Goal: Task Accomplishment & Management: Use online tool/utility

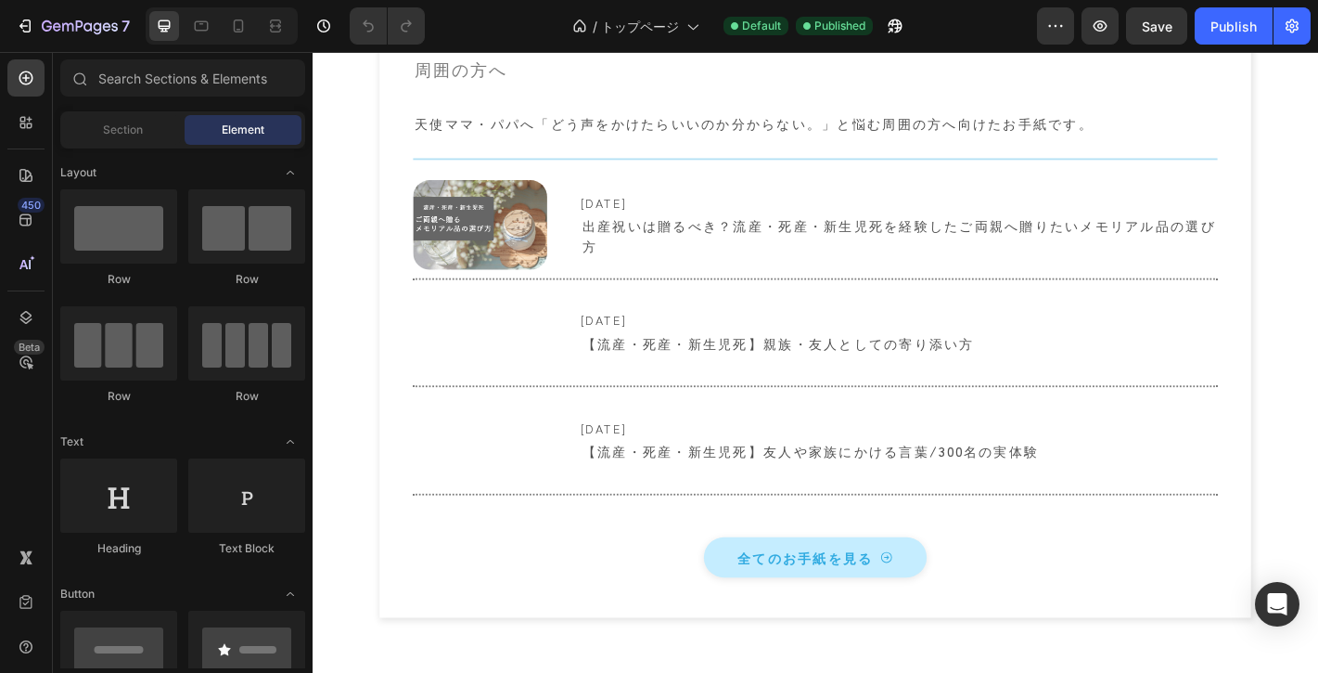
scroll to position [7786, 0]
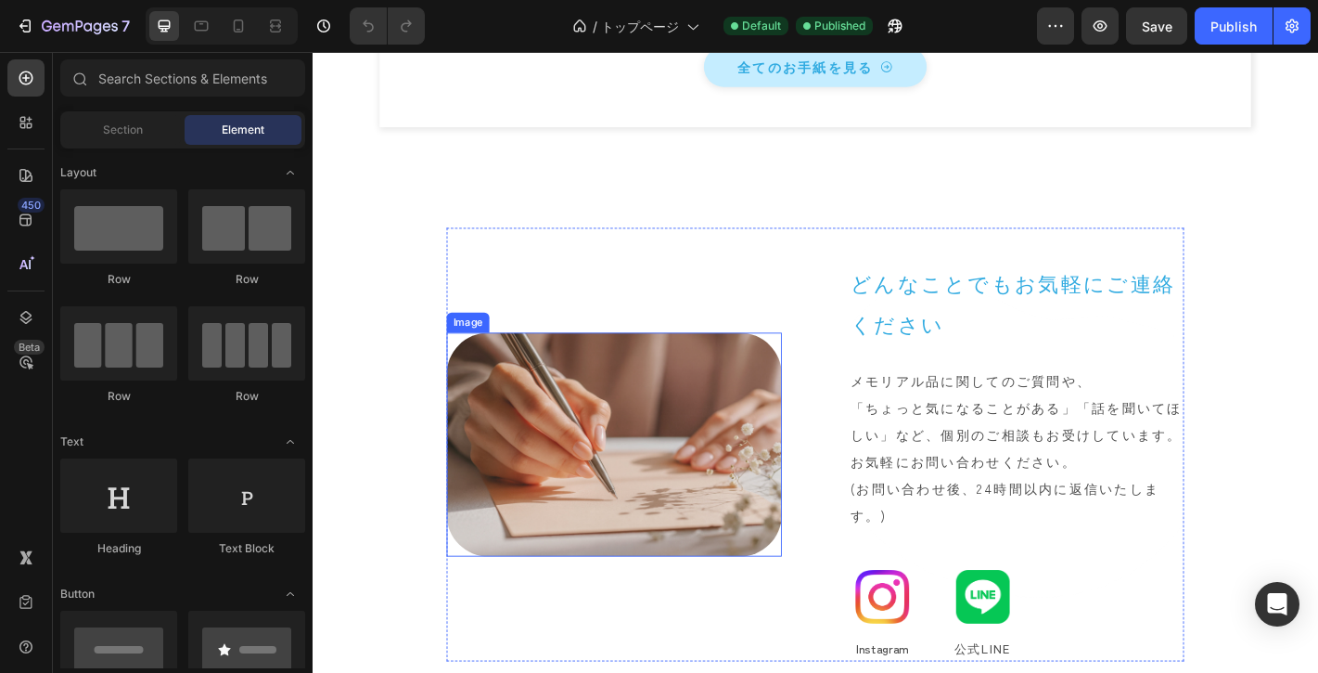
click at [653, 496] on img at bounding box center [646, 487] width 371 height 248
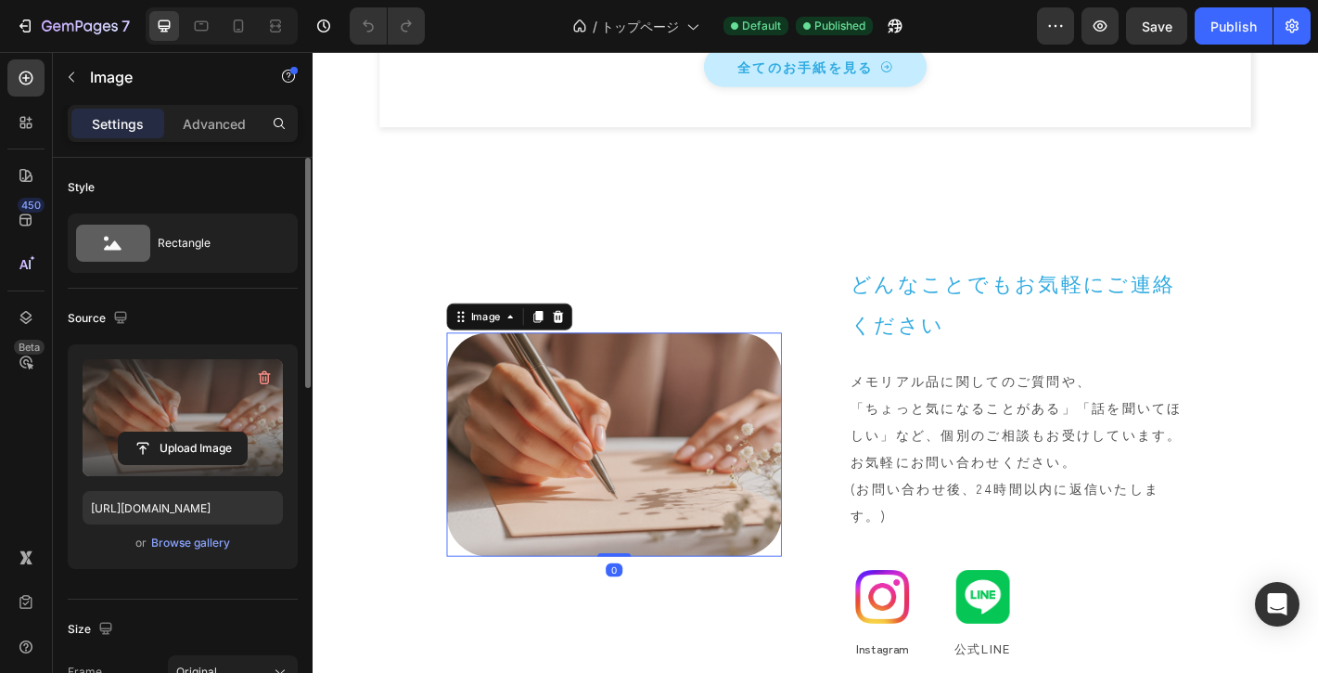
click at [134, 392] on label at bounding box center [183, 417] width 200 height 117
click at [134, 432] on input "file" at bounding box center [183, 448] width 128 height 32
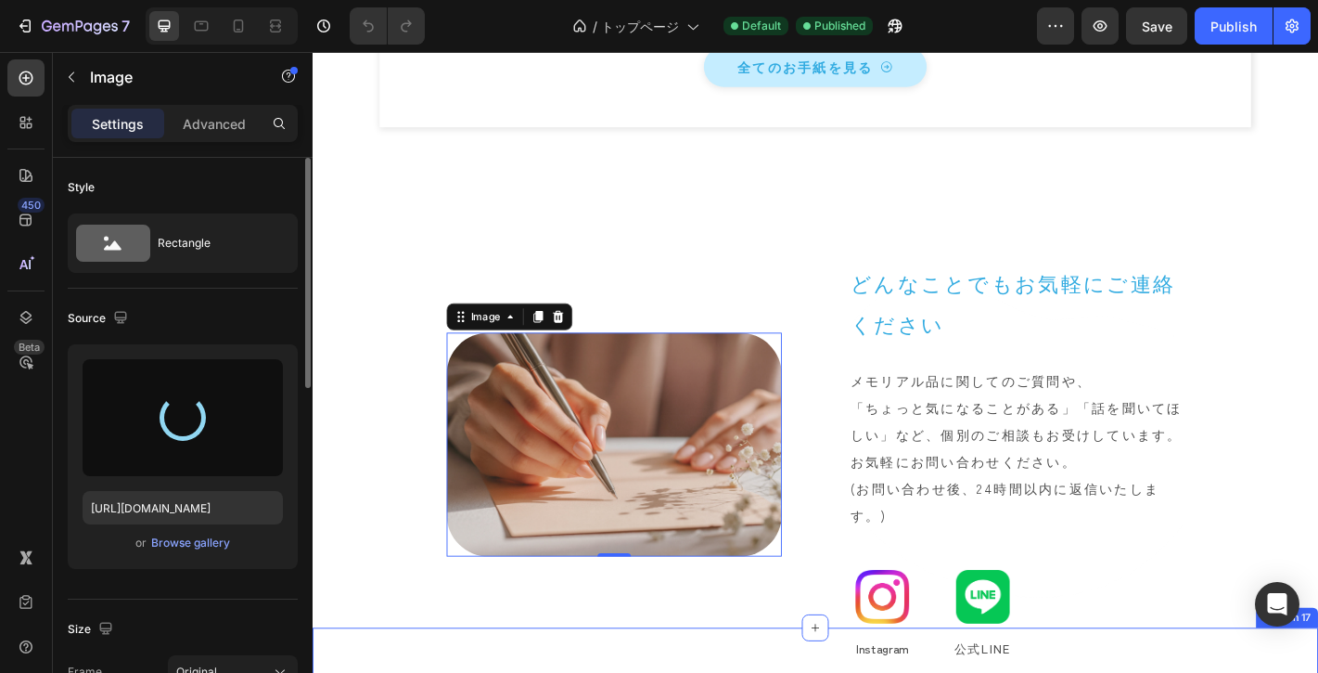
type input "https://cdn.shopify.com/s/files/1/0567/0928/4036/files/gempages_464591402135717…"
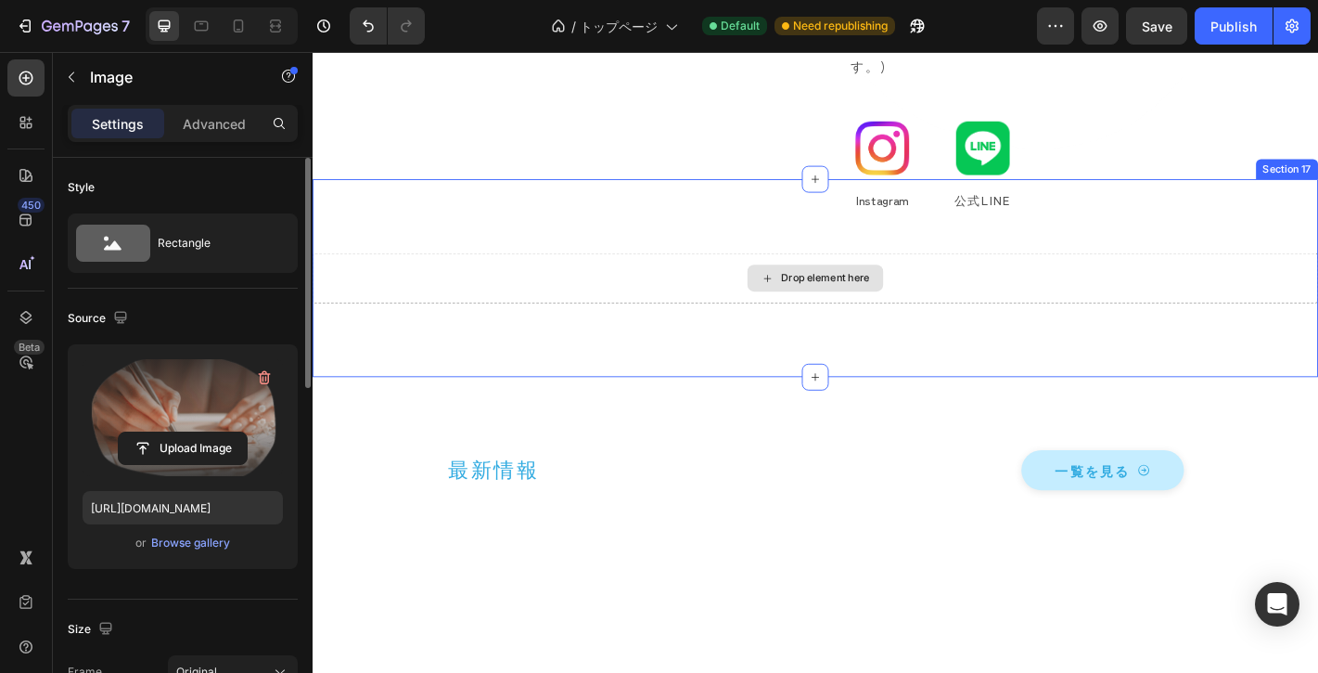
scroll to position [7900, 0]
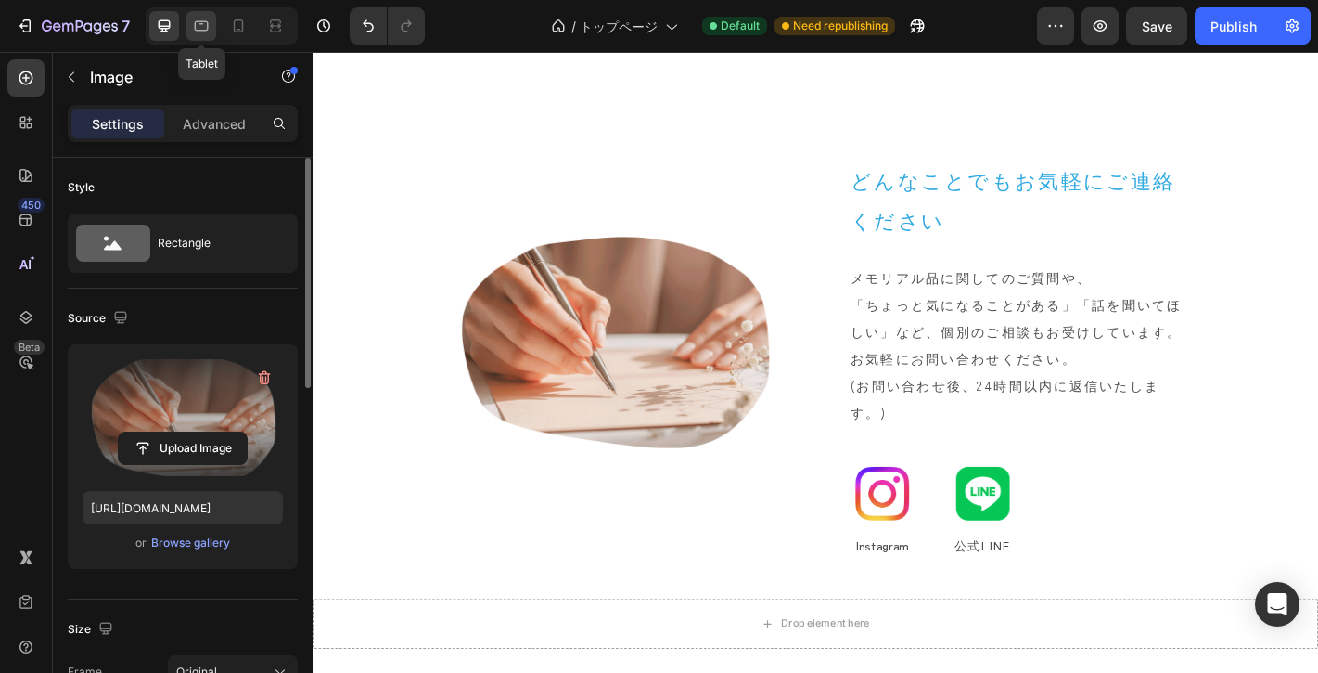
click at [201, 36] on div at bounding box center [201, 26] width 30 height 30
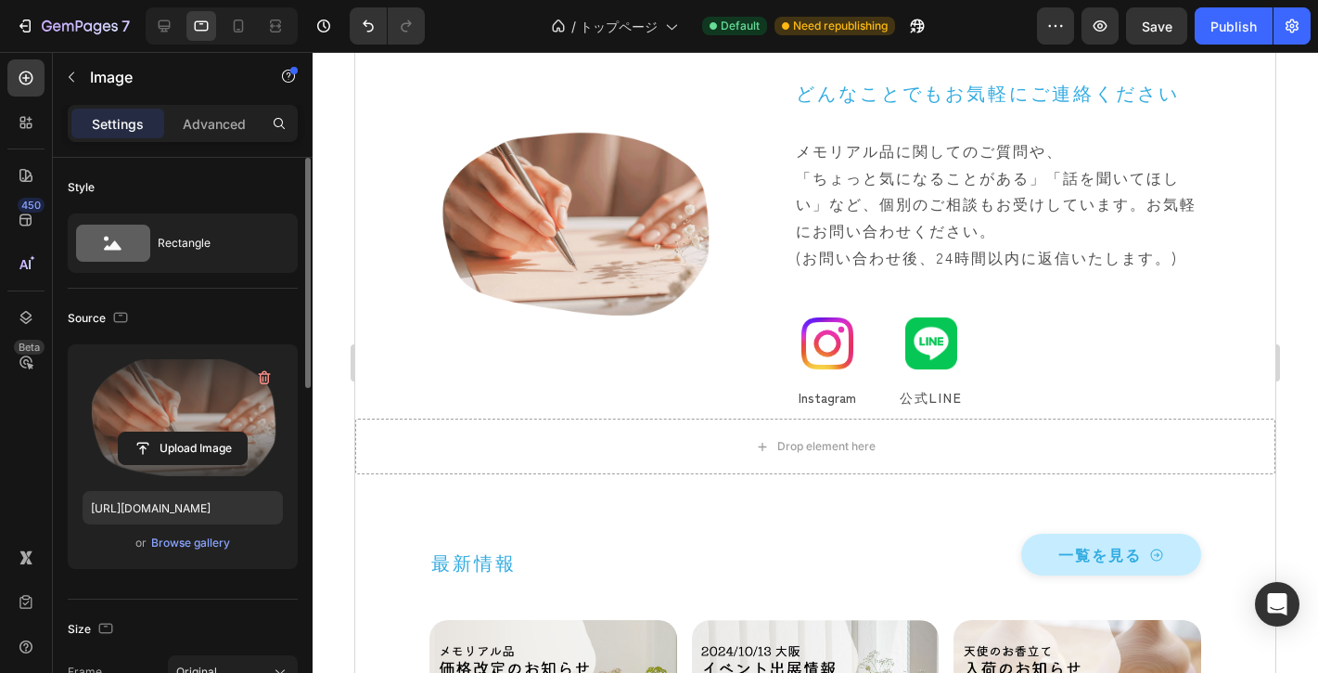
scroll to position [7972, 0]
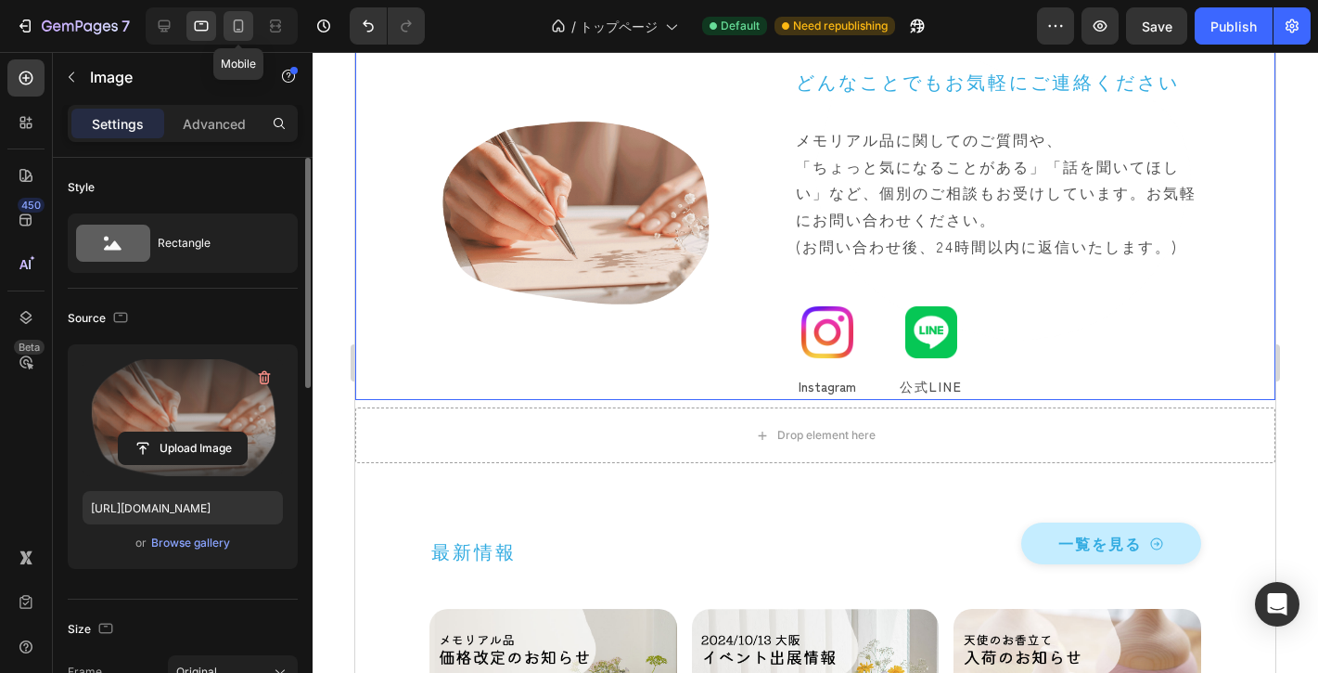
click at [231, 32] on icon at bounding box center [238, 26] width 19 height 19
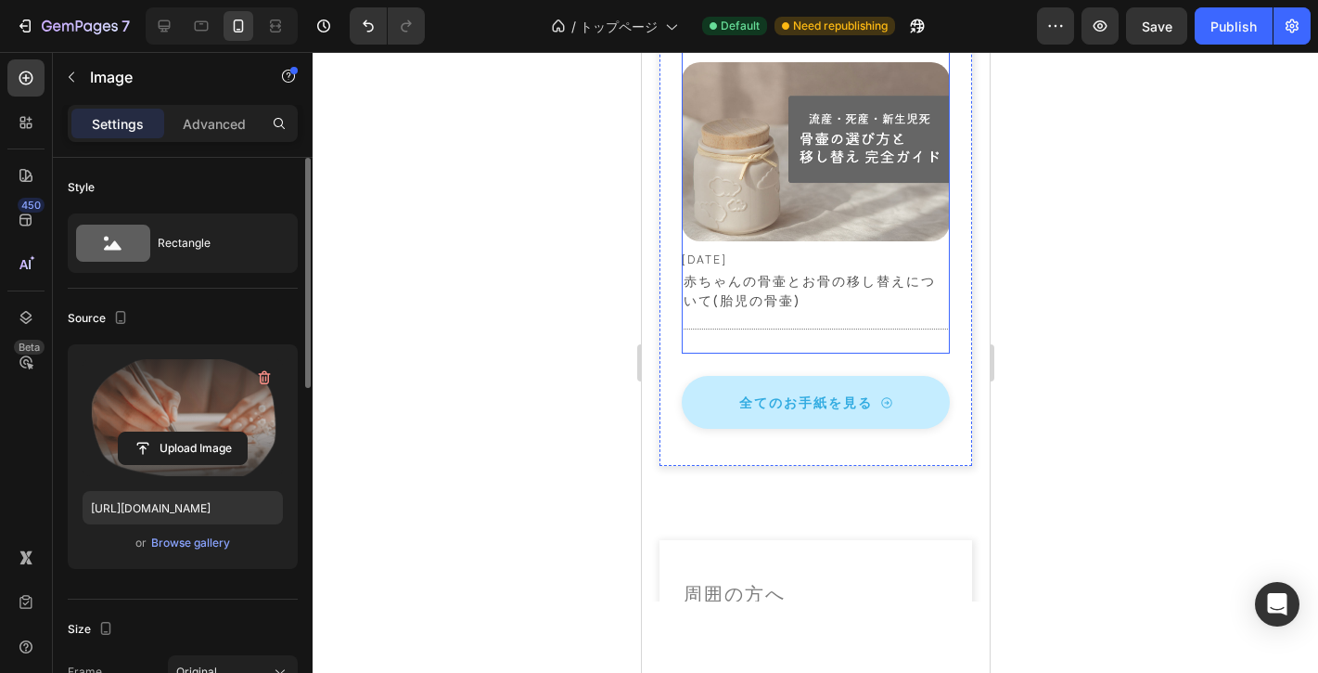
scroll to position [7797, 0]
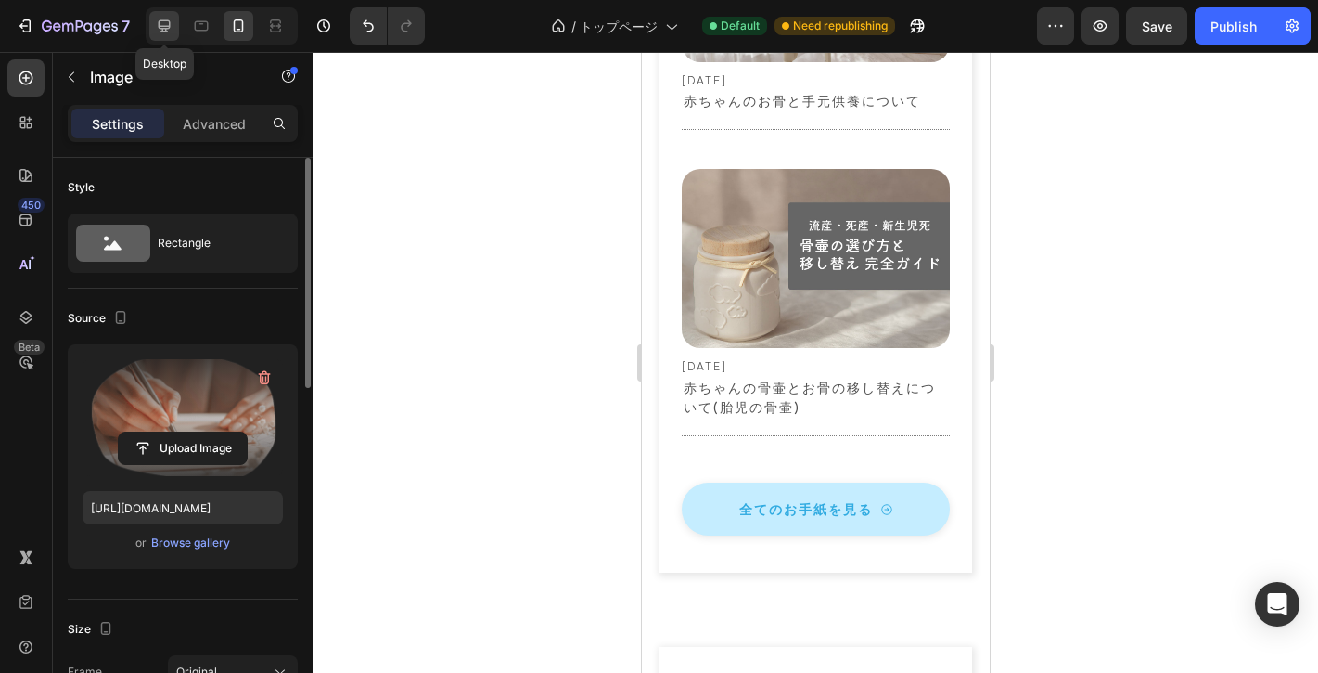
click at [169, 24] on icon at bounding box center [165, 26] width 12 height 12
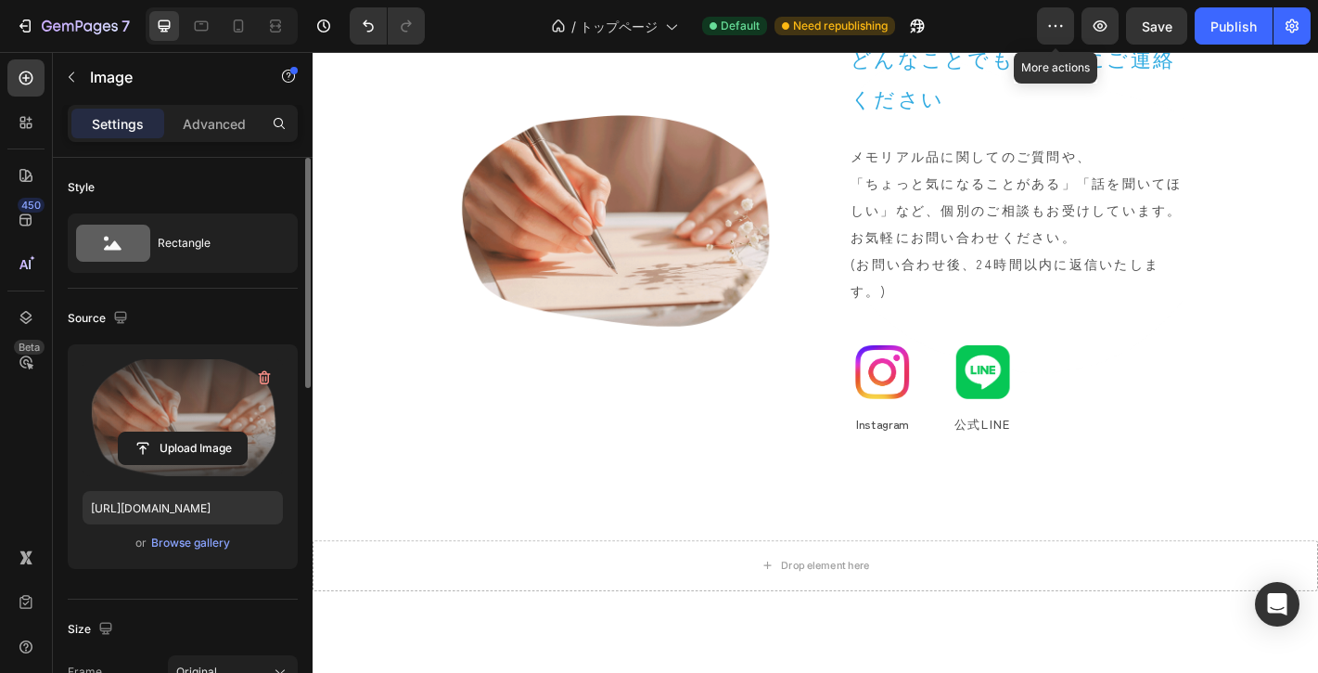
scroll to position [8040, 0]
click at [1245, 19] on div "Publish" at bounding box center [1234, 26] width 46 height 19
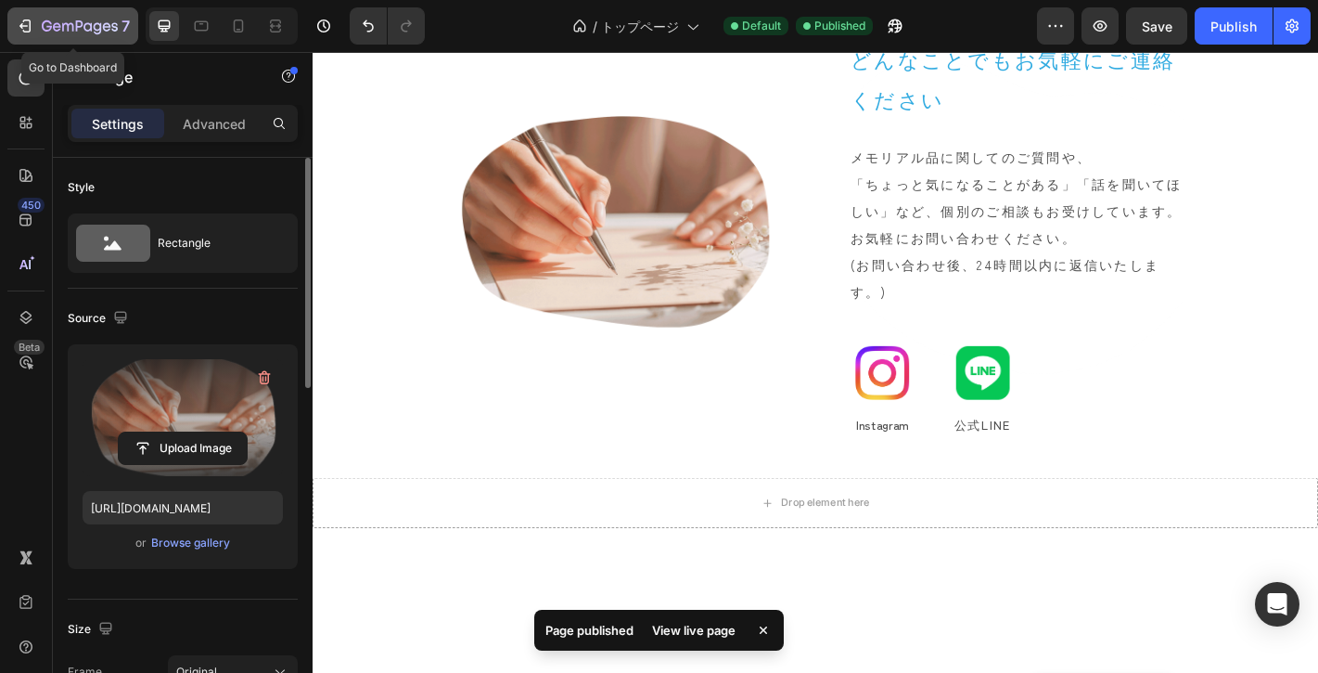
click at [69, 20] on icon "button" at bounding box center [80, 27] width 76 height 16
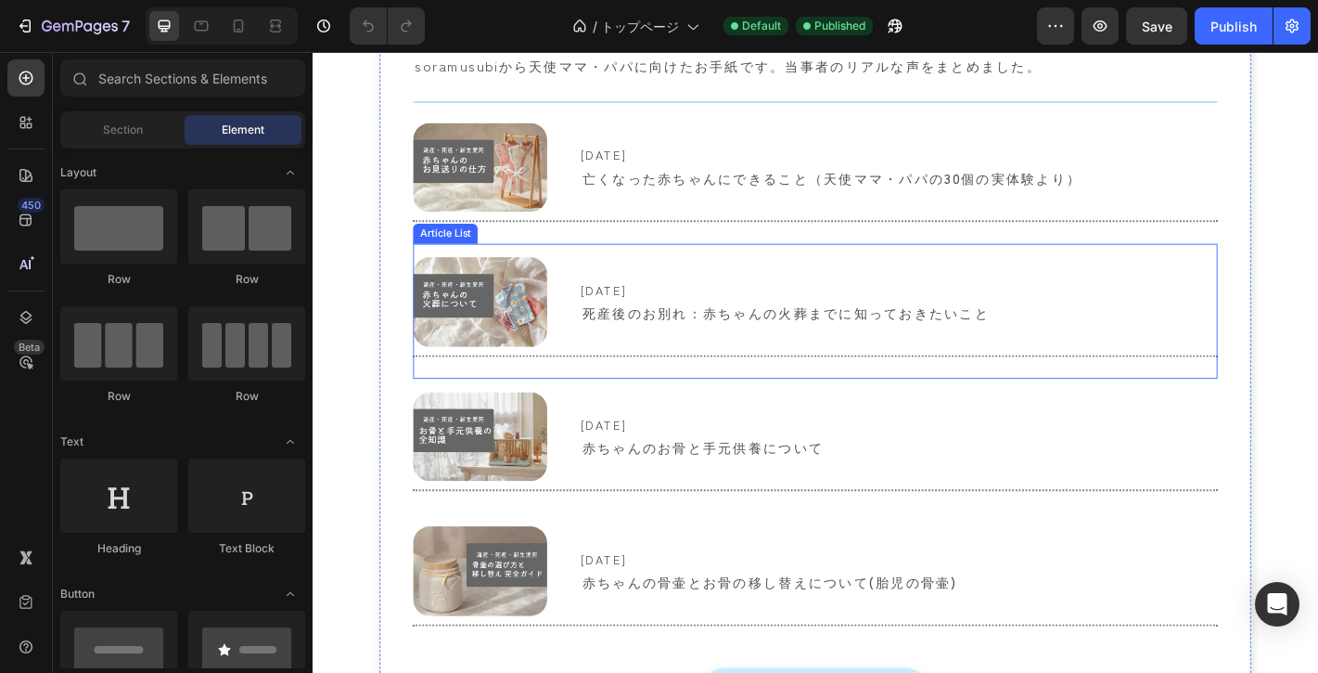
scroll to position [6301, 0]
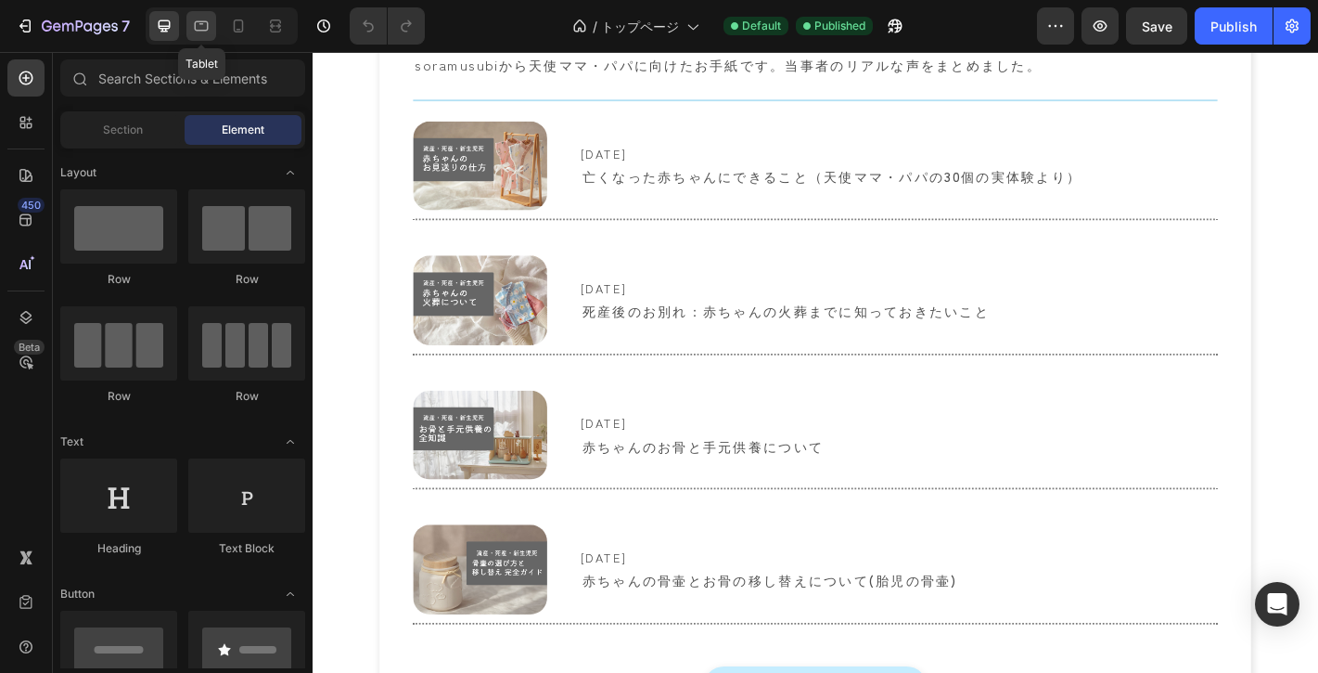
click at [212, 23] on div at bounding box center [201, 26] width 30 height 30
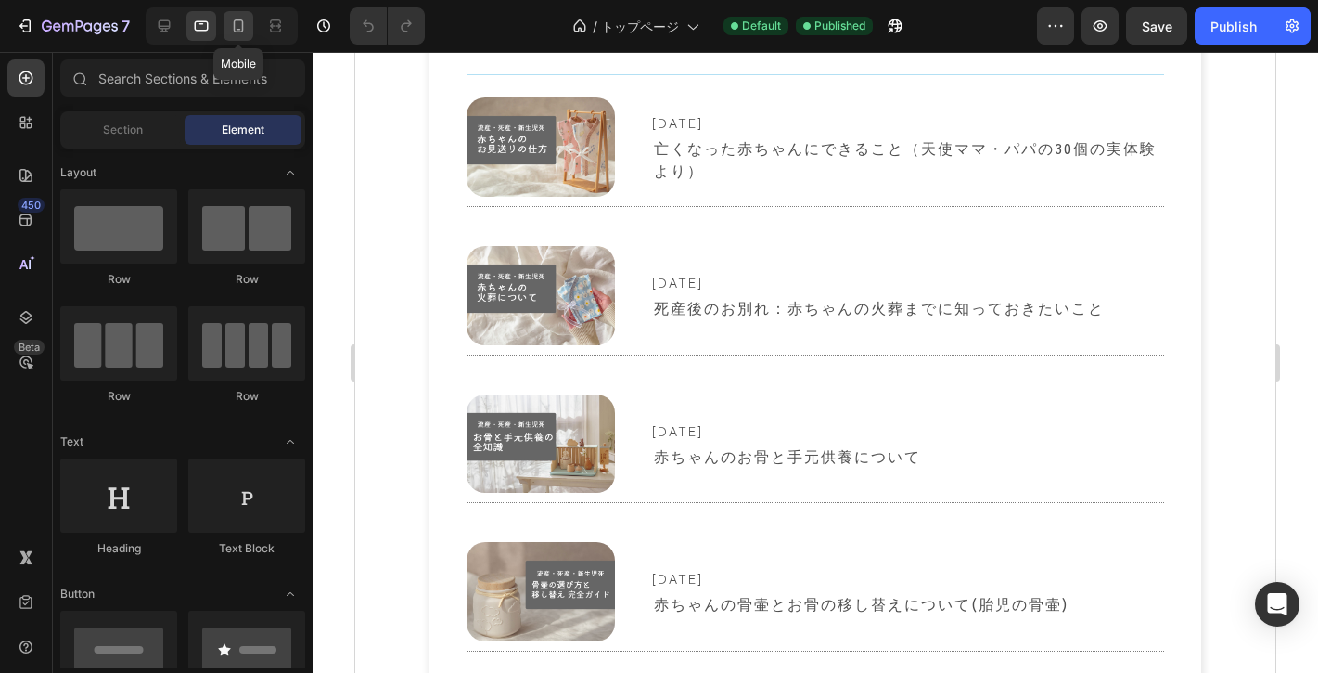
click at [238, 23] on icon at bounding box center [238, 26] width 19 height 19
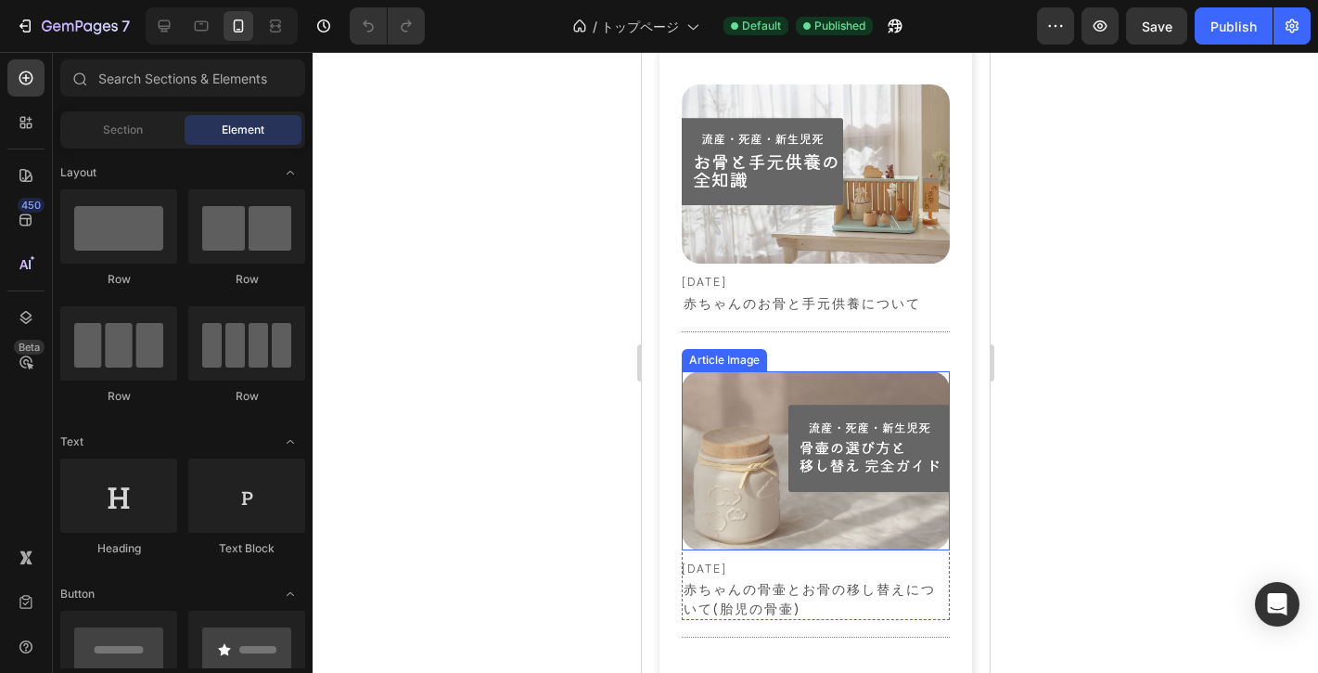
scroll to position [7434, 0]
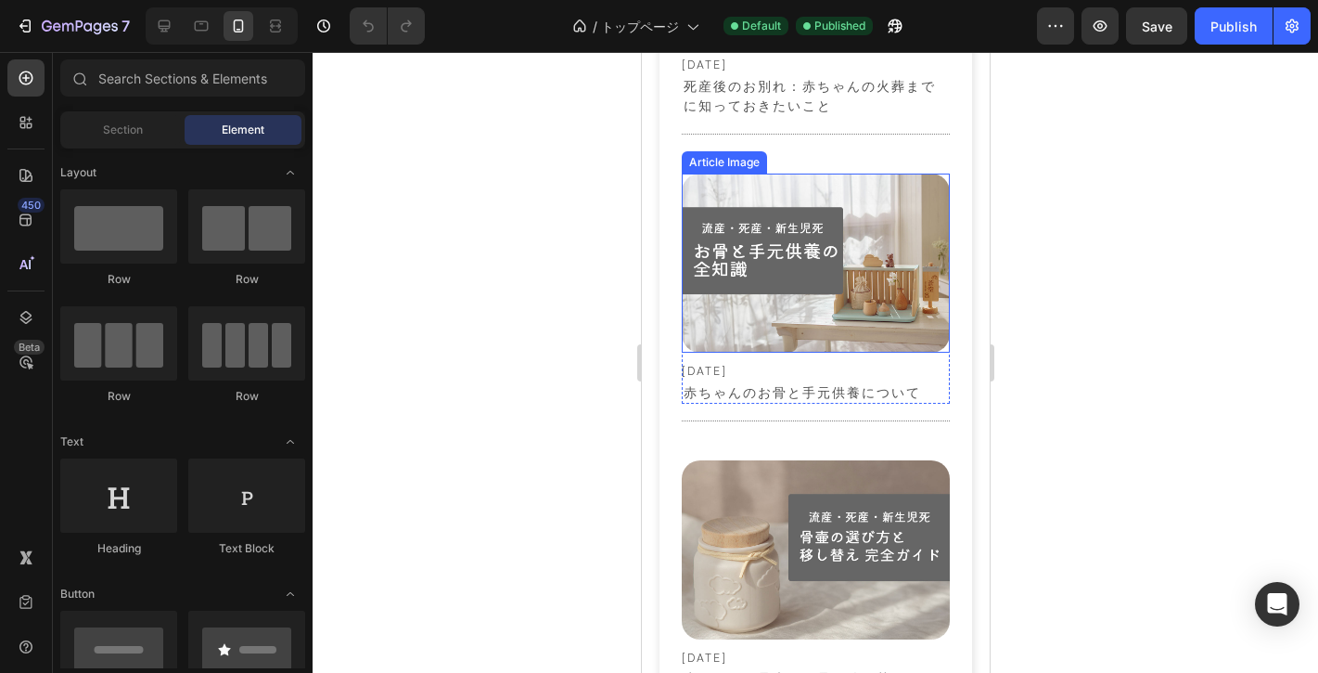
click at [727, 154] on div "Article Image" at bounding box center [724, 162] width 78 height 17
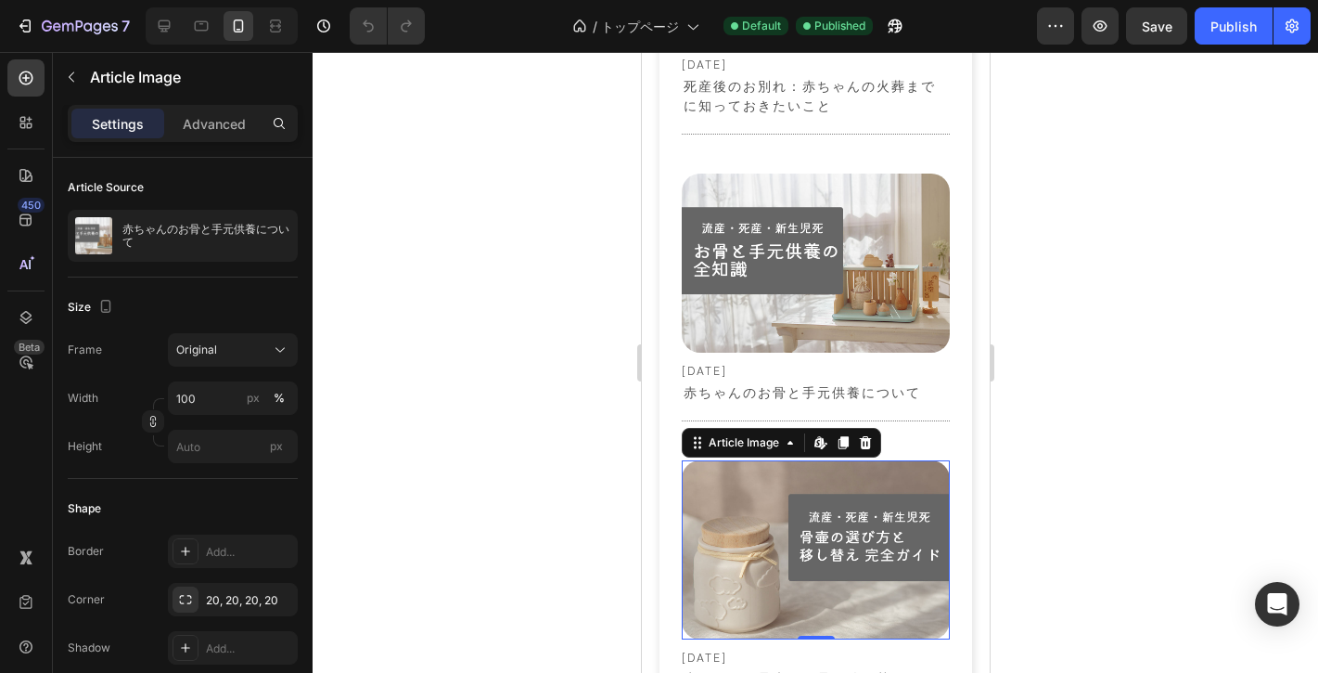
click at [753, 496] on img at bounding box center [815, 549] width 269 height 179
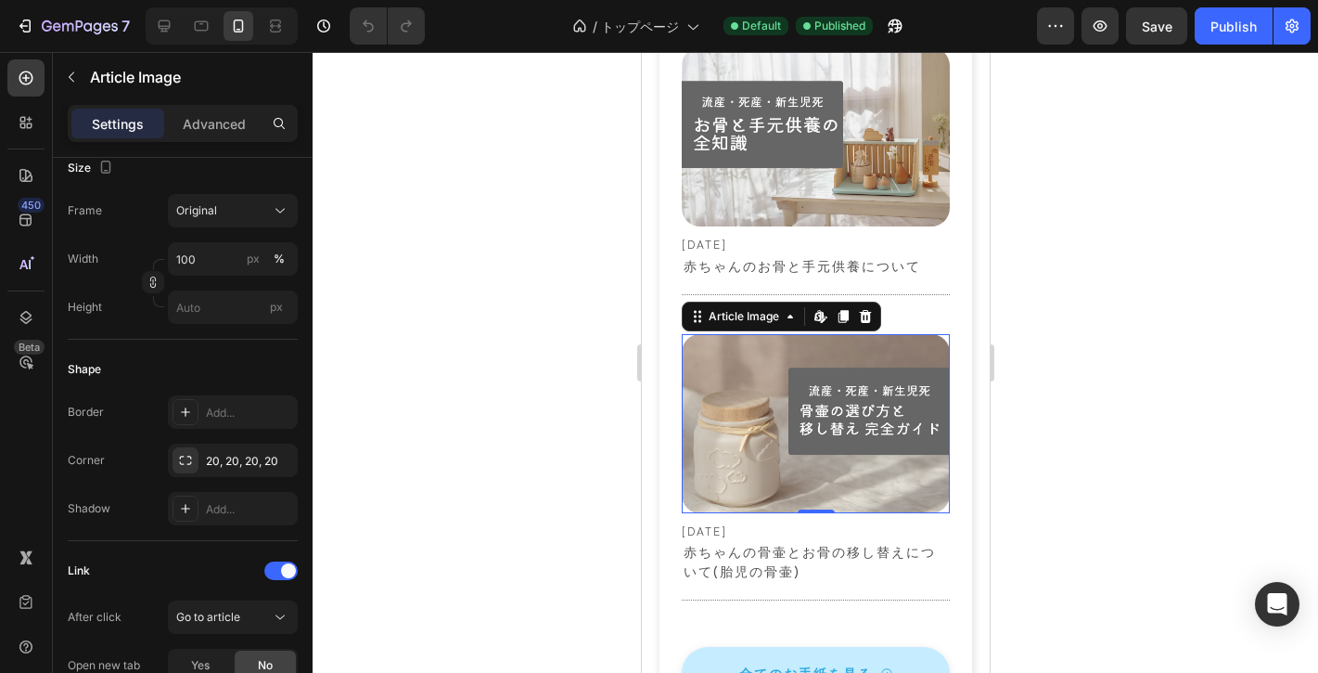
scroll to position [7222, 0]
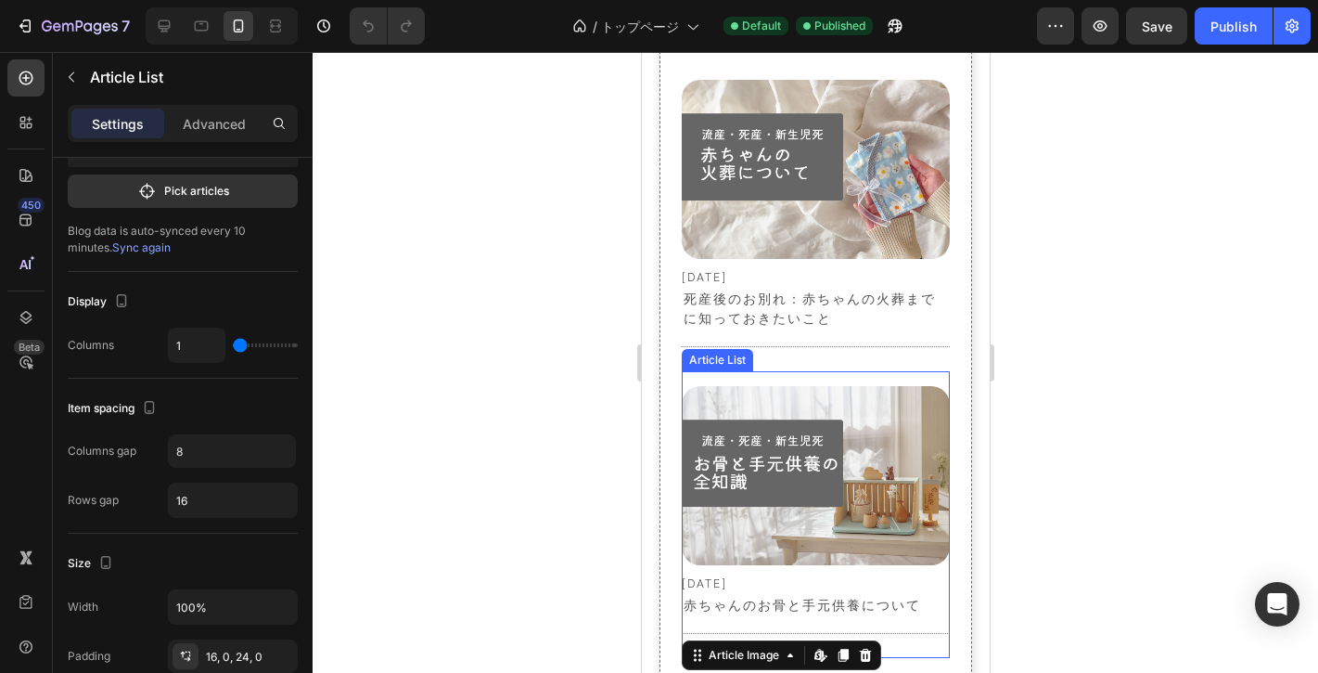
click at [713, 349] on div "Article List" at bounding box center [716, 360] width 71 height 22
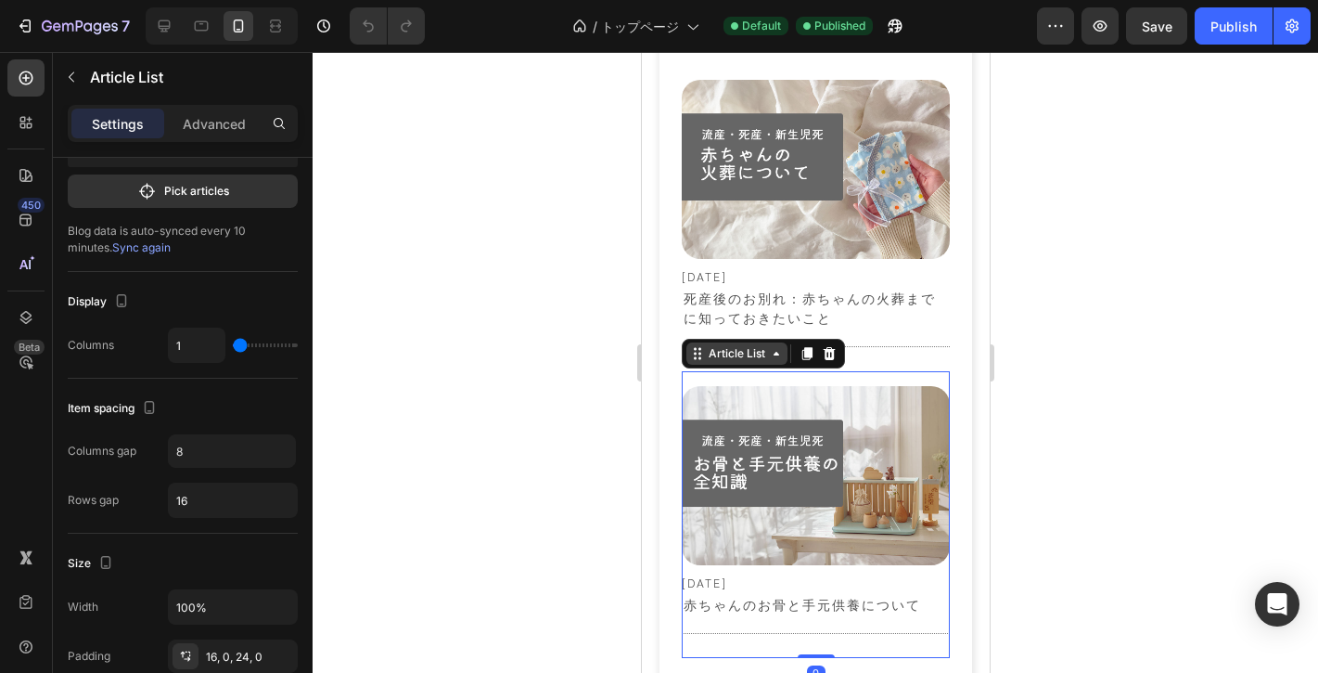
scroll to position [0, 0]
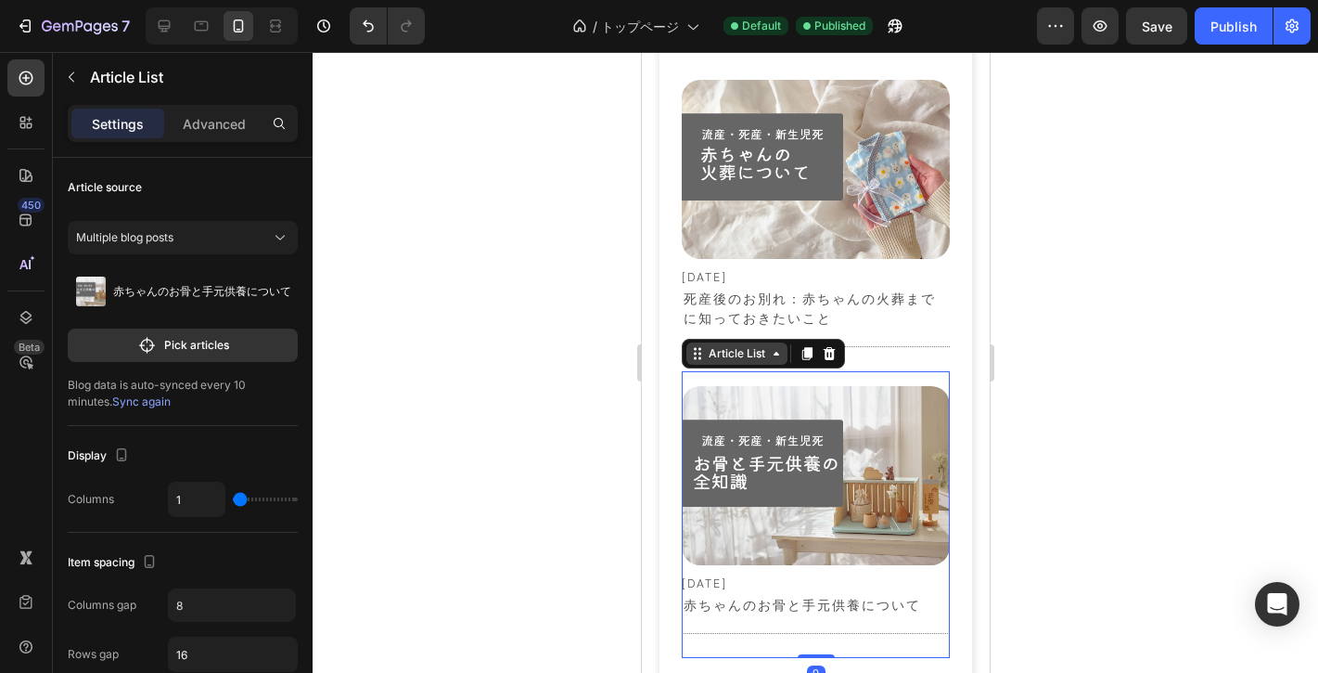
click at [713, 345] on div "Article List" at bounding box center [736, 353] width 64 height 17
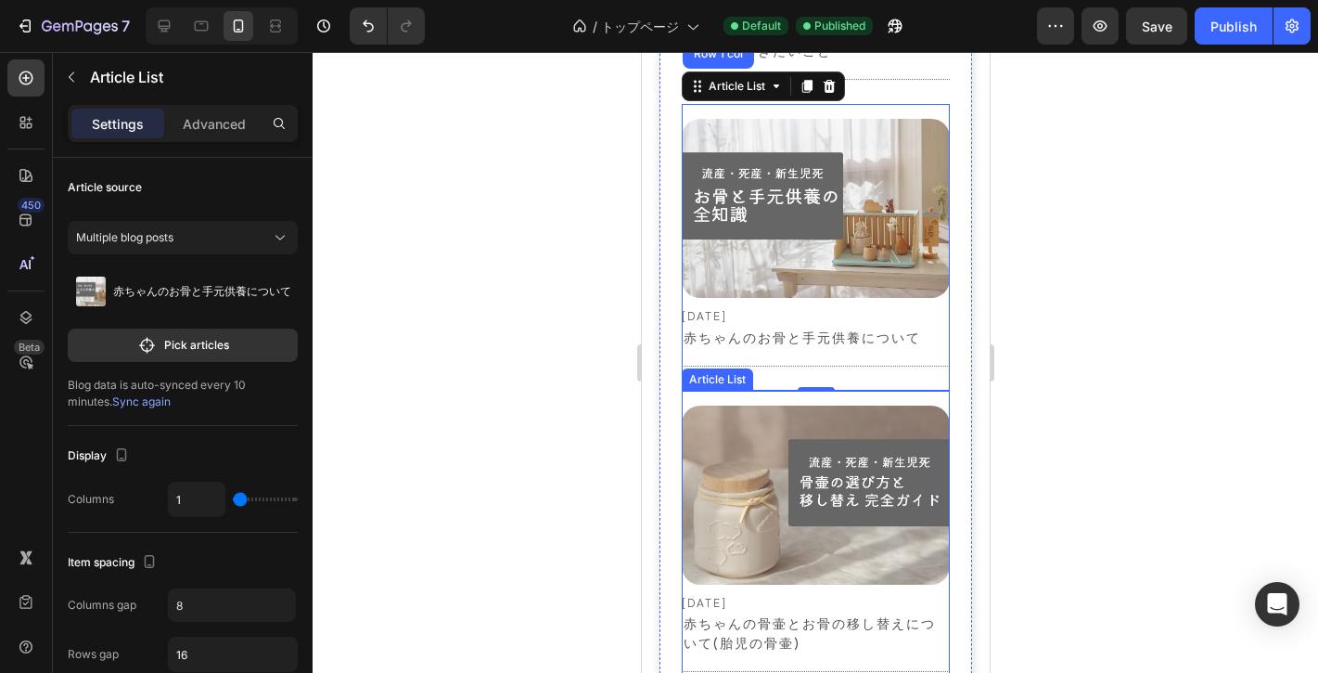
scroll to position [7513, 0]
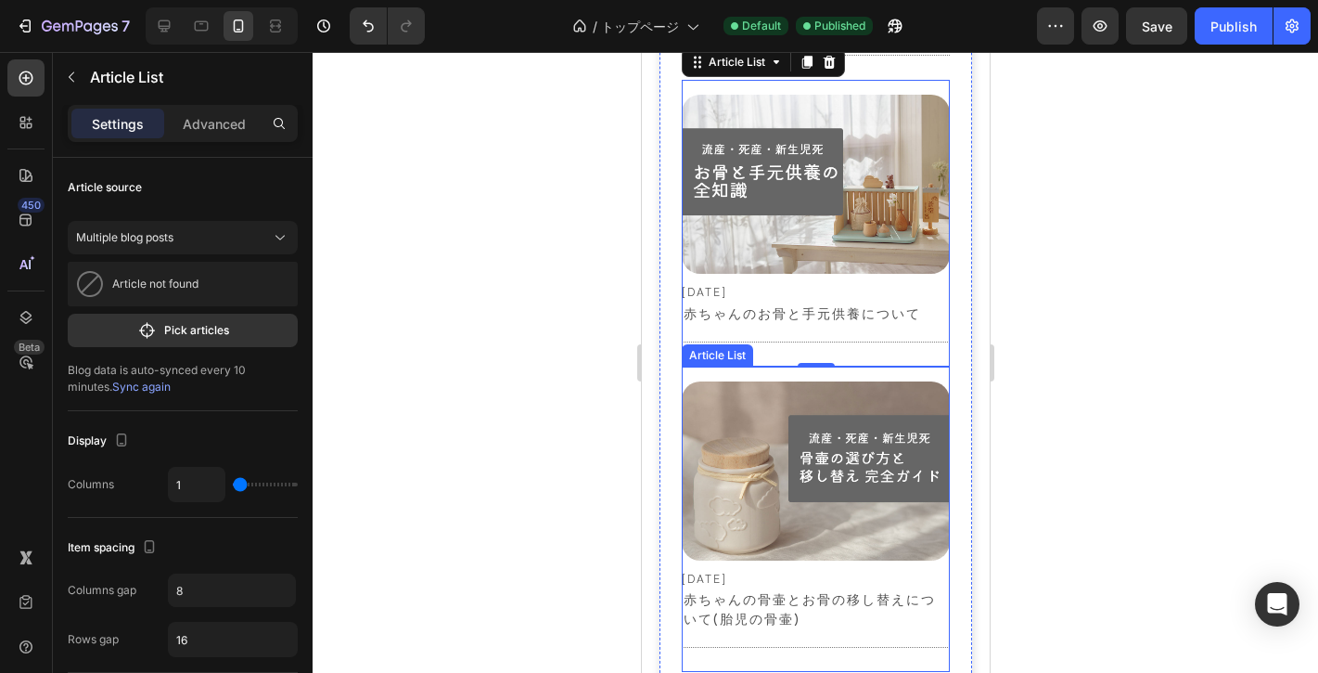
click at [716, 344] on div "Article List" at bounding box center [716, 355] width 71 height 22
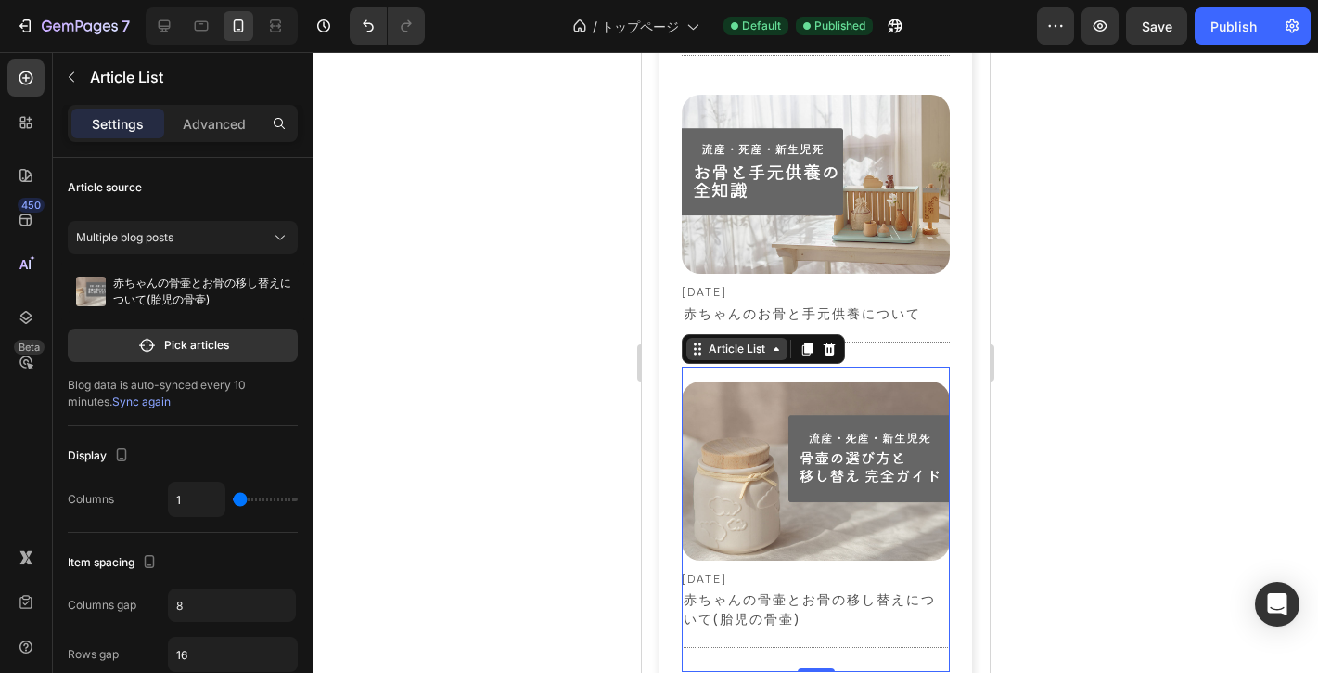
click at [720, 340] on div "Article List" at bounding box center [736, 348] width 64 height 17
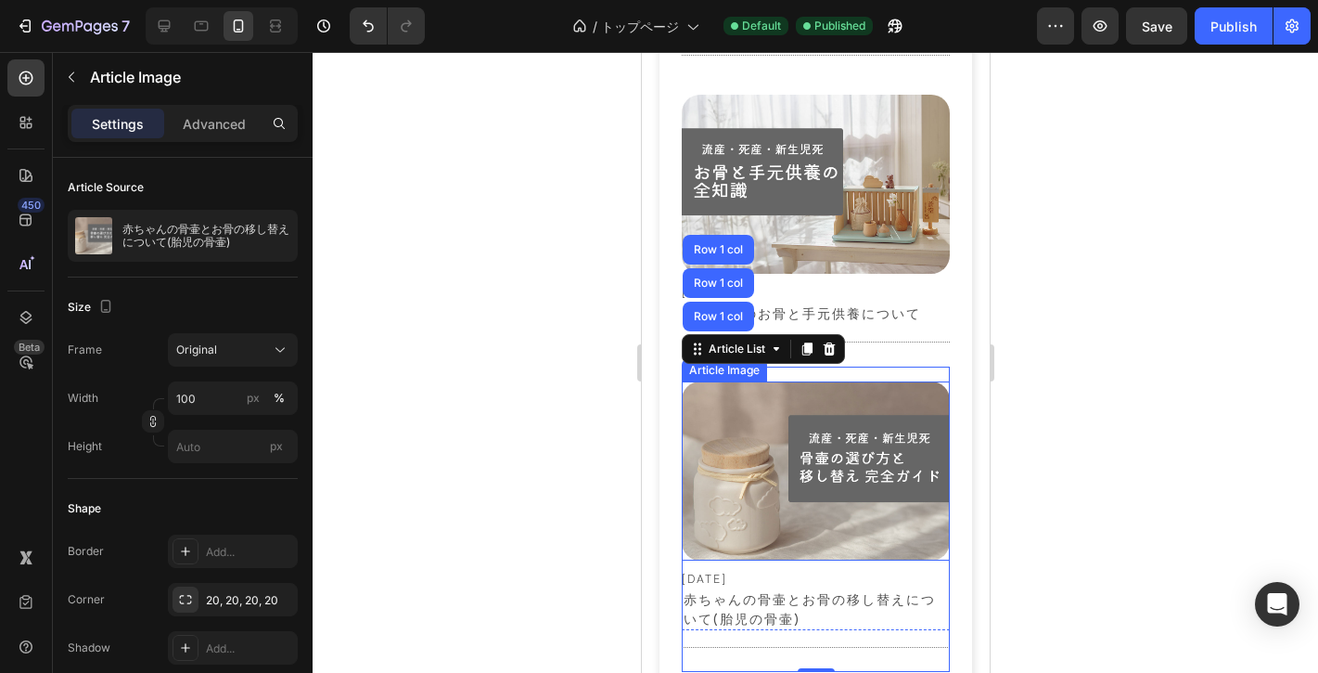
click at [717, 359] on div "Article Image" at bounding box center [723, 370] width 85 height 22
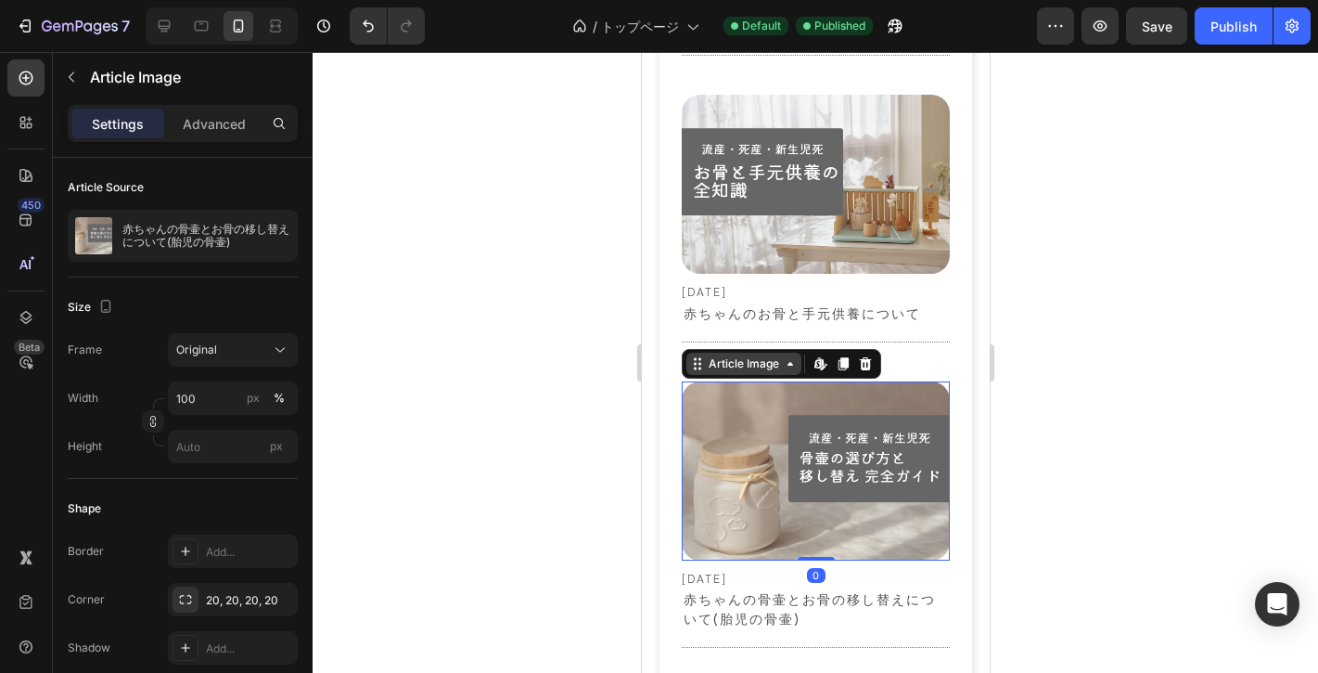
click at [714, 355] on div "Article Image" at bounding box center [743, 363] width 78 height 17
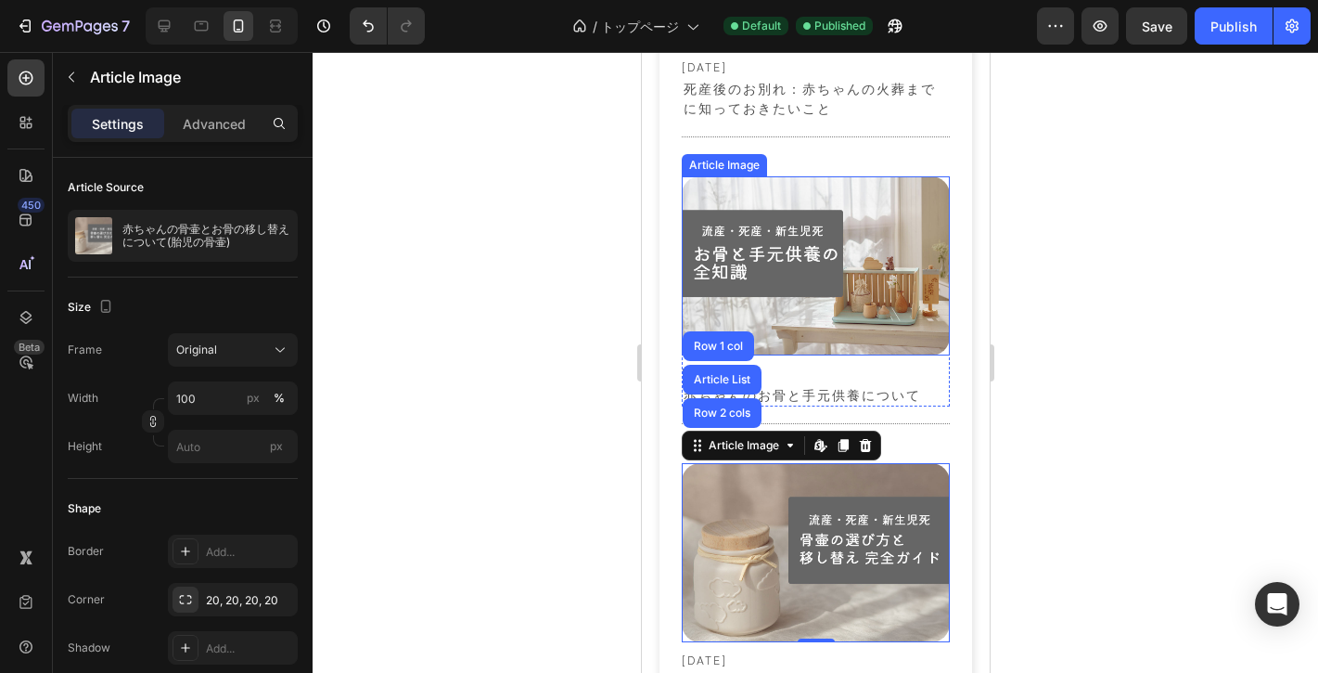
scroll to position [7332, 0]
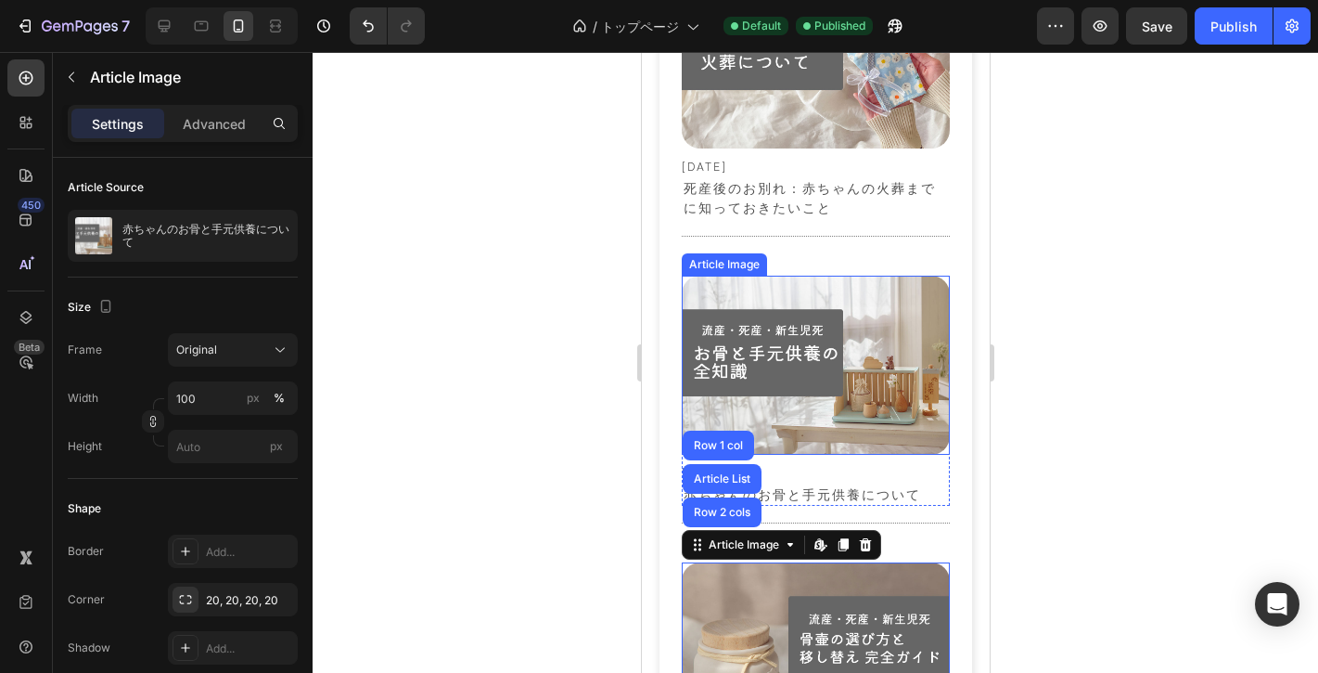
click at [742, 256] on div "Article Image" at bounding box center [724, 264] width 78 height 17
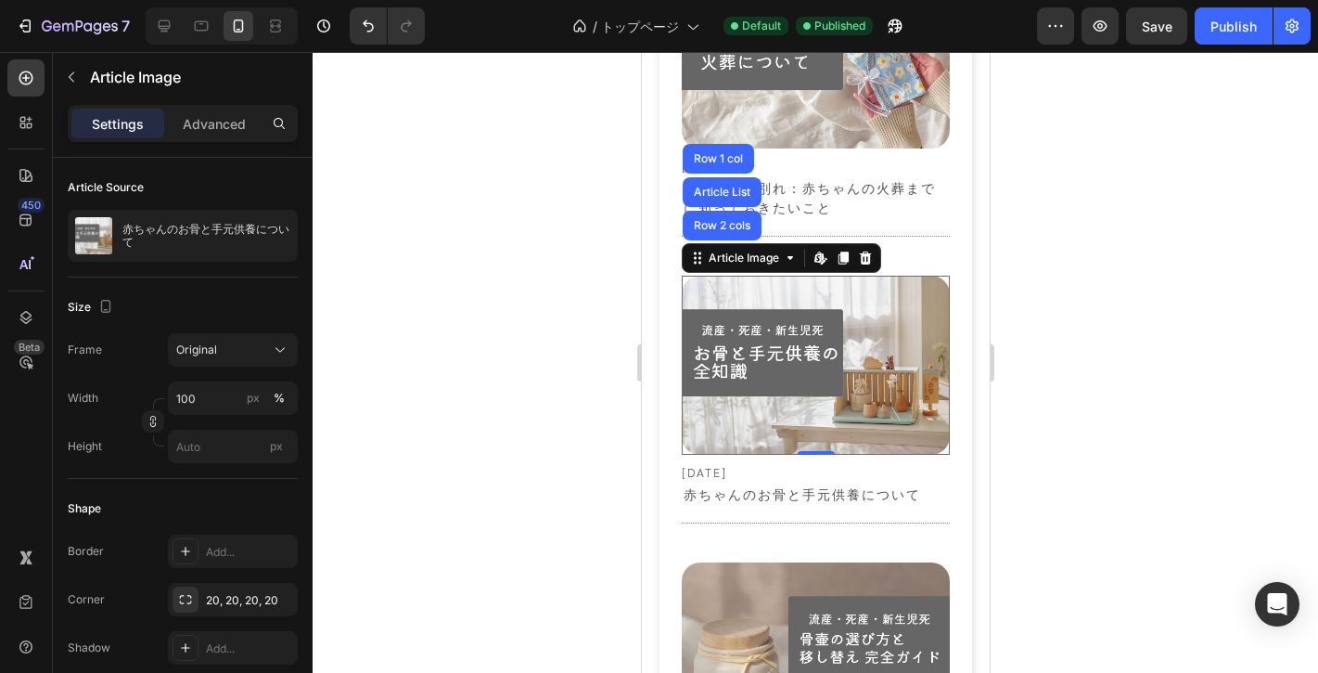
click at [472, 395] on div at bounding box center [816, 362] width 1006 height 621
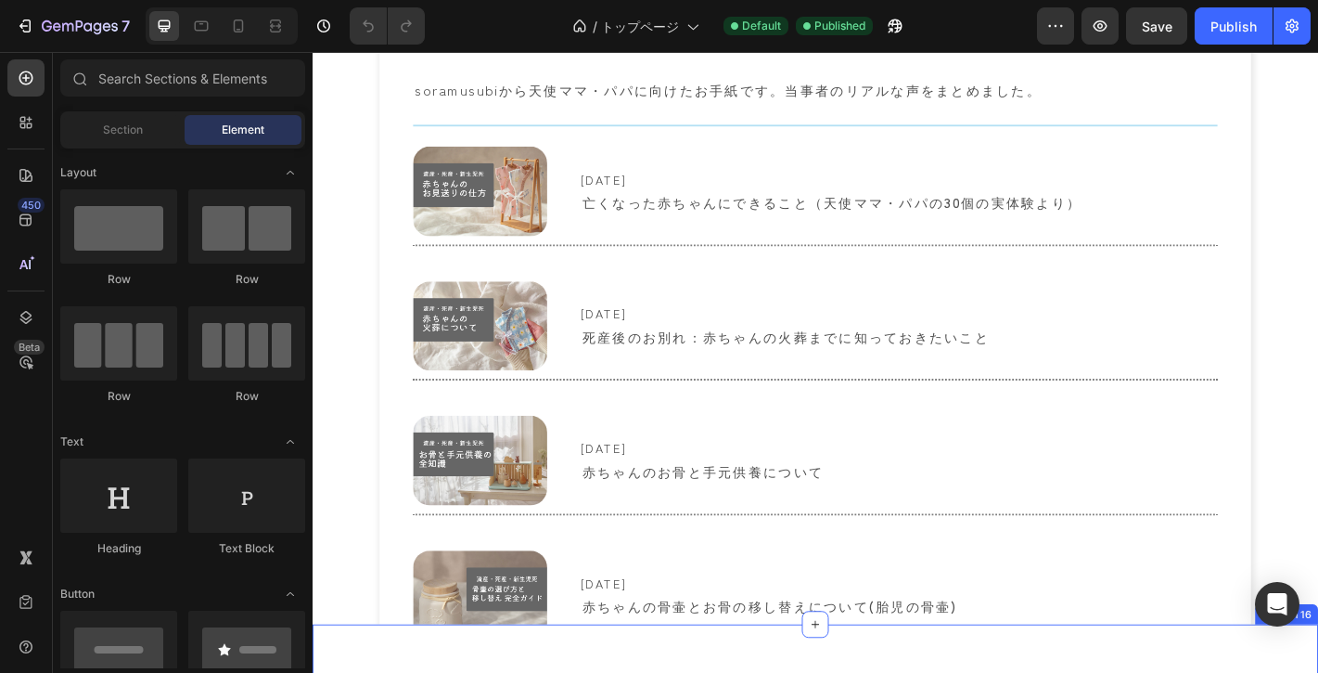
scroll to position [5350, 0]
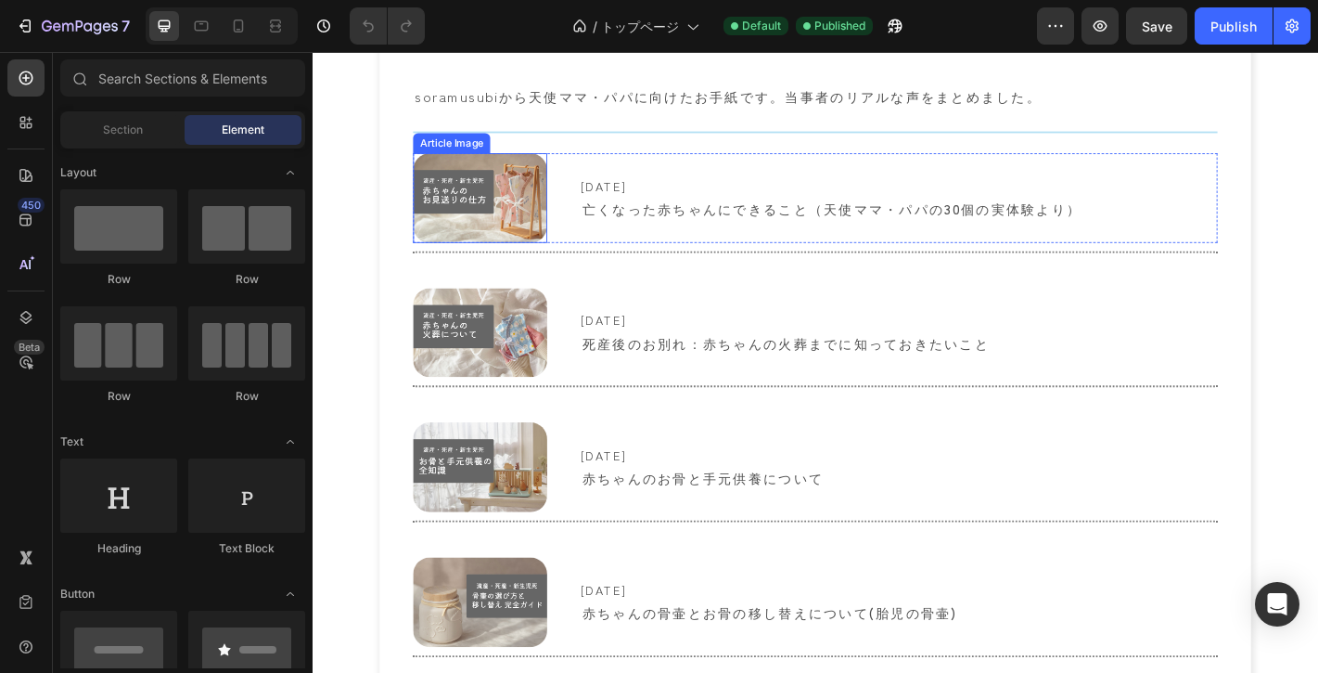
click at [499, 211] on img at bounding box center [498, 213] width 148 height 99
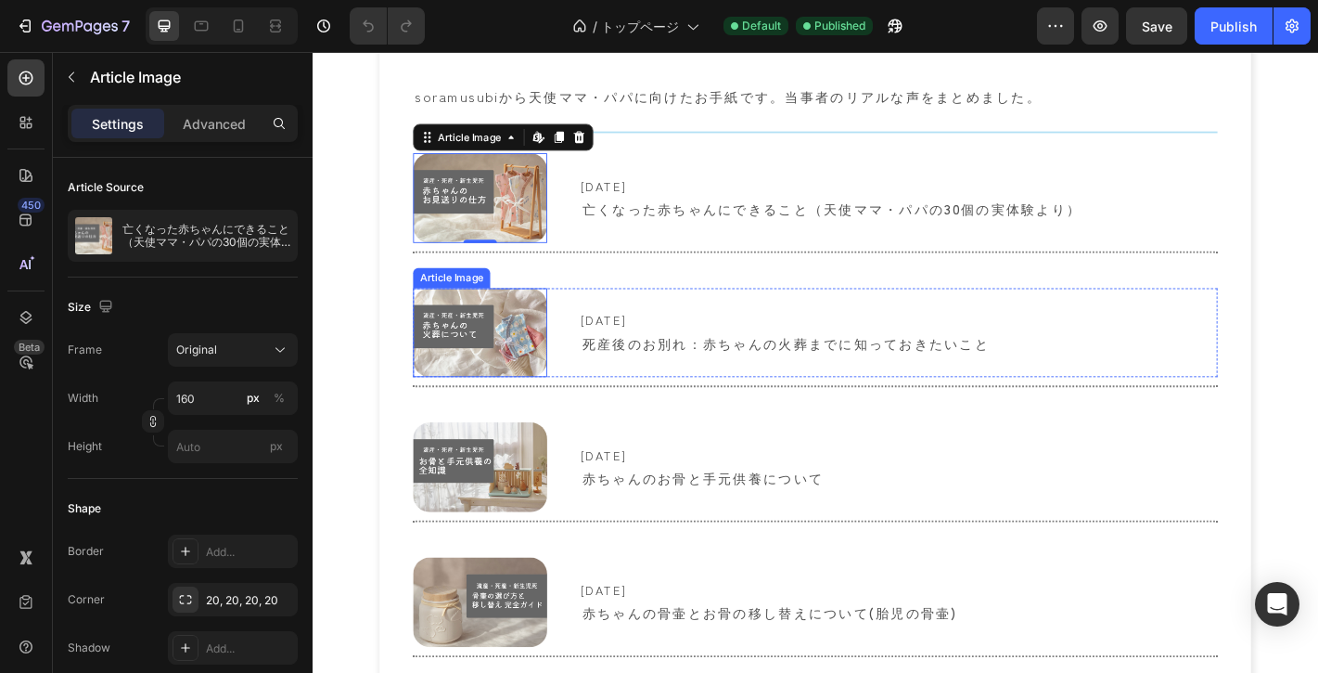
click at [501, 362] on img at bounding box center [498, 363] width 148 height 99
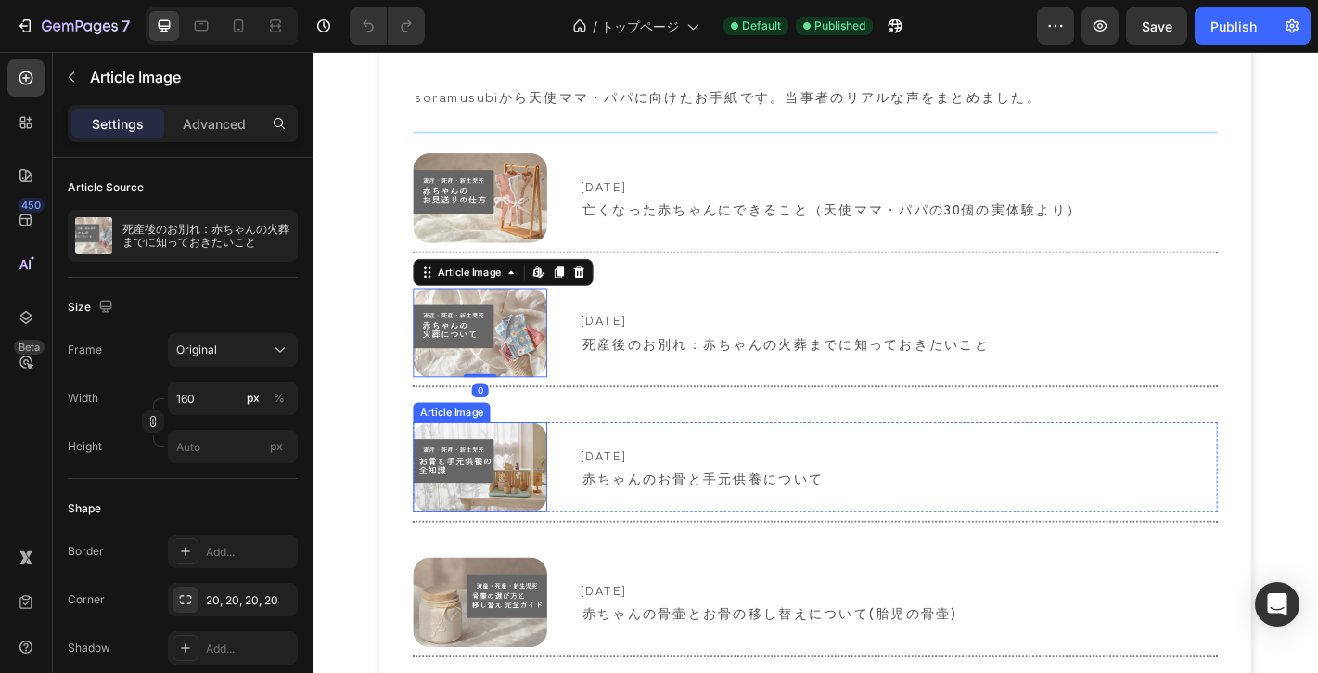
click at [495, 513] on img at bounding box center [498, 511] width 148 height 99
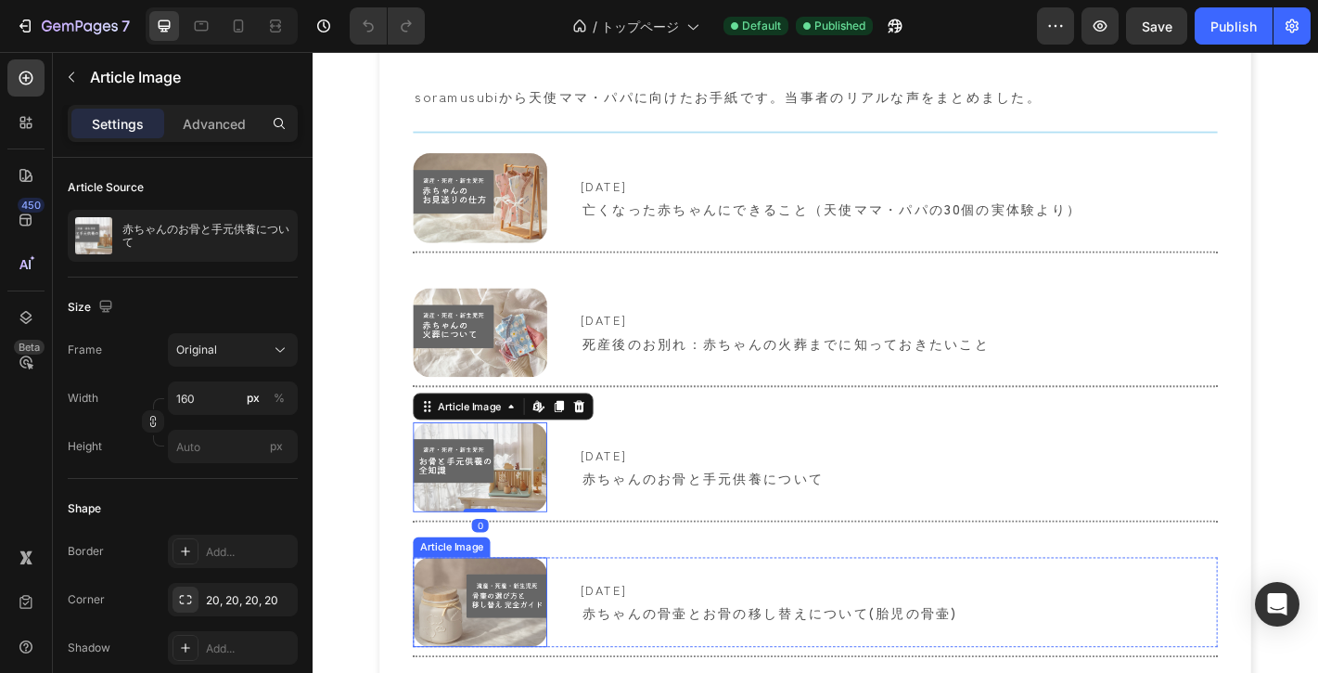
click at [498, 649] on img at bounding box center [498, 660] width 148 height 99
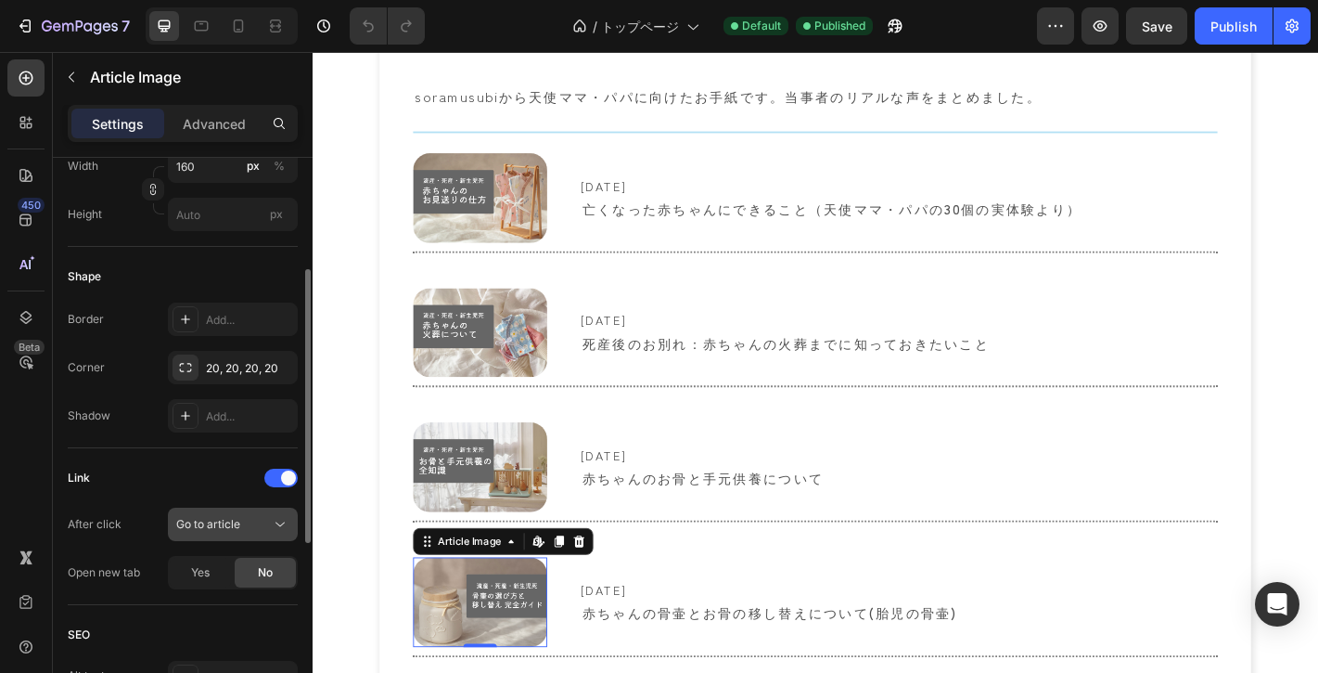
scroll to position [238, 0]
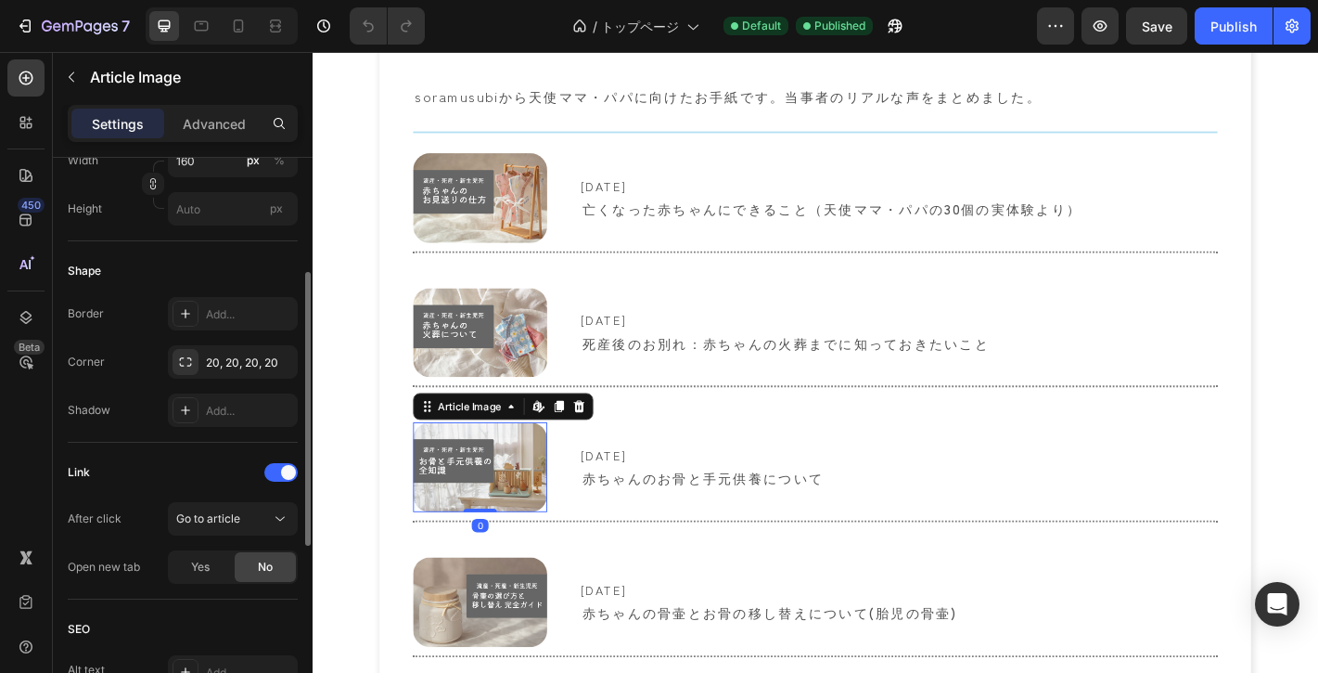
click at [463, 495] on img at bounding box center [498, 511] width 148 height 99
click at [481, 368] on img at bounding box center [498, 363] width 148 height 99
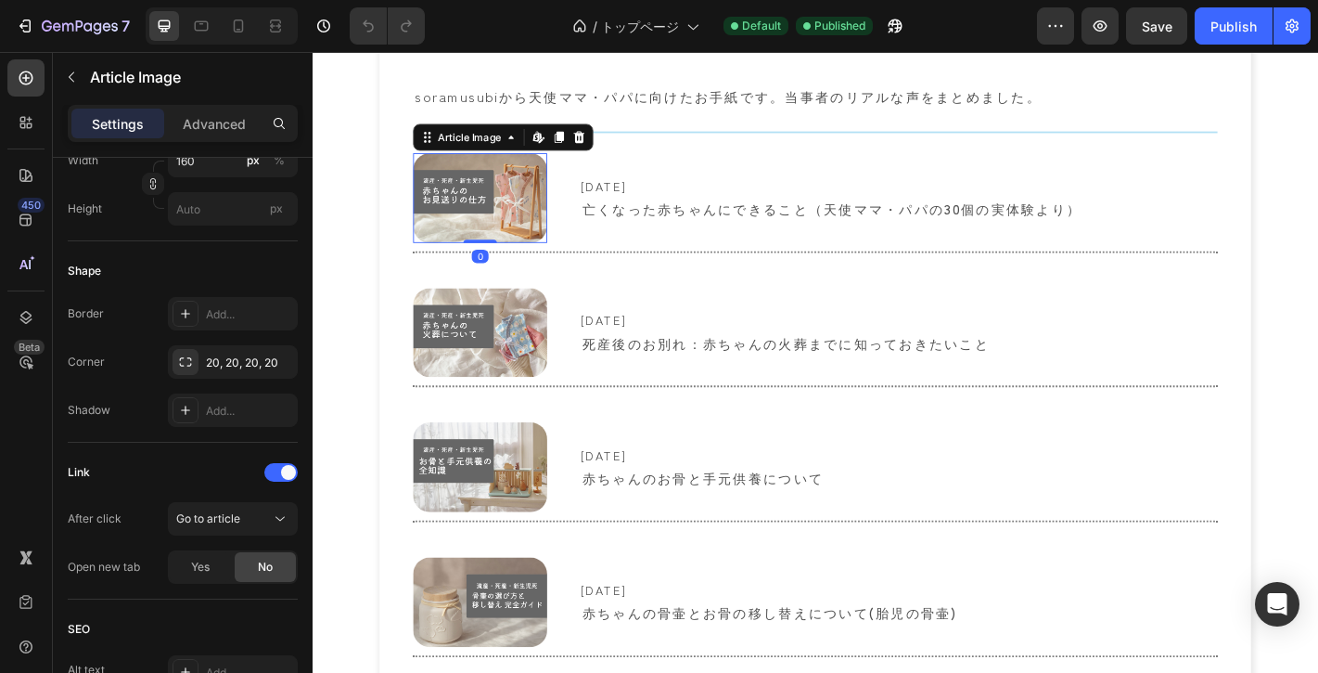
click at [530, 223] on img at bounding box center [498, 213] width 148 height 99
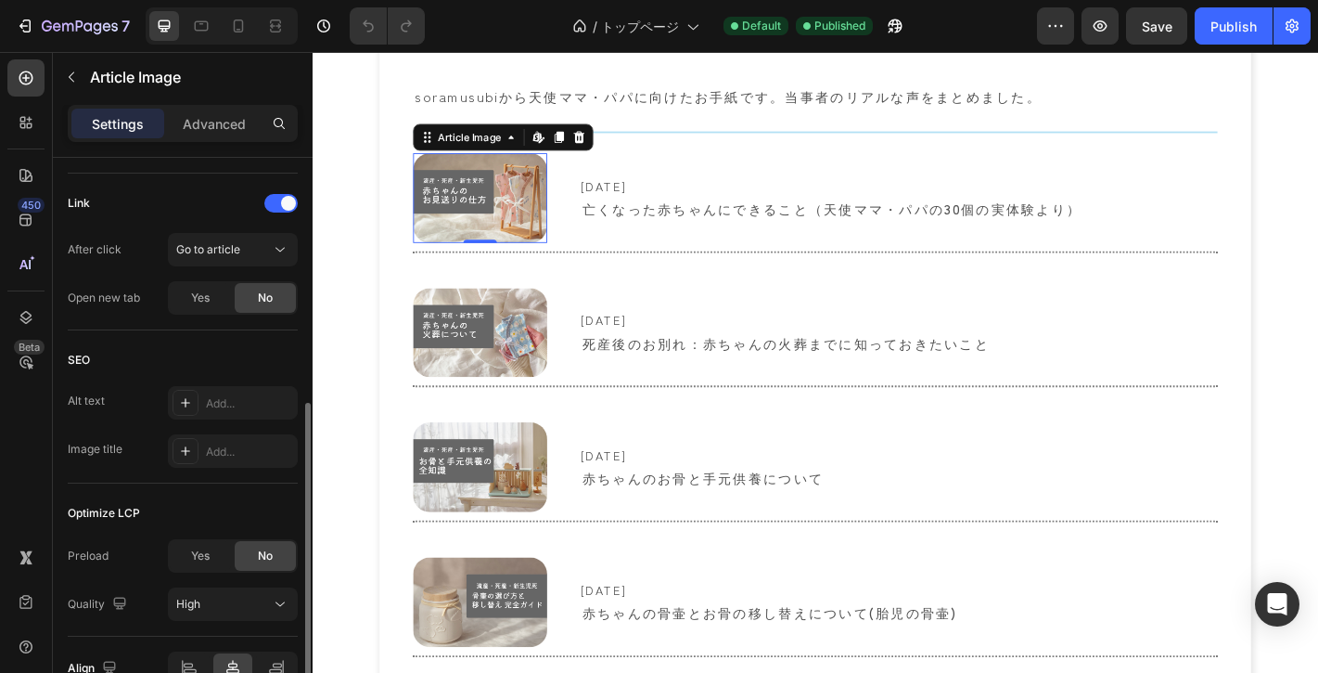
scroll to position [573, 0]
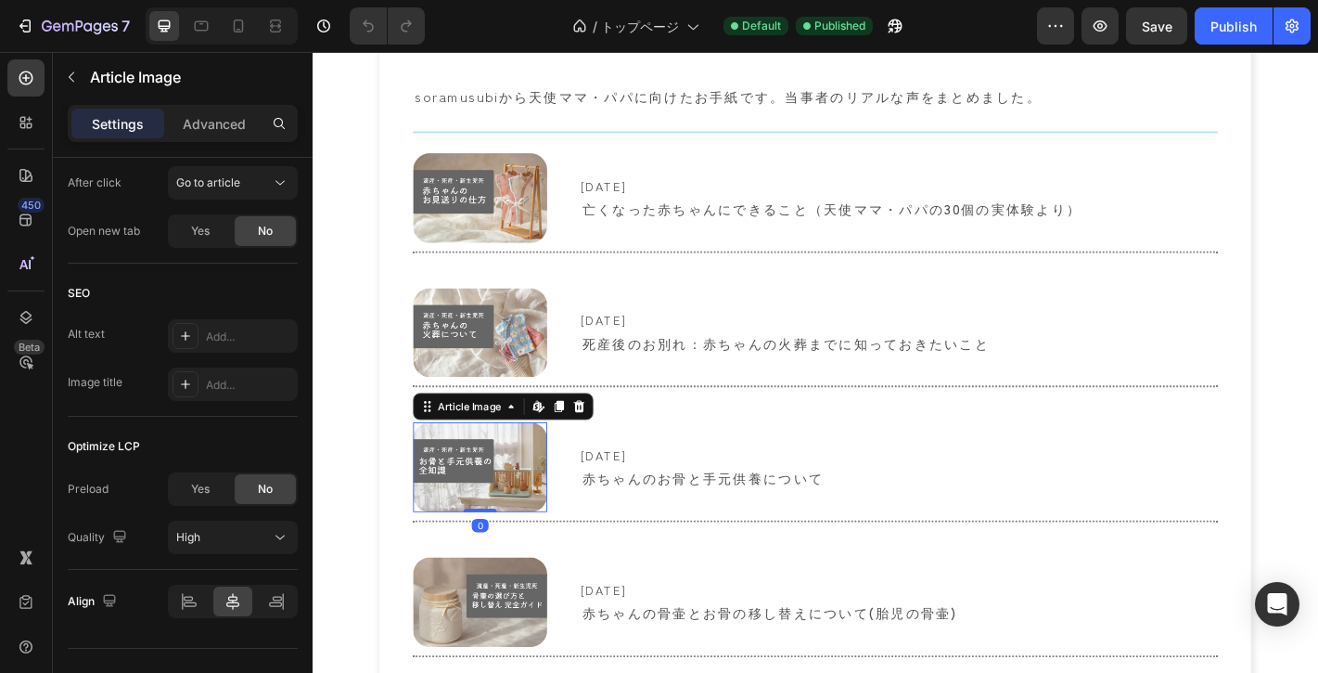
click at [474, 484] on img at bounding box center [498, 511] width 148 height 99
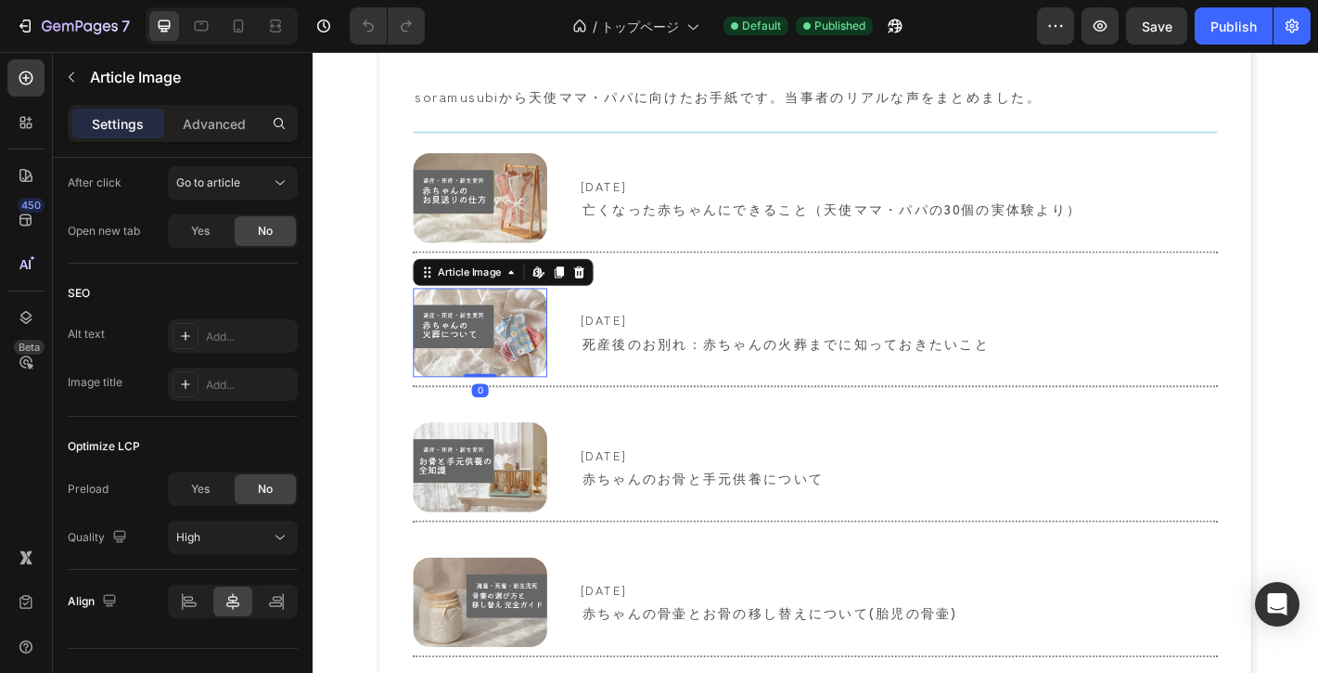
click at [484, 355] on img at bounding box center [498, 363] width 148 height 99
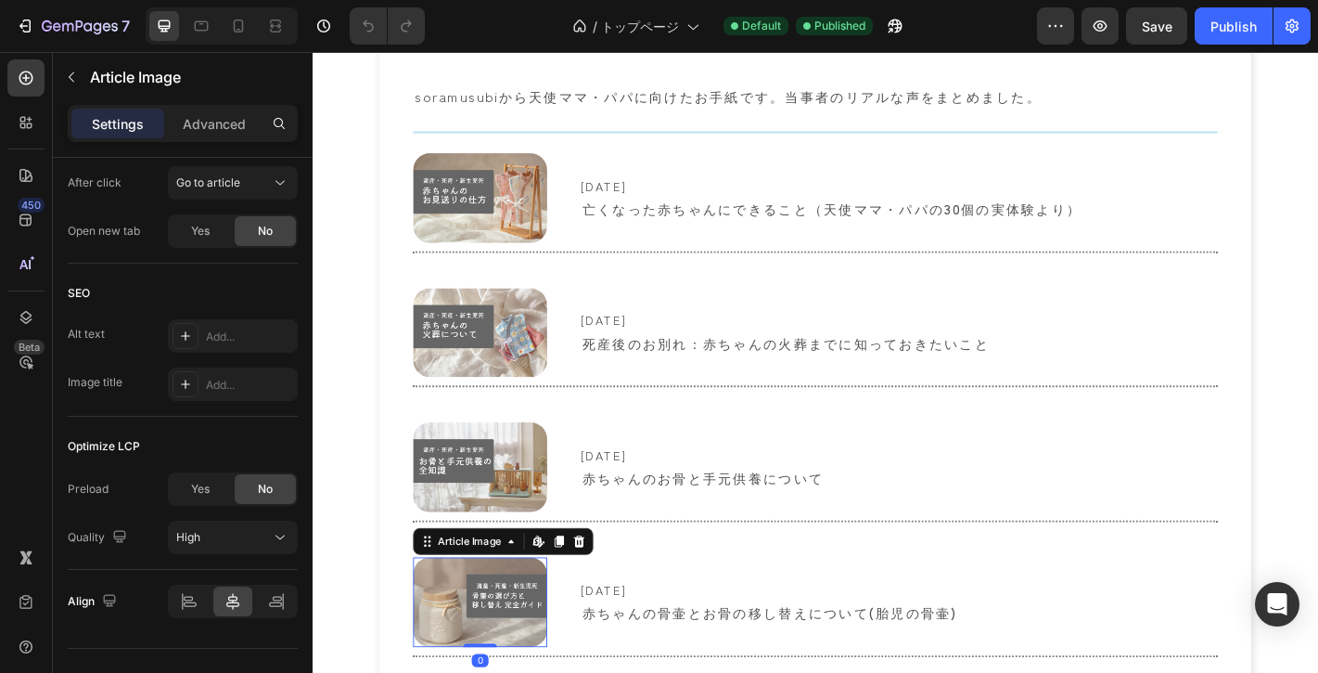
click at [486, 656] on img at bounding box center [498, 660] width 148 height 99
click at [478, 224] on img at bounding box center [498, 213] width 148 height 99
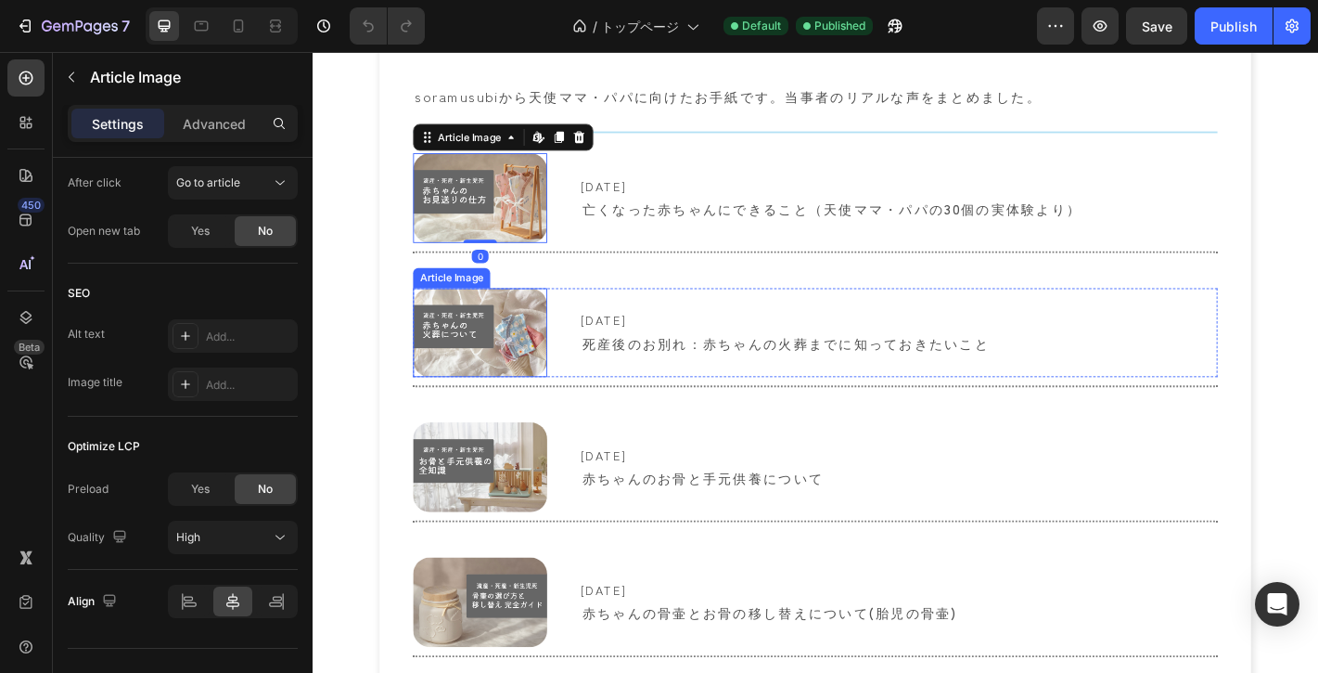
click at [459, 352] on img at bounding box center [498, 363] width 148 height 99
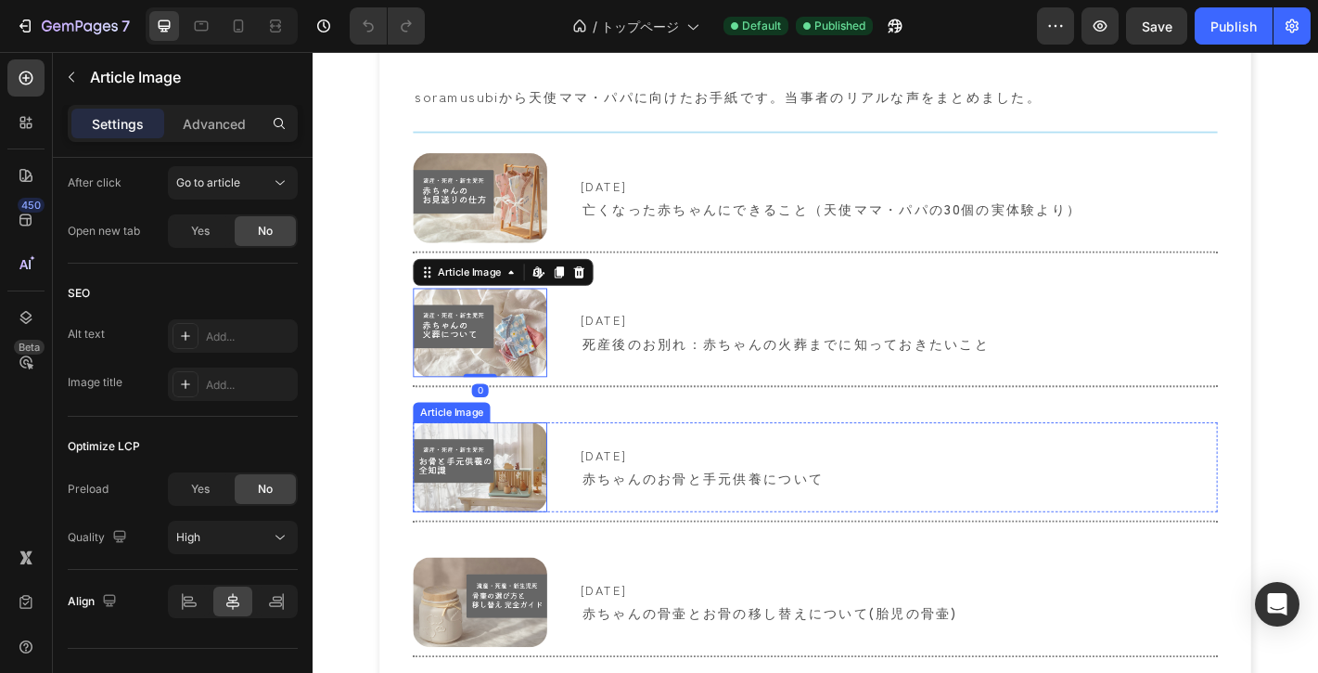
click at [478, 476] on img at bounding box center [498, 511] width 148 height 99
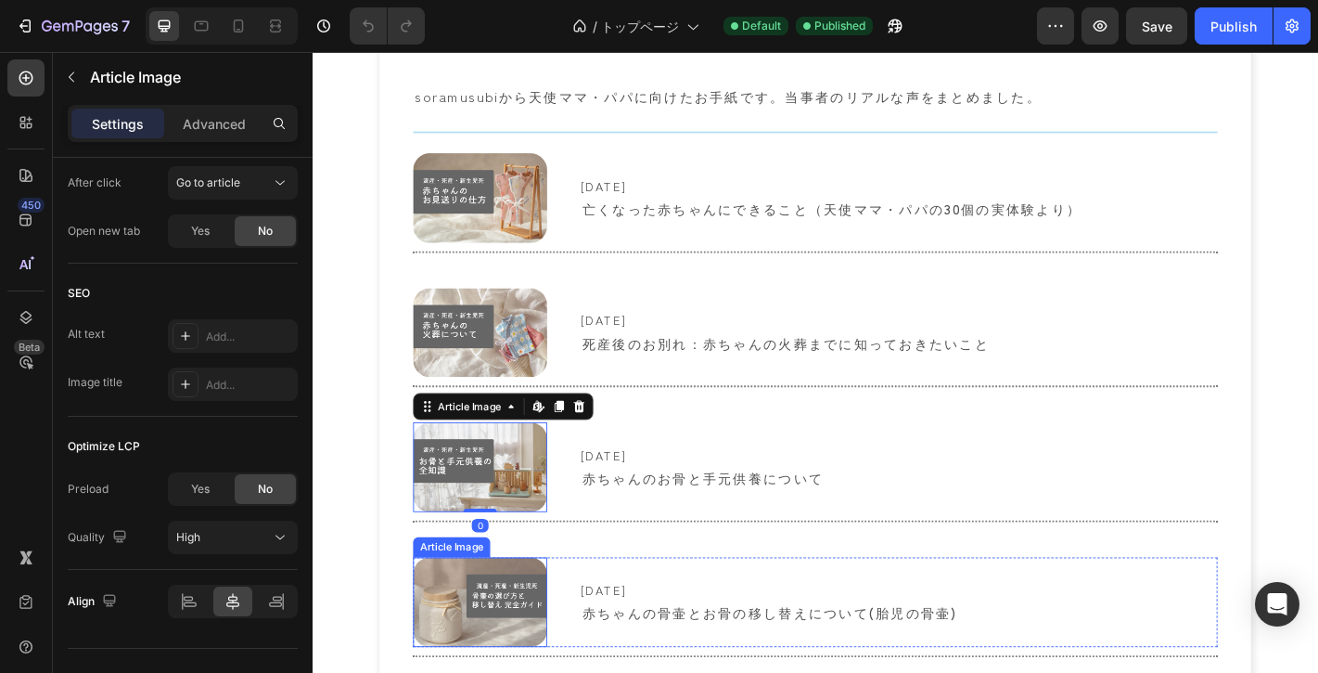
click at [469, 669] on img at bounding box center [498, 660] width 148 height 99
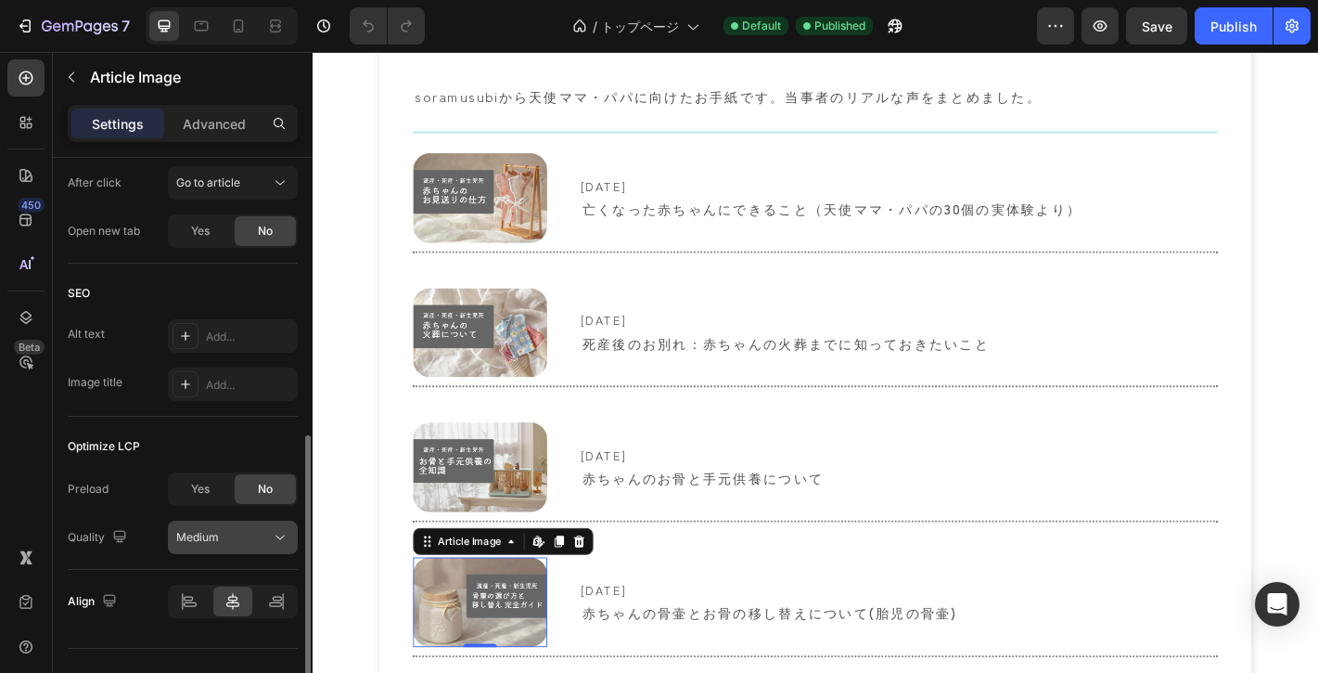
click at [207, 536] on span "Medium" at bounding box center [197, 537] width 43 height 14
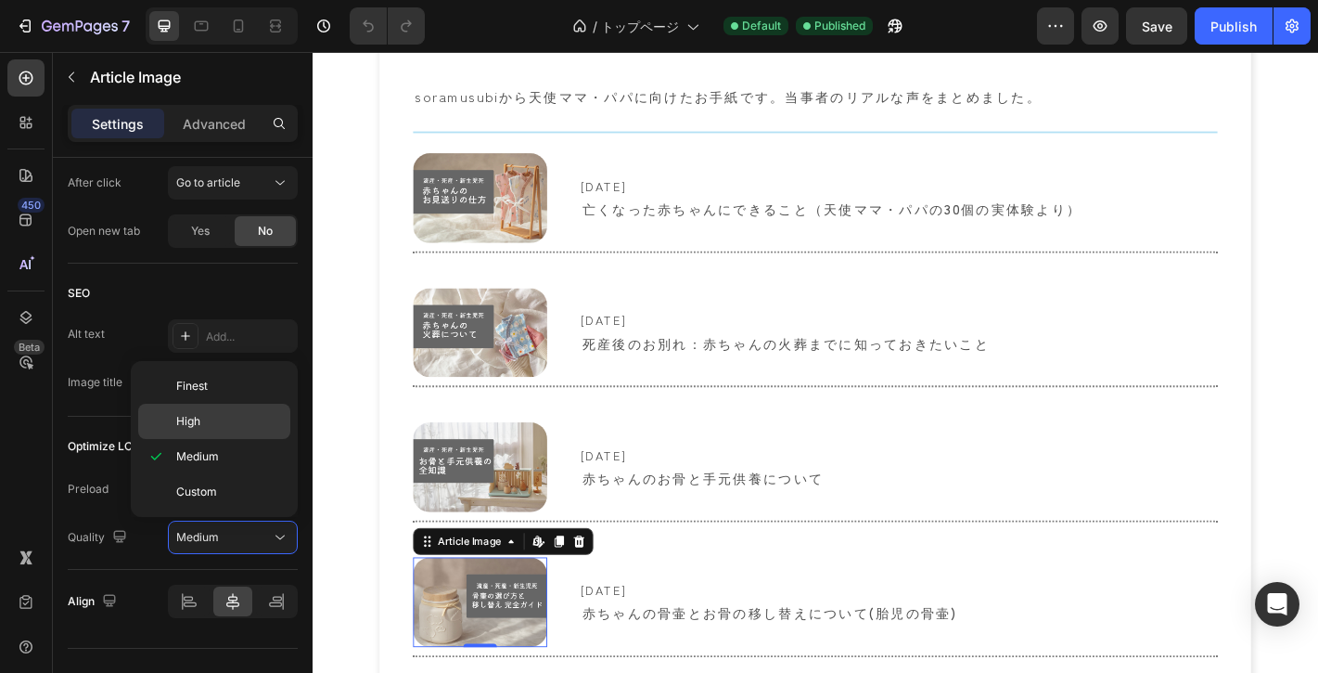
click at [181, 429] on span "High" at bounding box center [188, 421] width 24 height 17
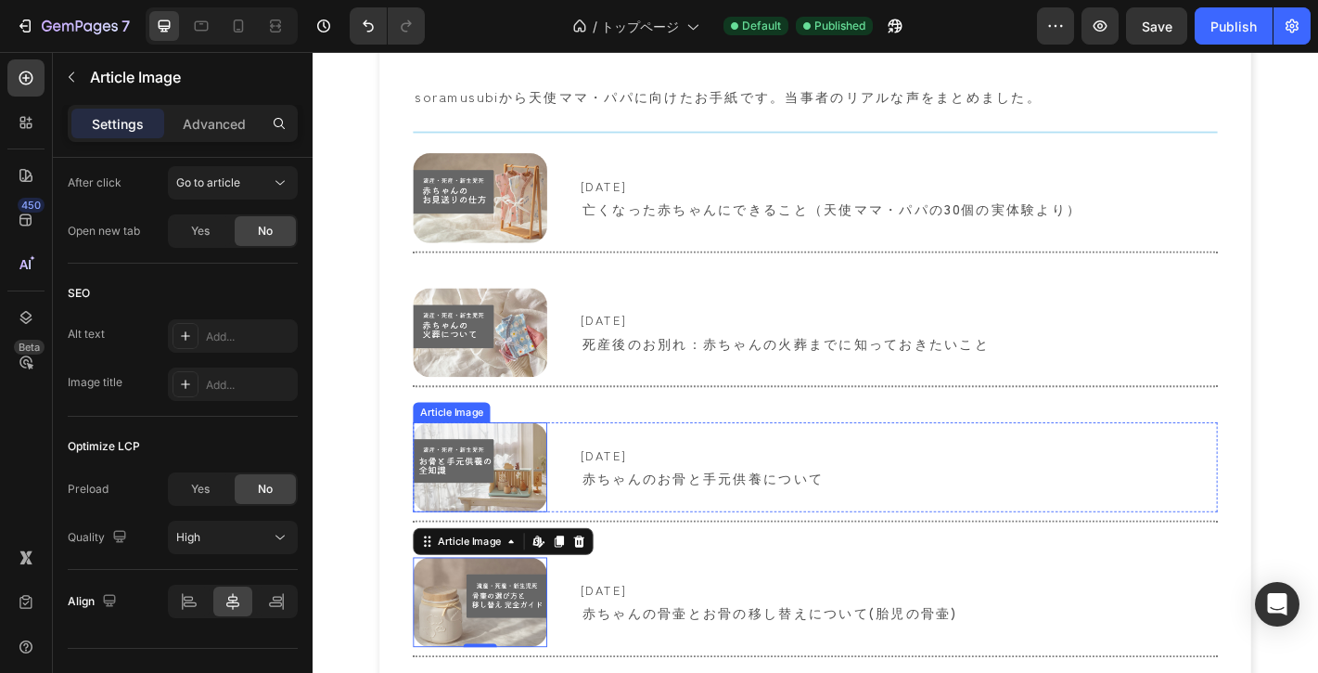
click at [490, 501] on img at bounding box center [498, 511] width 148 height 99
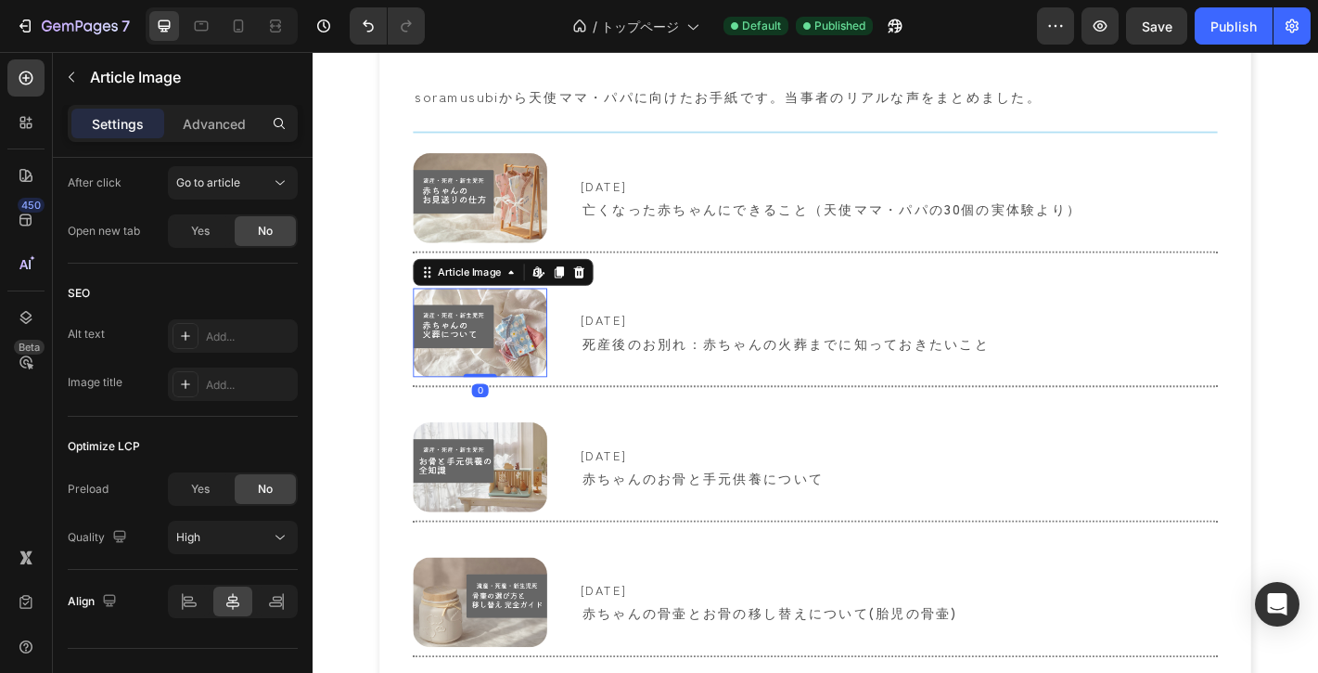
click at [491, 356] on img at bounding box center [498, 363] width 148 height 99
click at [495, 238] on img at bounding box center [498, 213] width 148 height 99
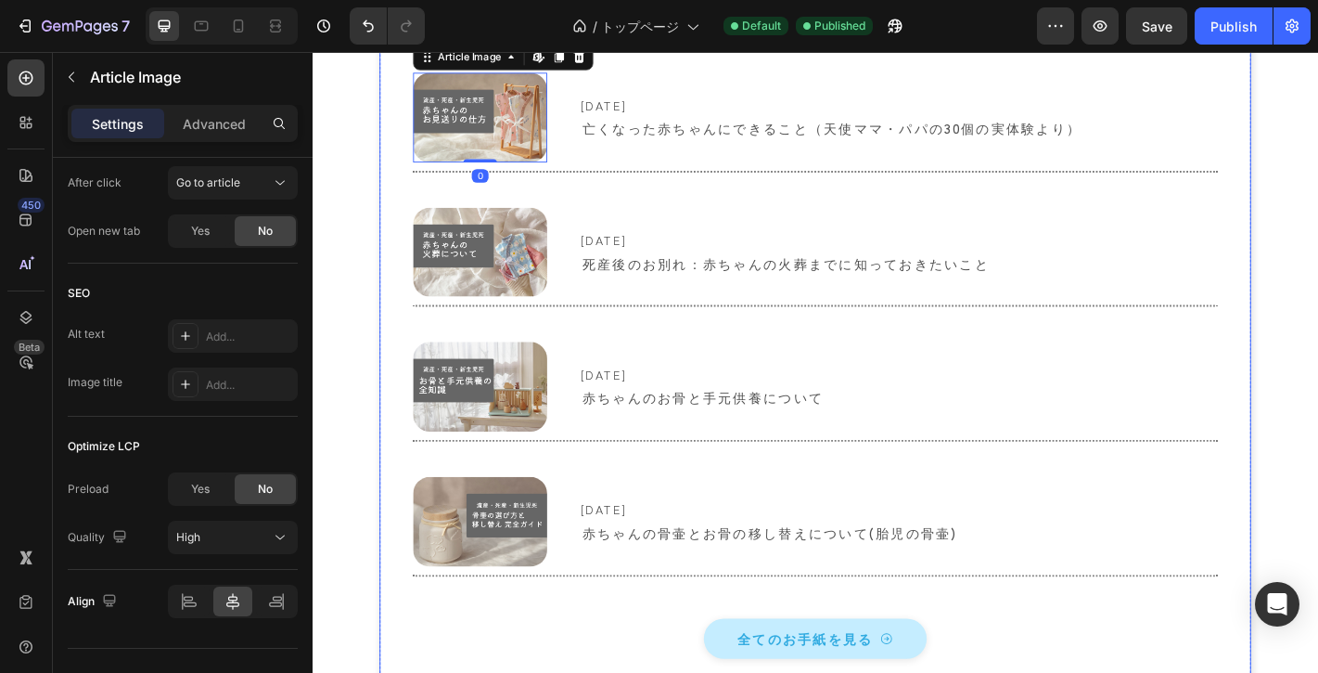
scroll to position [5578, 0]
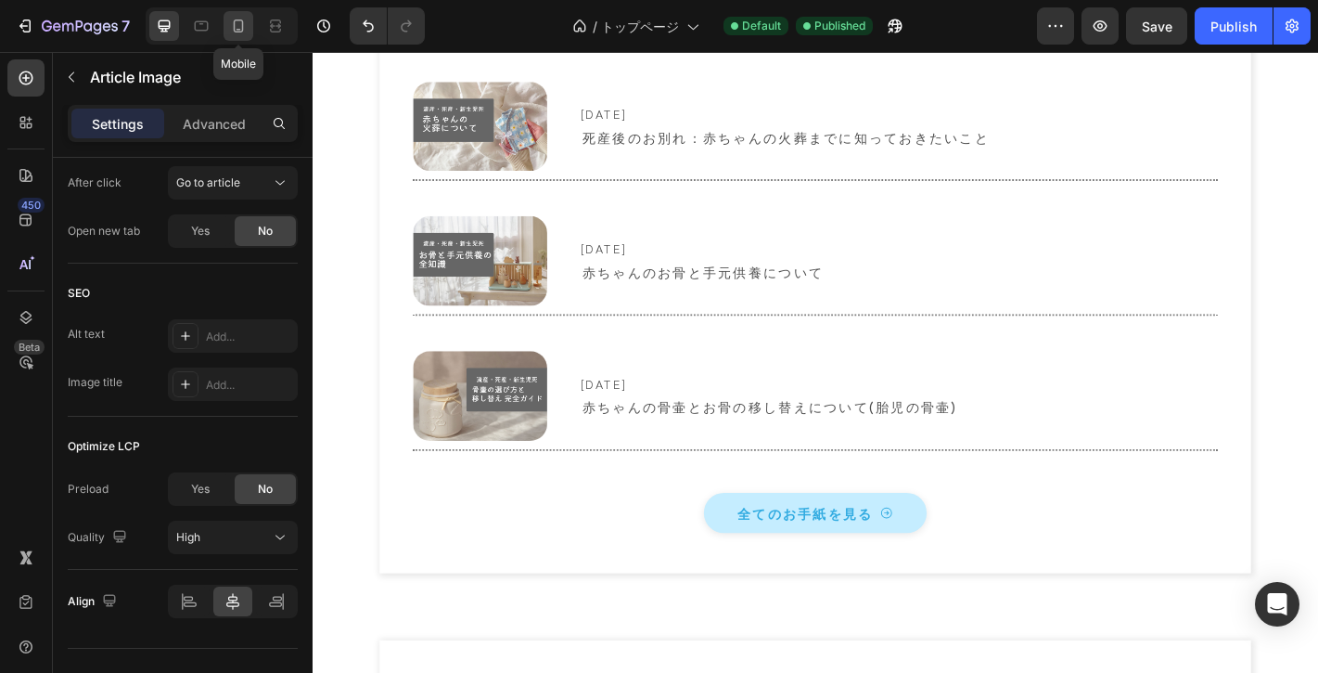
click at [247, 27] on icon at bounding box center [238, 26] width 19 height 19
type input "100"
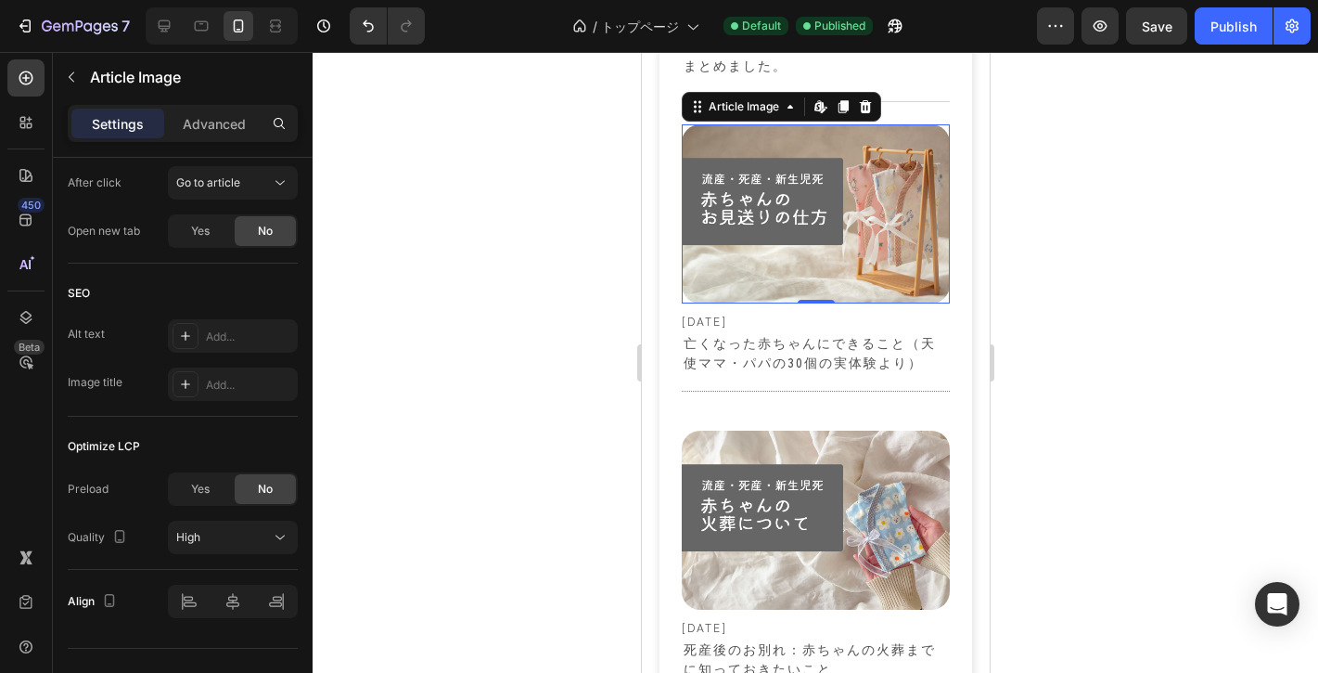
scroll to position [5982, 0]
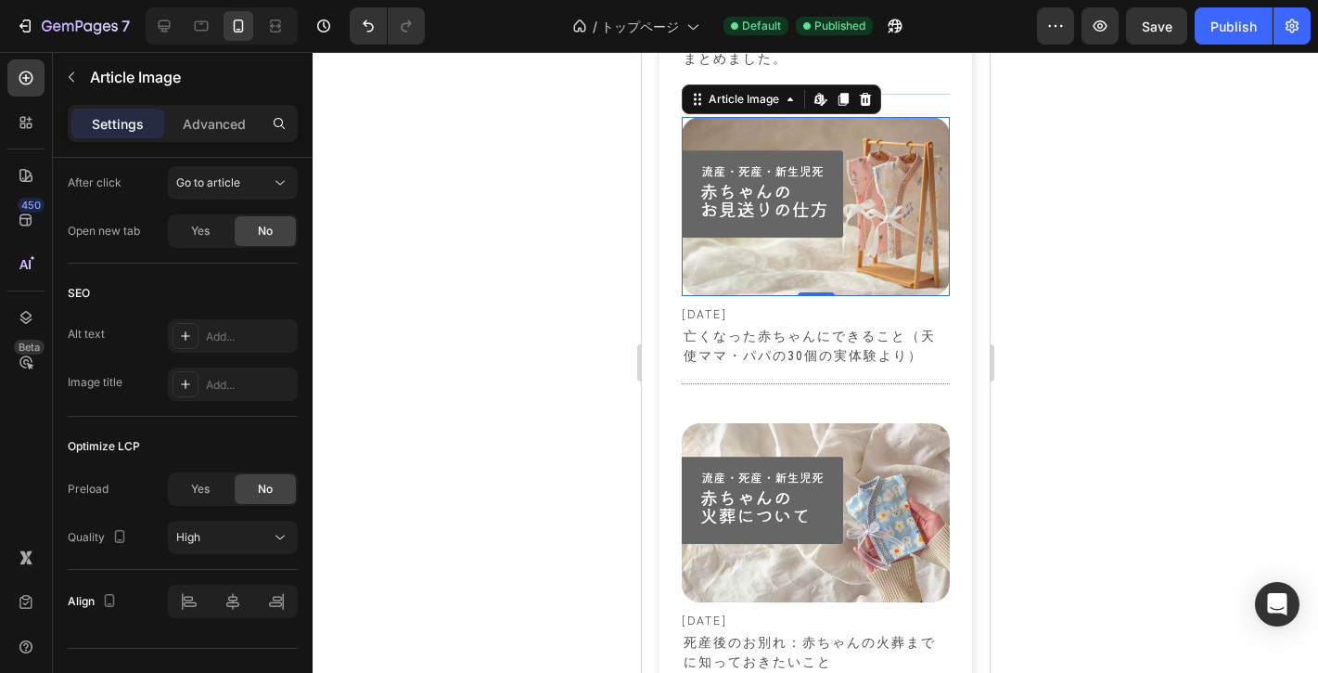
click at [772, 210] on img at bounding box center [815, 206] width 269 height 179
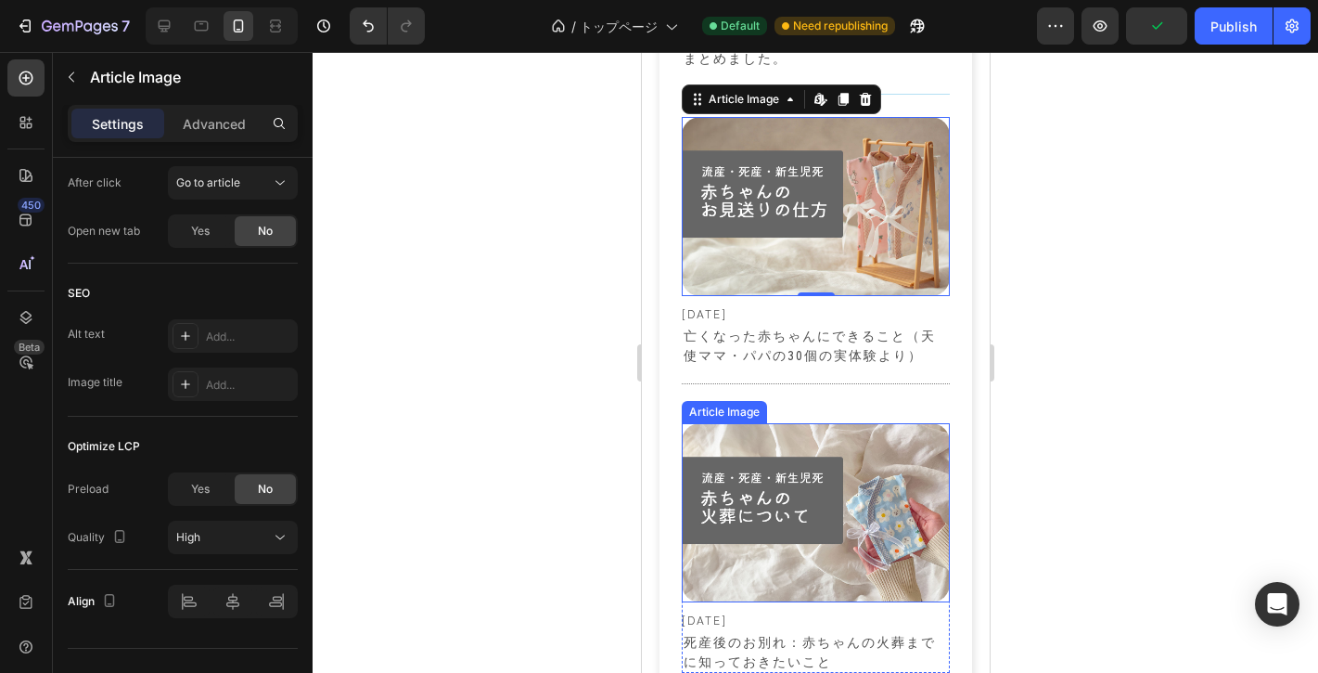
click at [754, 473] on img at bounding box center [815, 512] width 269 height 179
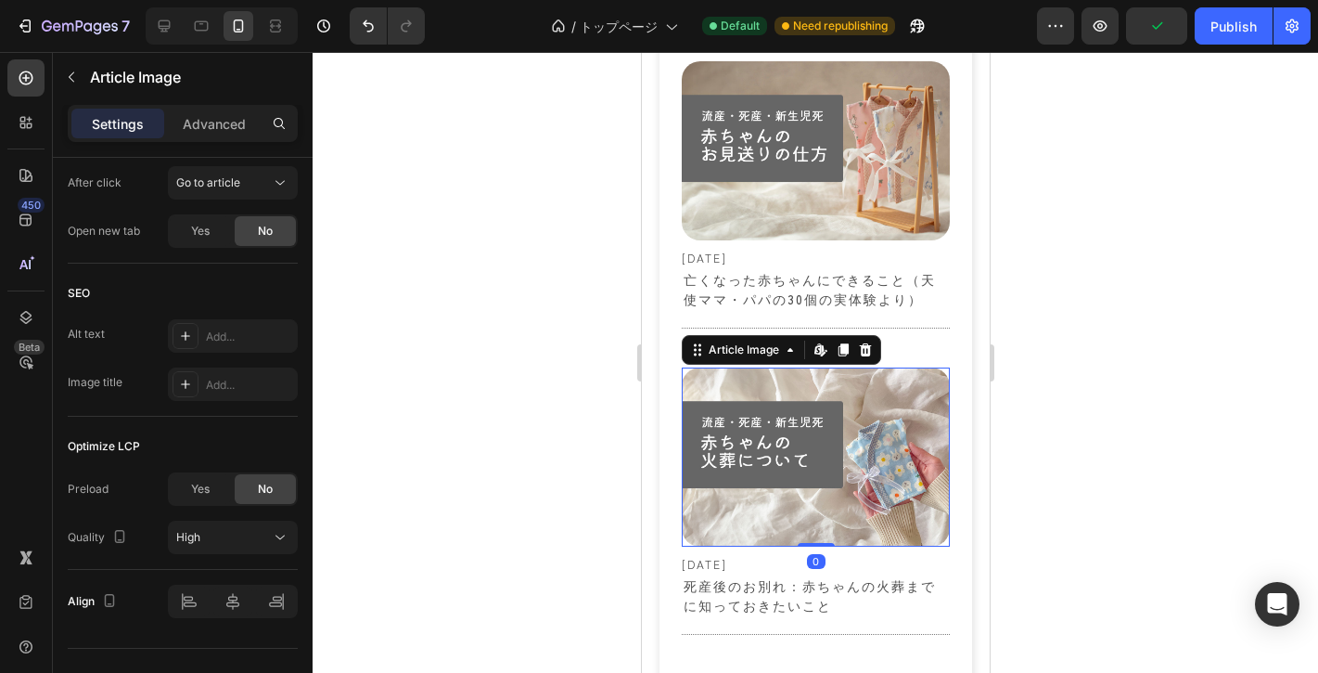
scroll to position [6173, 0]
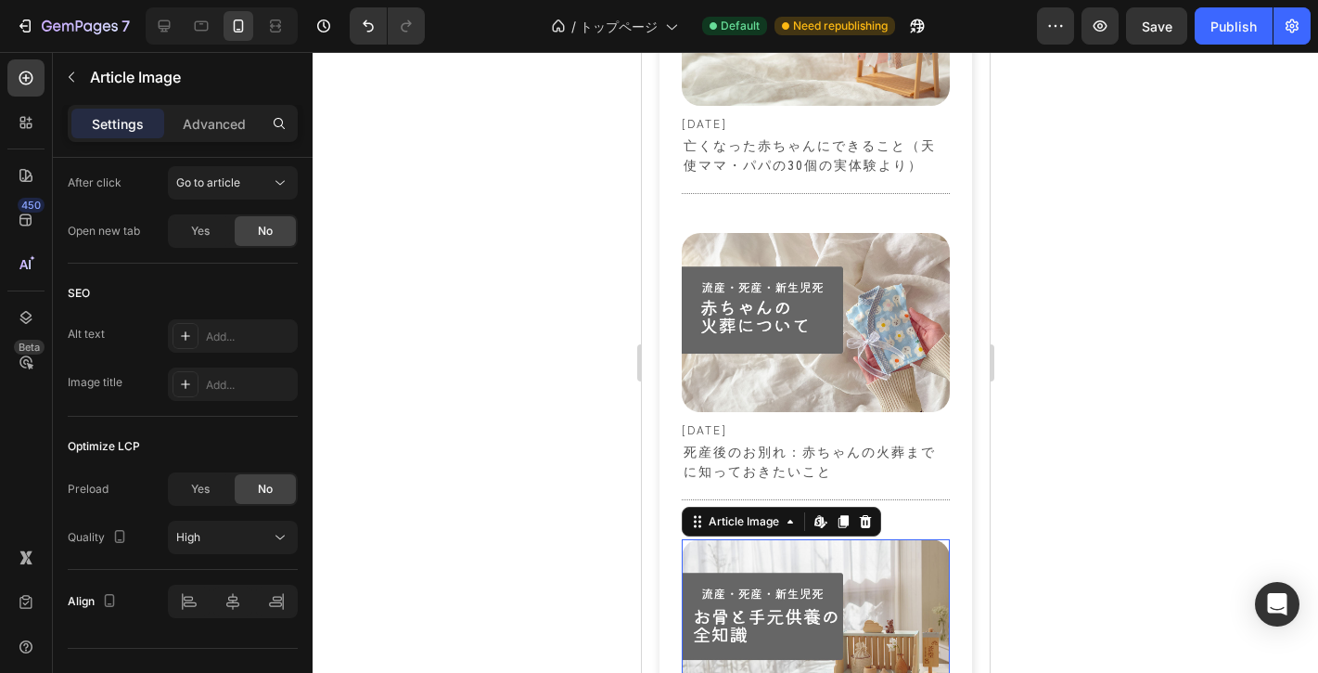
click at [792, 563] on img at bounding box center [815, 628] width 269 height 179
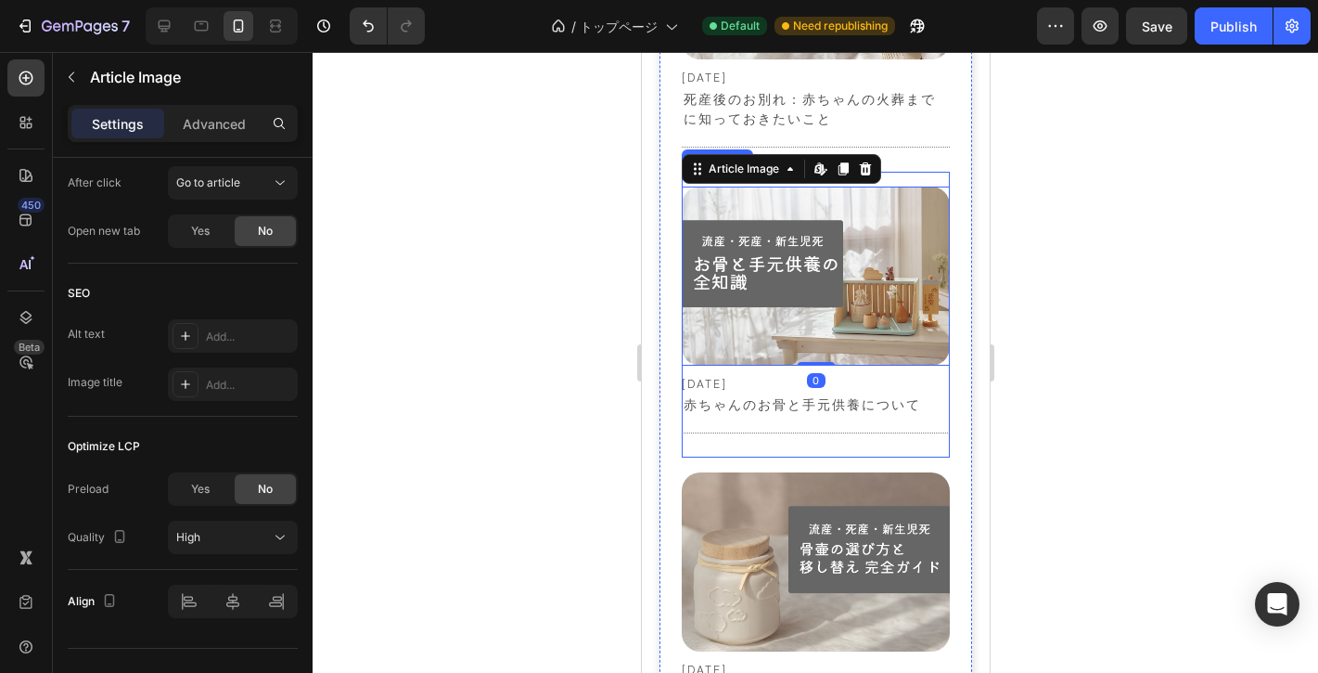
scroll to position [6525, 0]
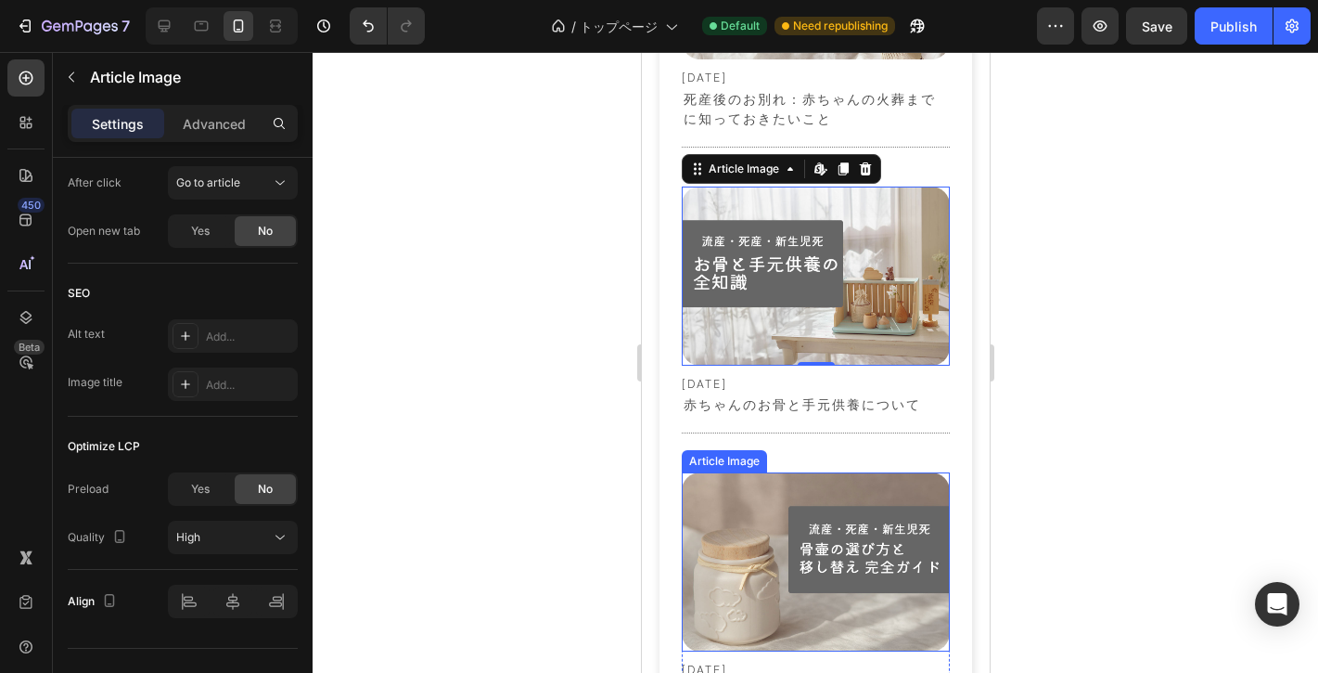
click at [790, 516] on img at bounding box center [815, 561] width 269 height 179
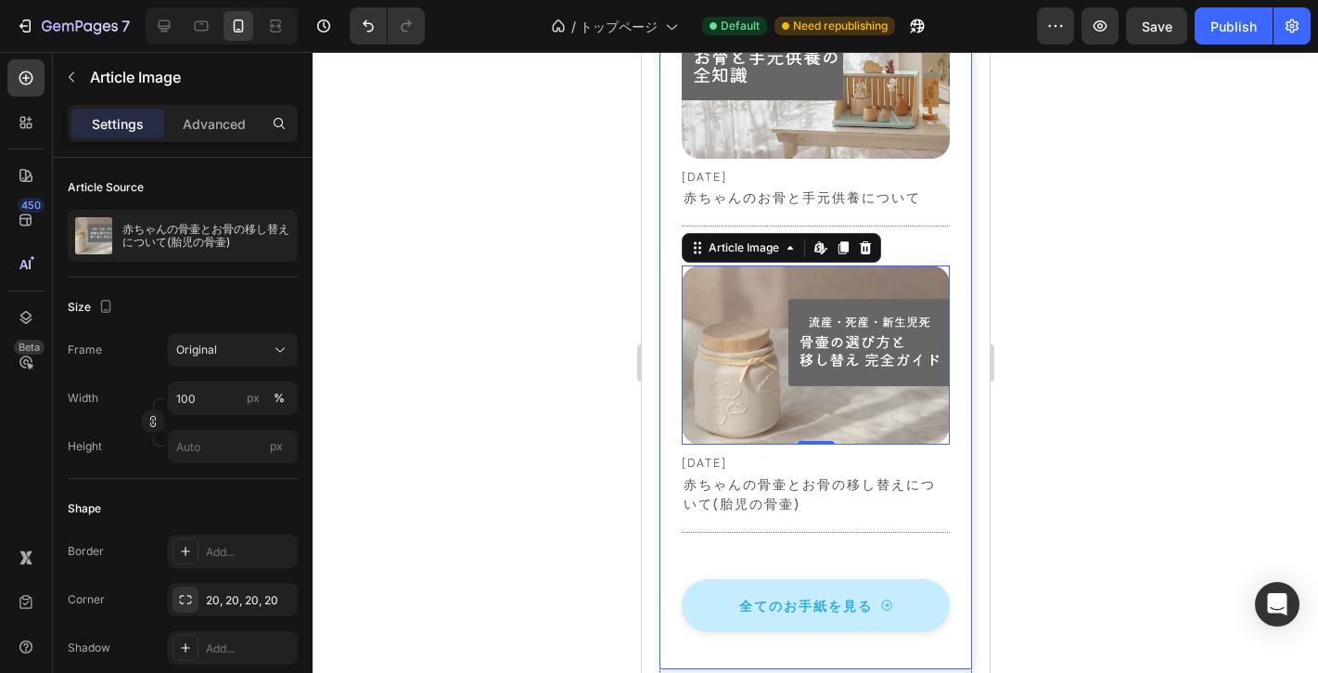
scroll to position [6730, 0]
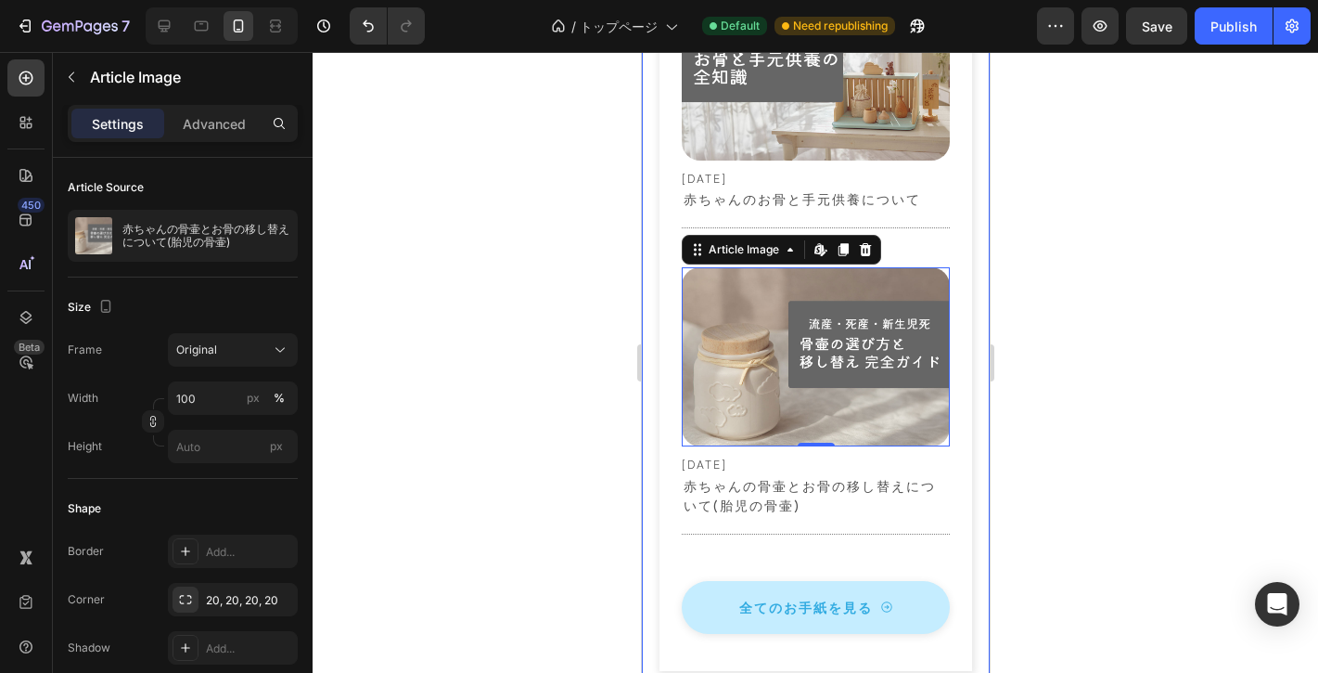
click at [1163, 373] on div at bounding box center [816, 362] width 1006 height 621
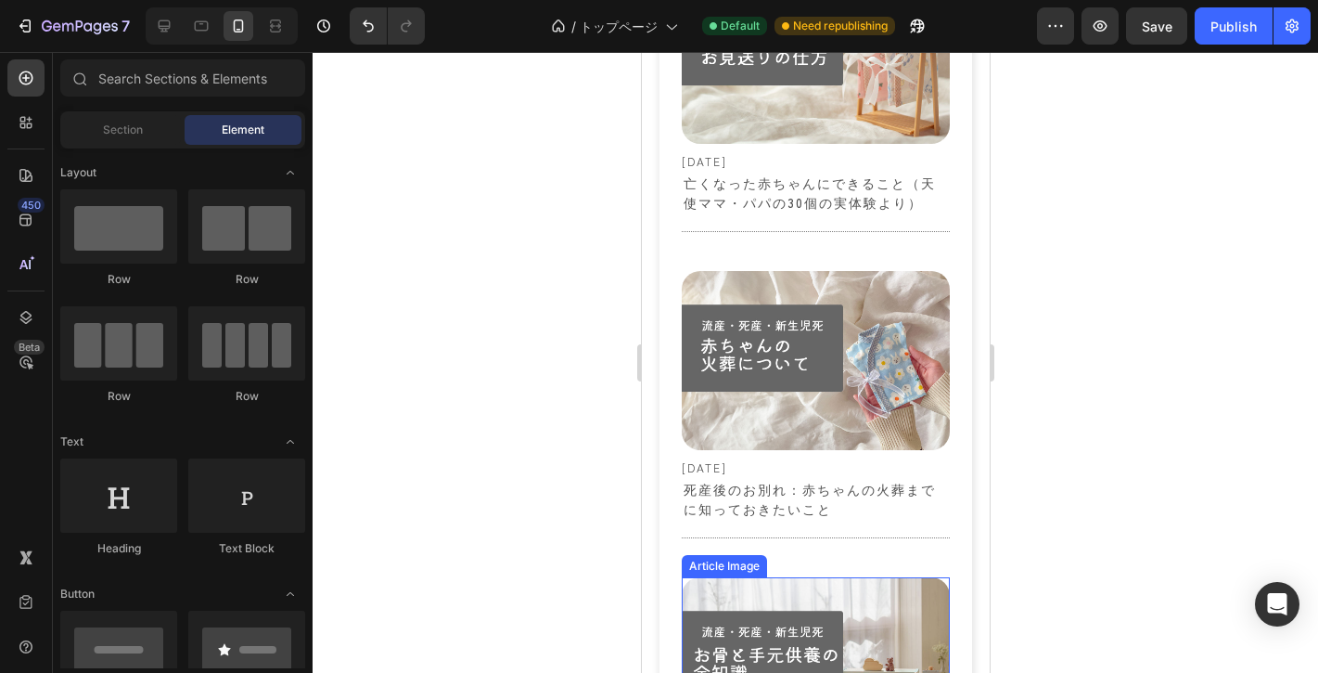
scroll to position [6130, 0]
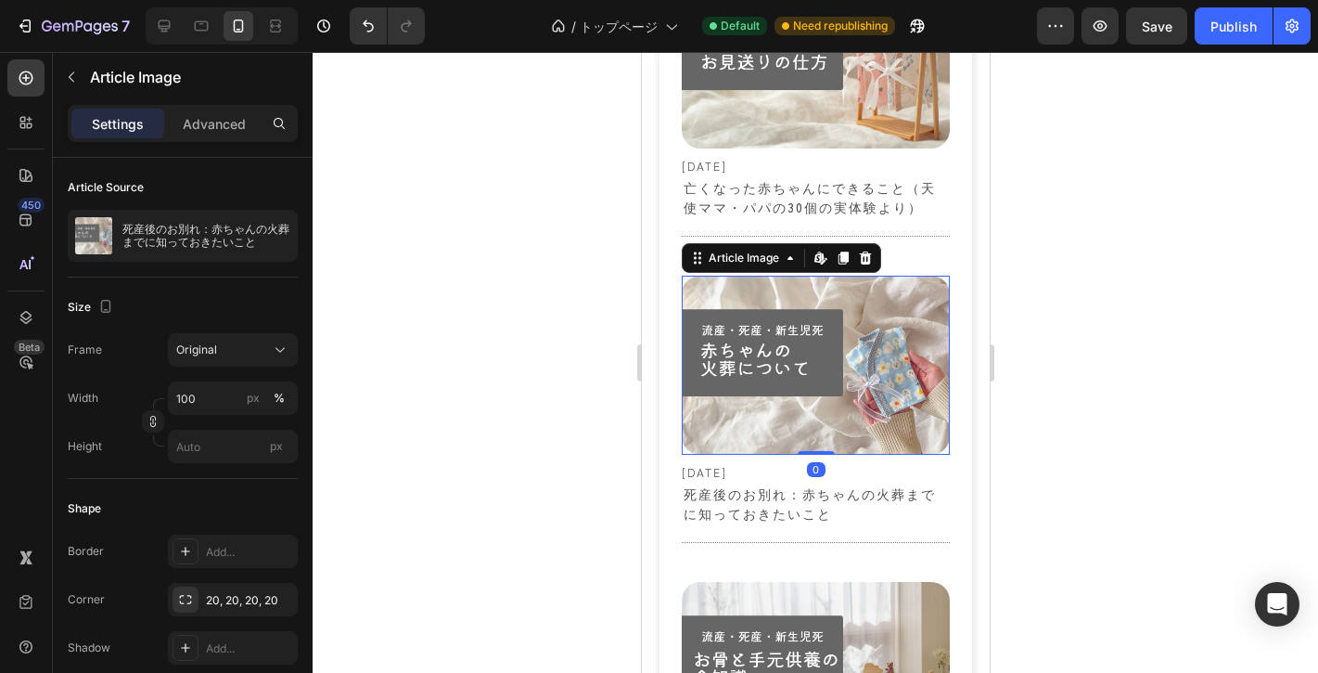
click at [833, 390] on img at bounding box center [815, 365] width 269 height 179
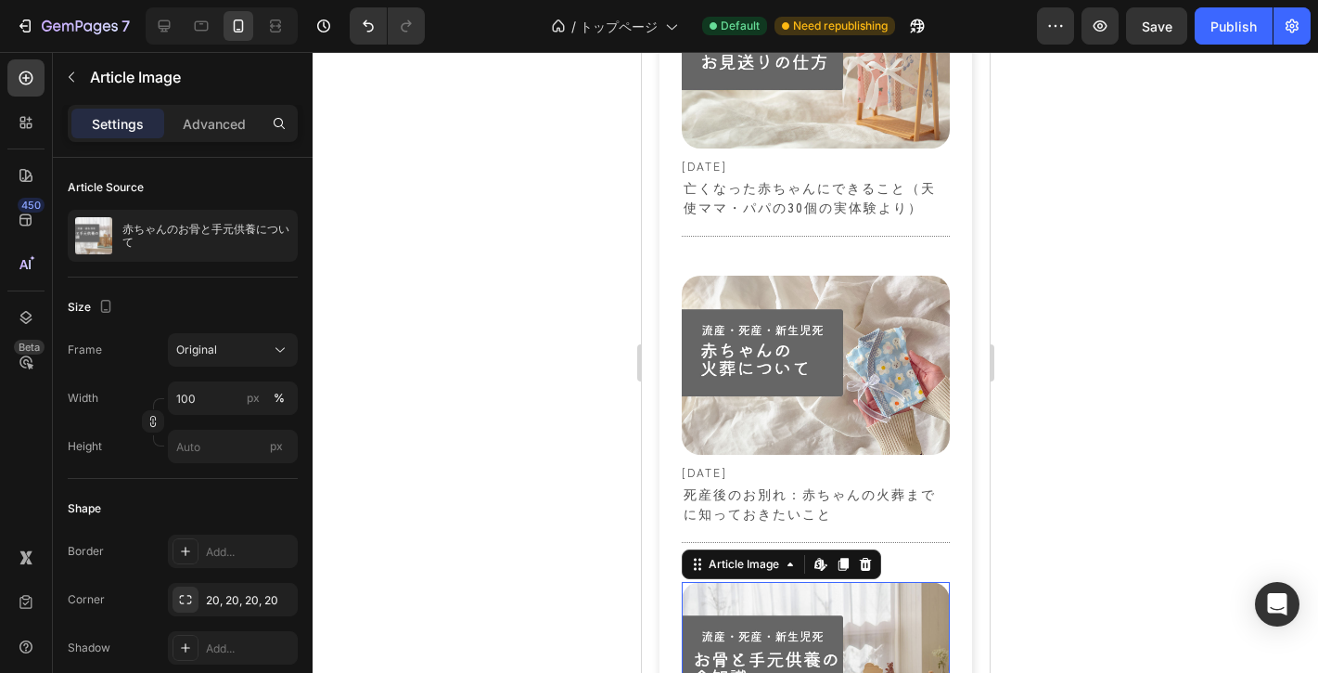
click at [771, 612] on img at bounding box center [815, 671] width 269 height 179
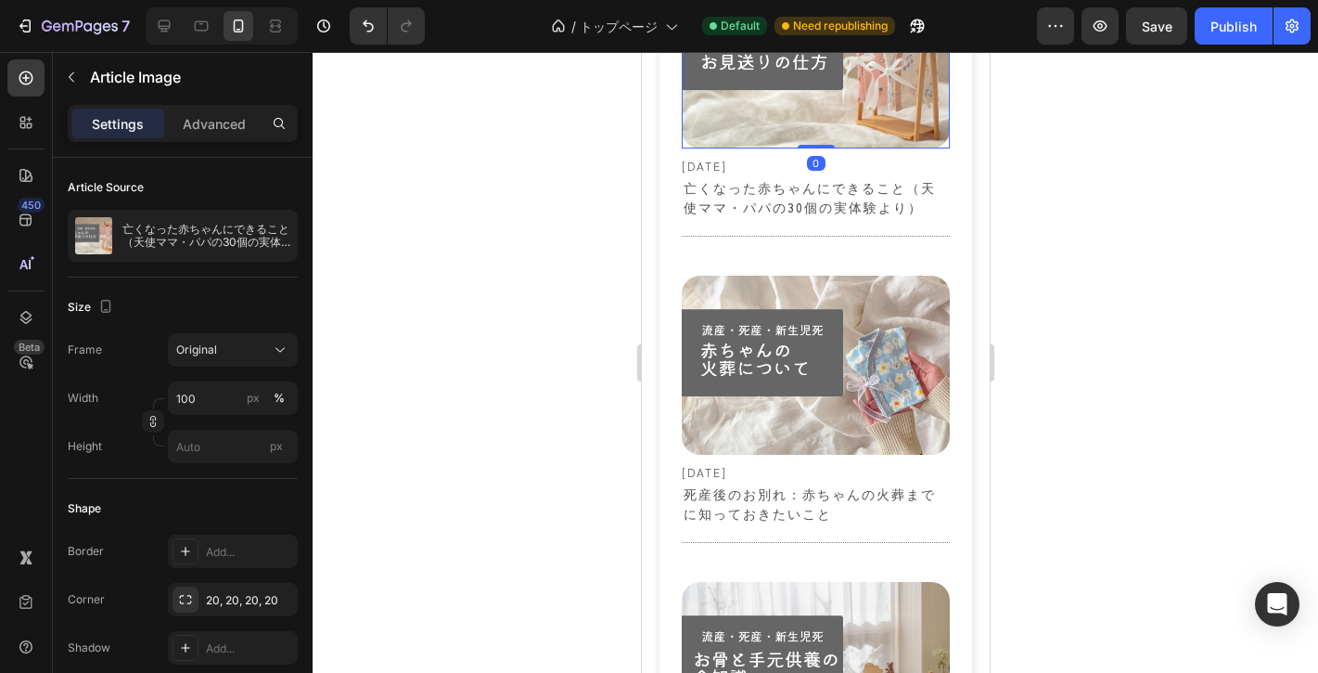
click at [804, 108] on img at bounding box center [815, 58] width 269 height 179
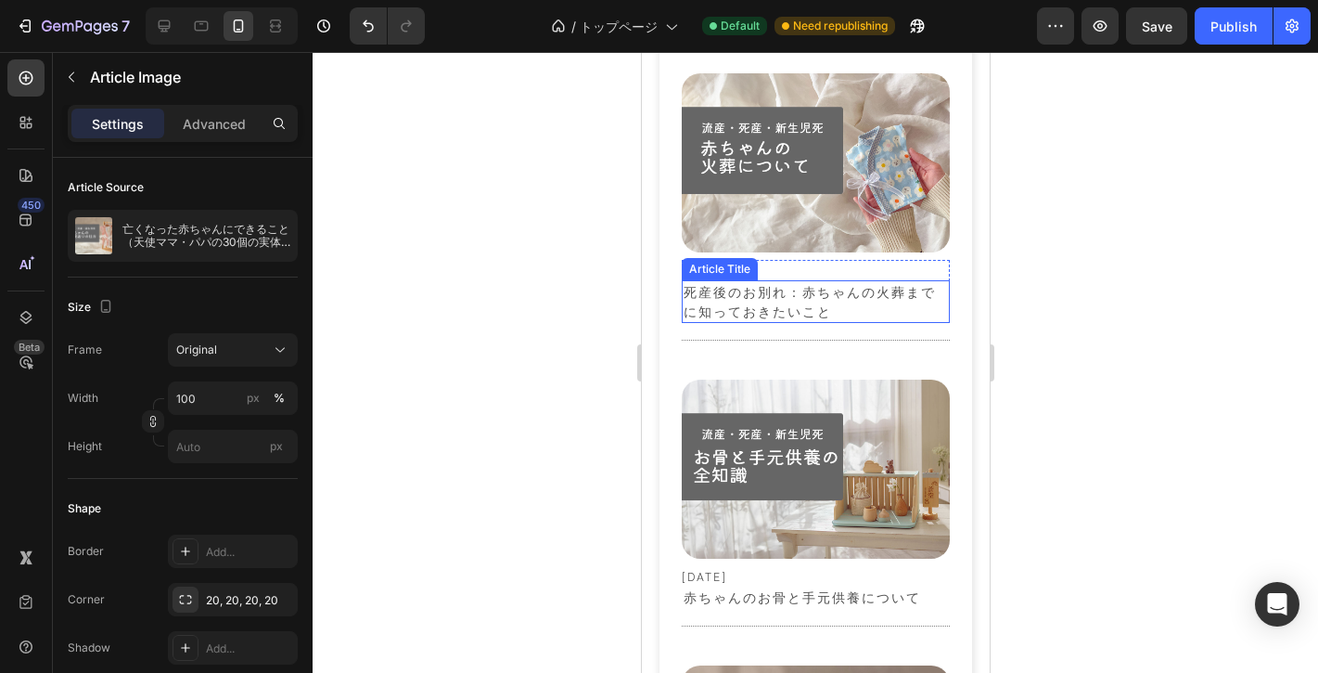
scroll to position [6585, 0]
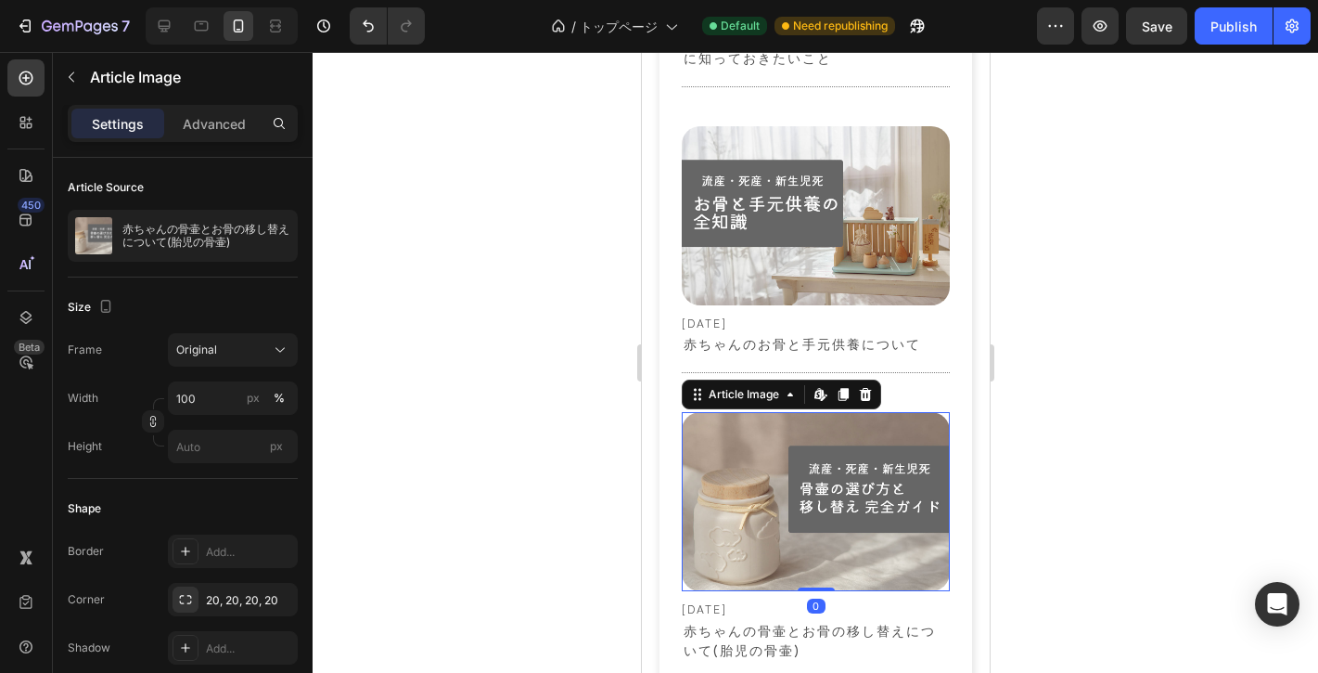
click at [768, 453] on img at bounding box center [815, 501] width 269 height 179
click at [224, 125] on p "Advanced" at bounding box center [214, 123] width 63 height 19
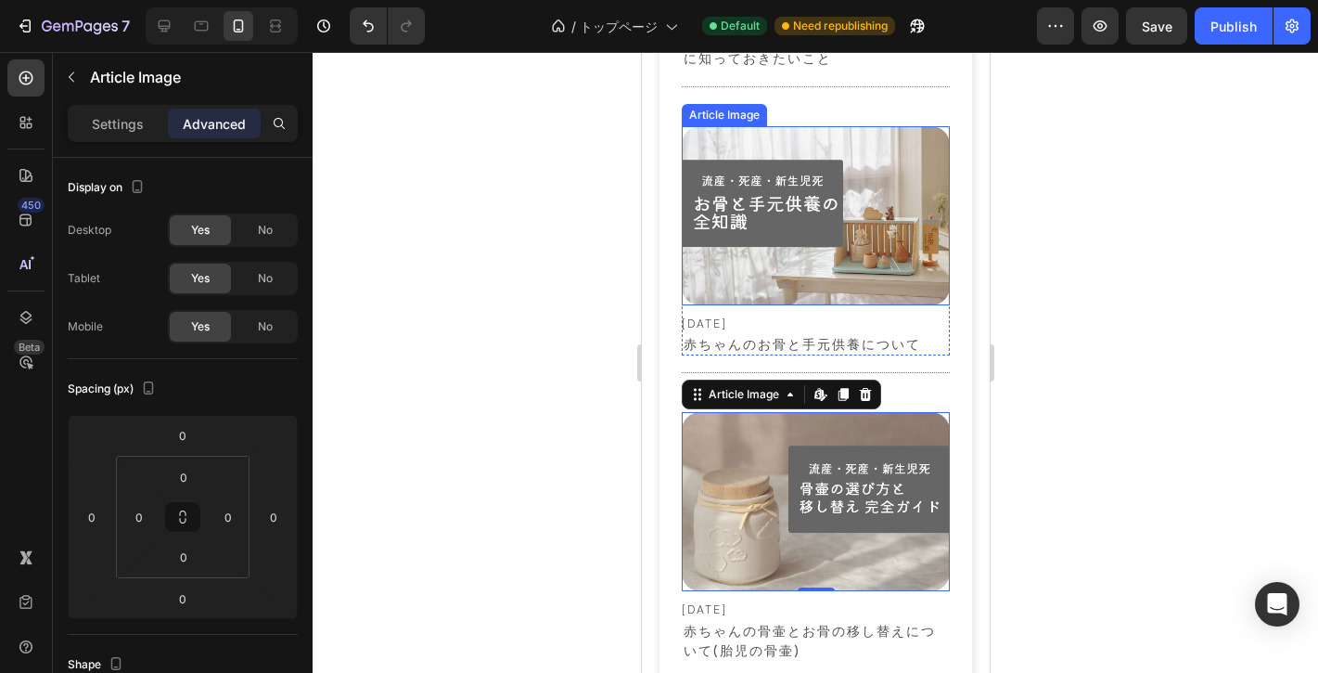
click at [752, 224] on img at bounding box center [815, 215] width 269 height 179
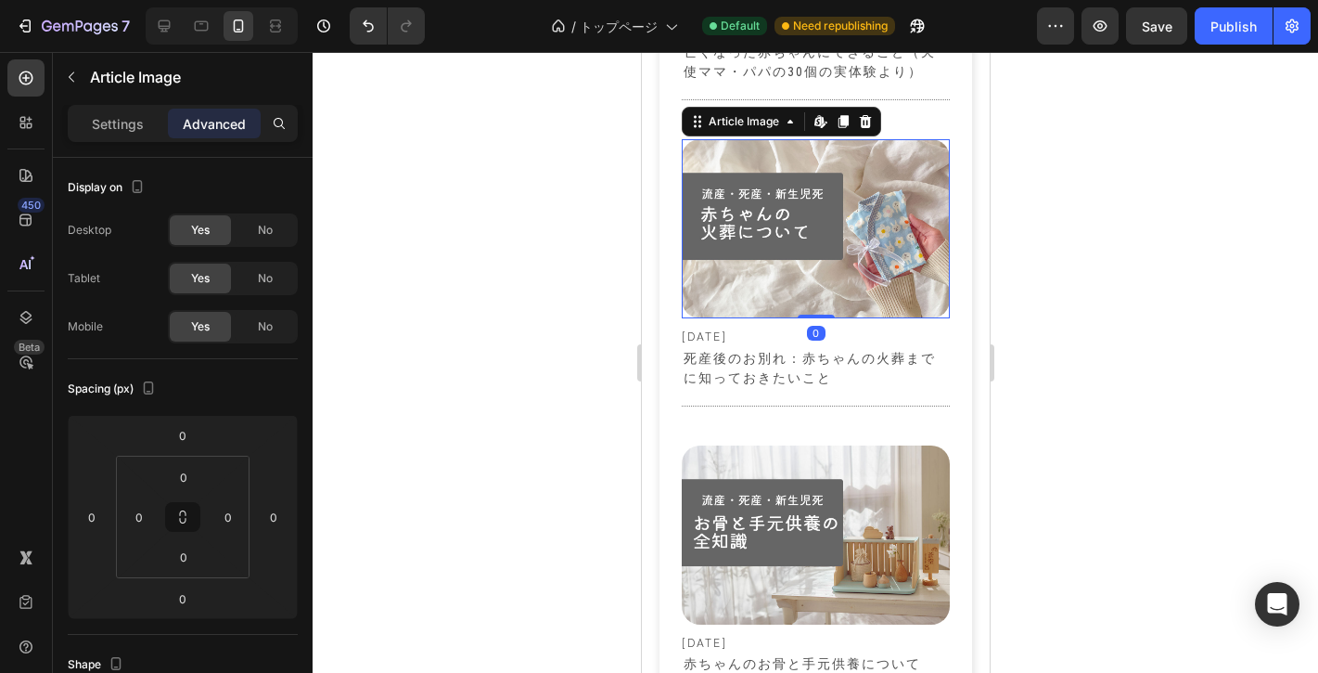
click at [751, 221] on img at bounding box center [815, 228] width 269 height 179
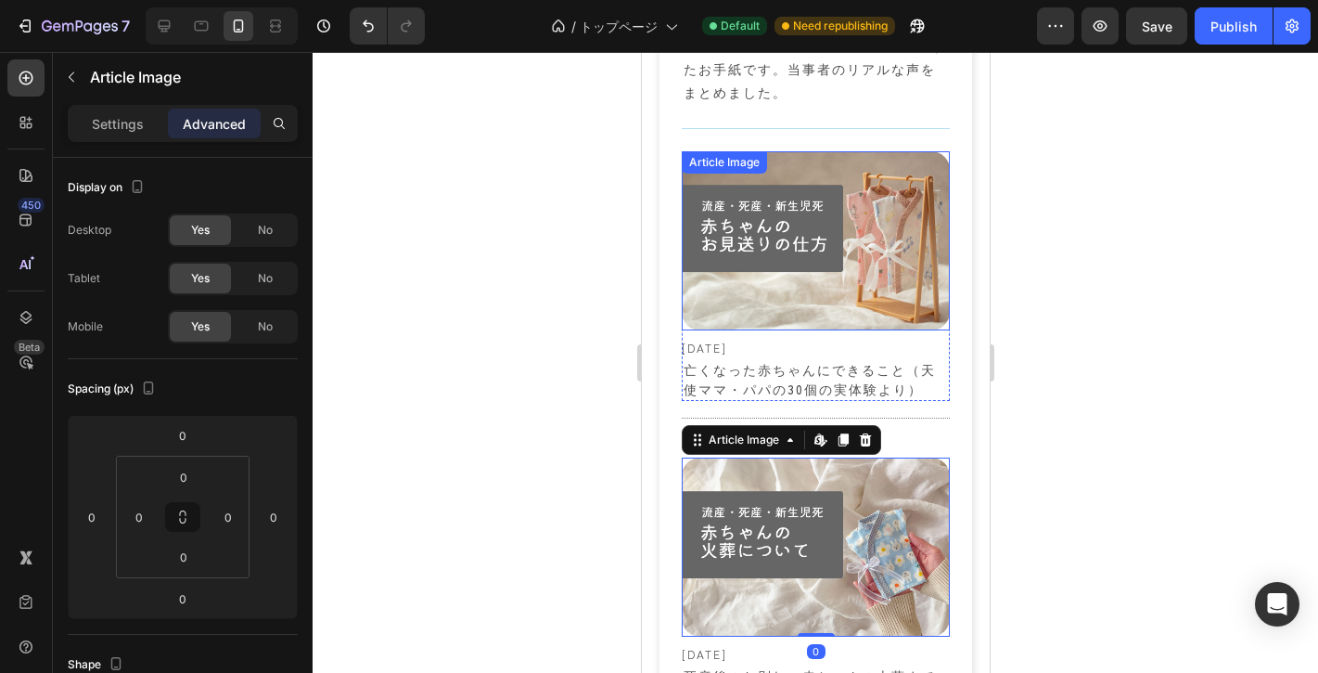
scroll to position [5946, 0]
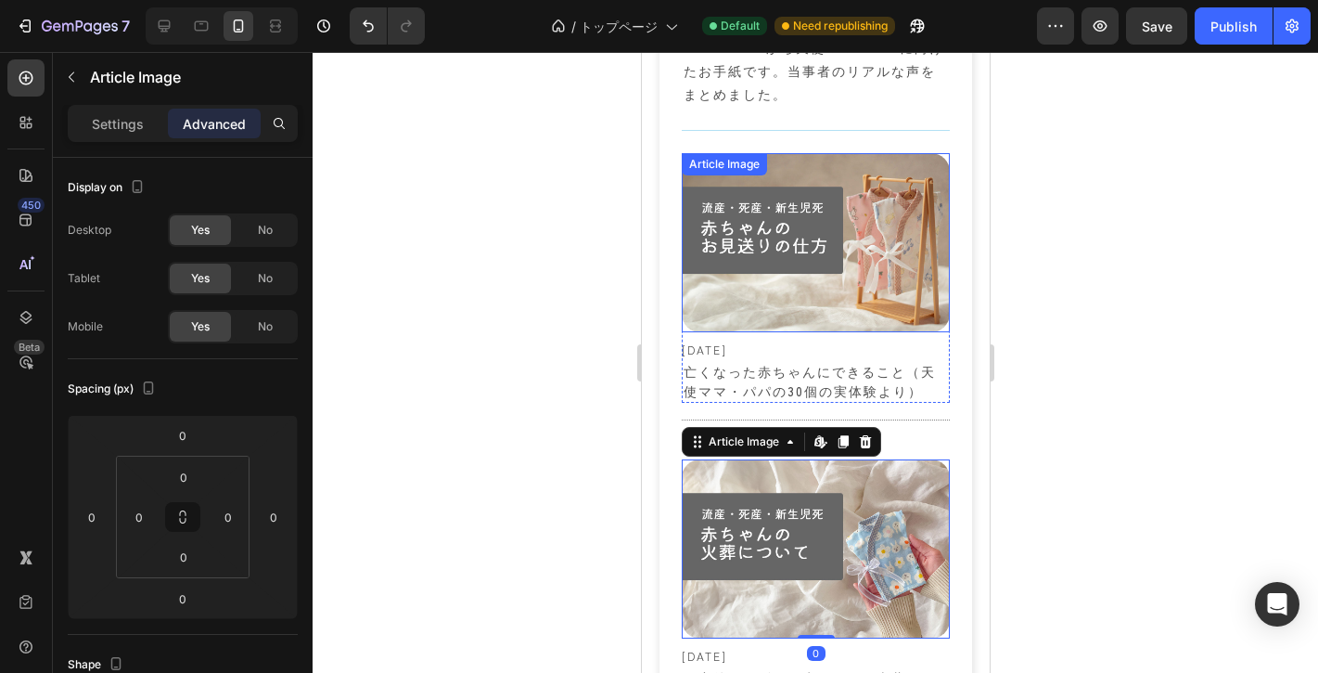
click at [751, 218] on img at bounding box center [815, 242] width 269 height 179
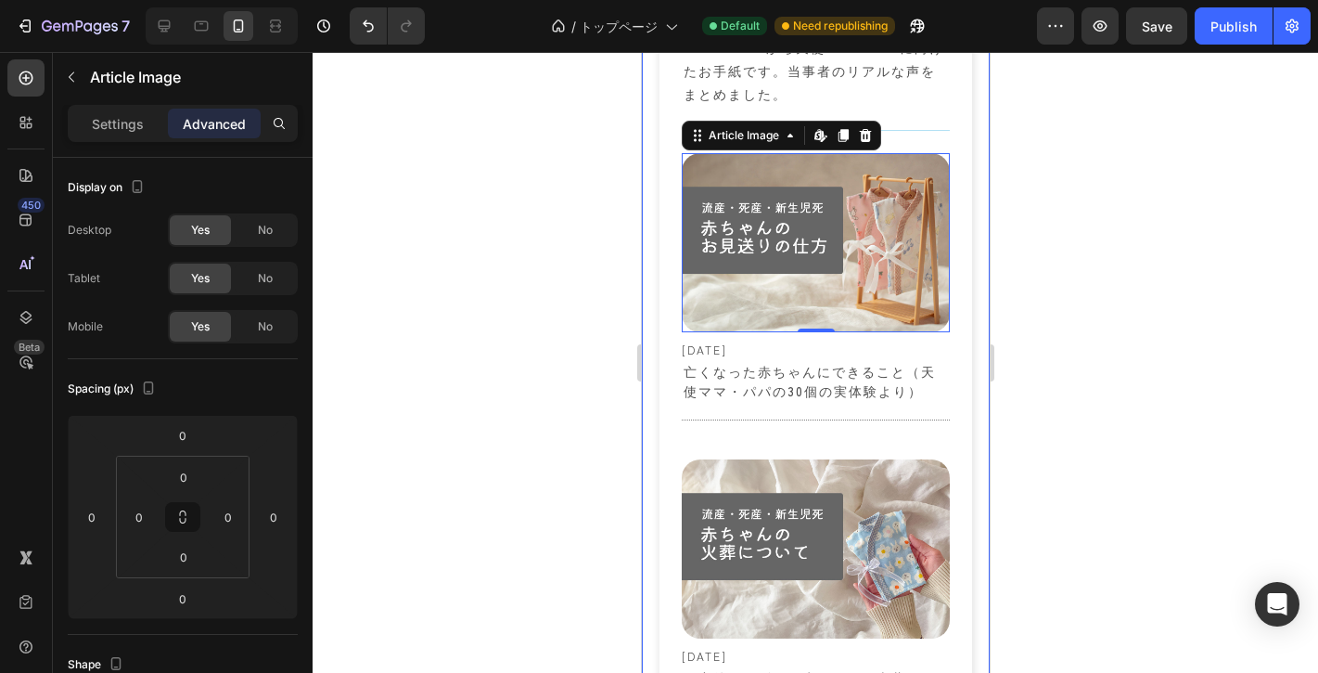
click at [572, 409] on div at bounding box center [816, 362] width 1006 height 621
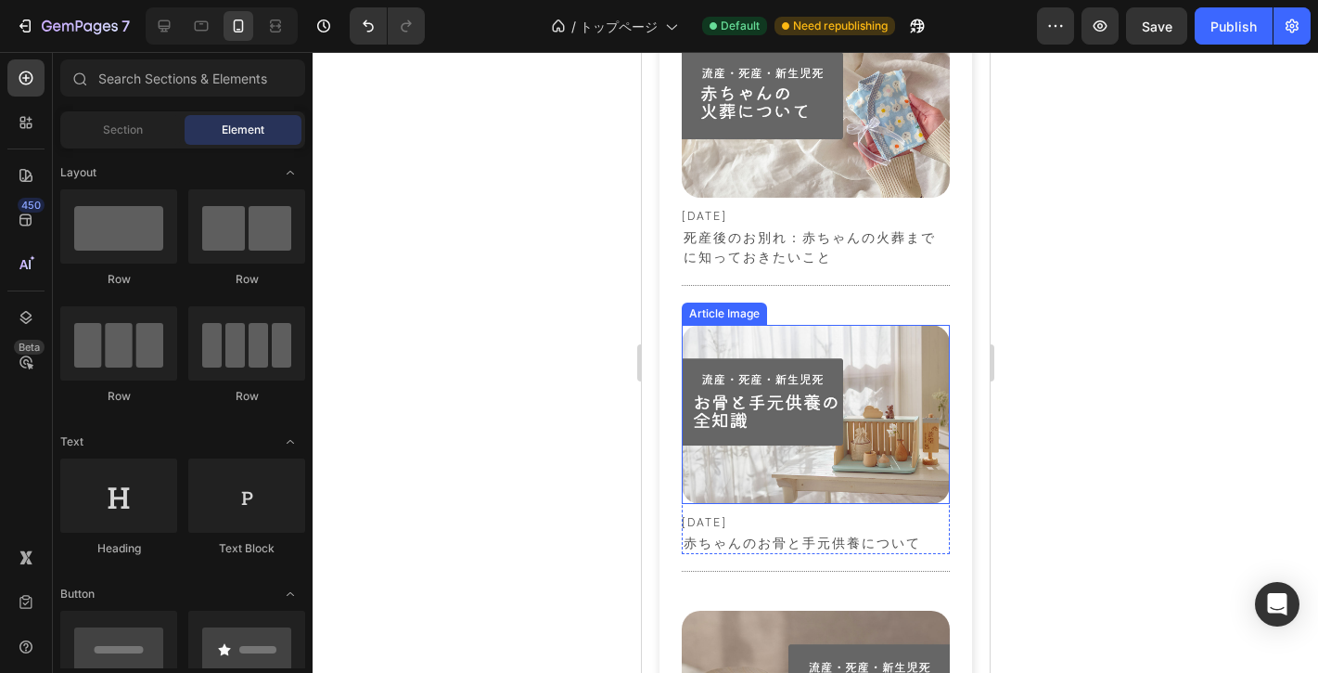
scroll to position [6219, 0]
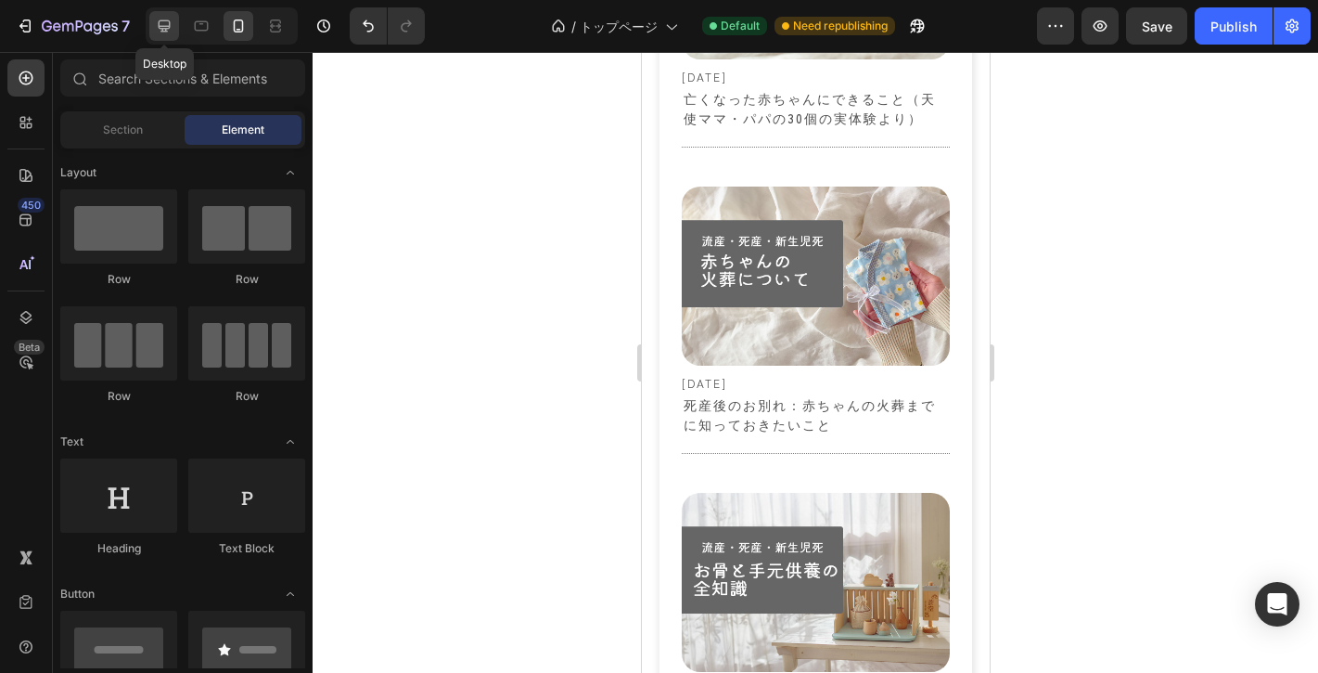
click at [158, 26] on icon at bounding box center [164, 26] width 19 height 19
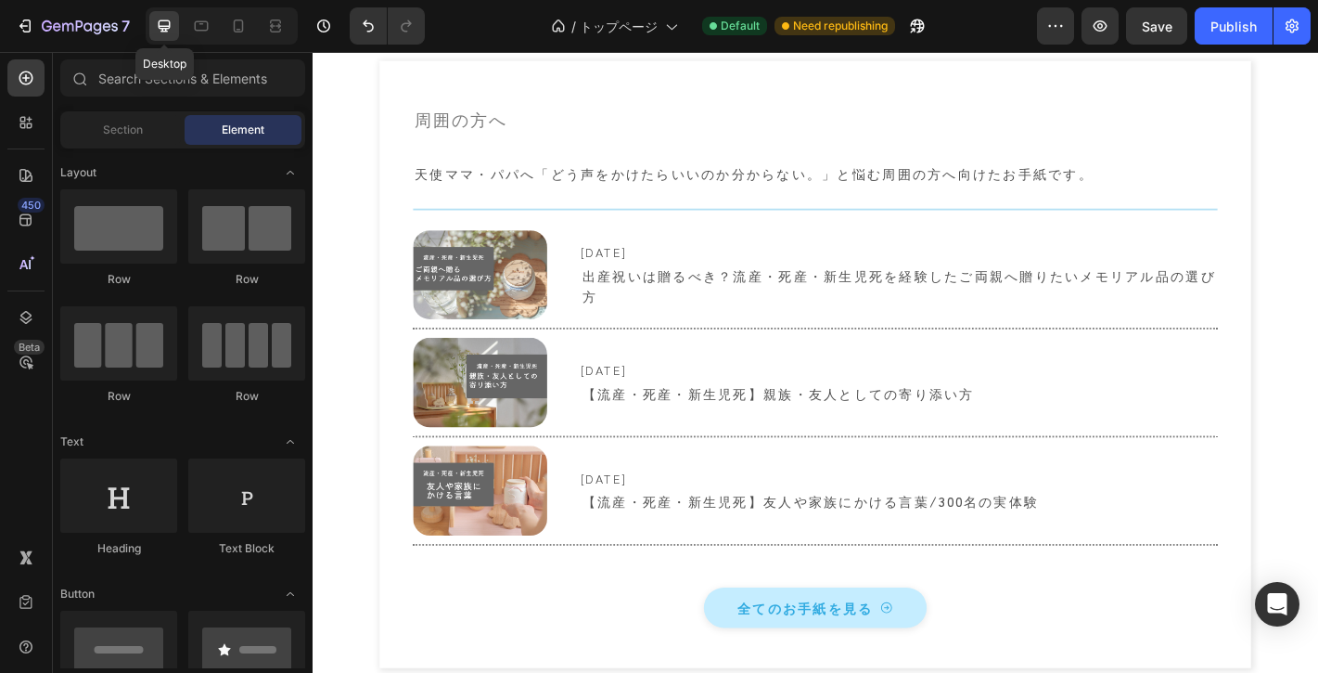
scroll to position [6336, 0]
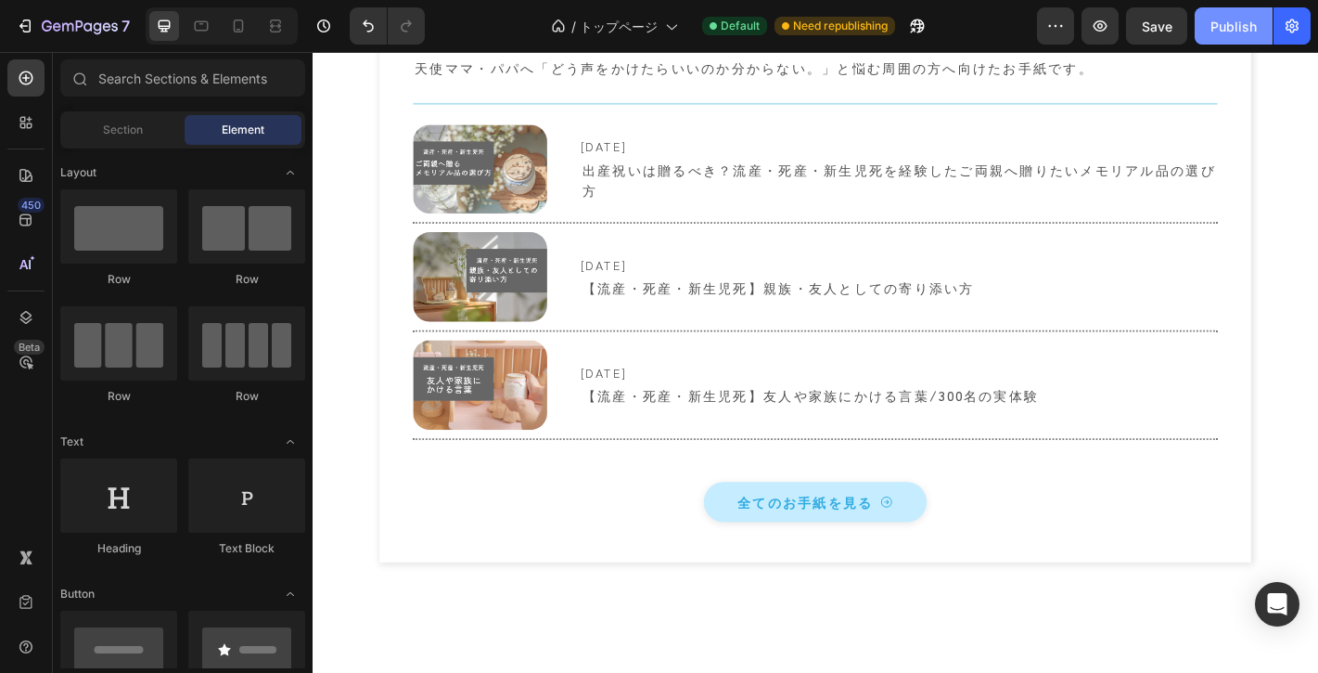
click at [1234, 37] on button "Publish" at bounding box center [1234, 25] width 78 height 37
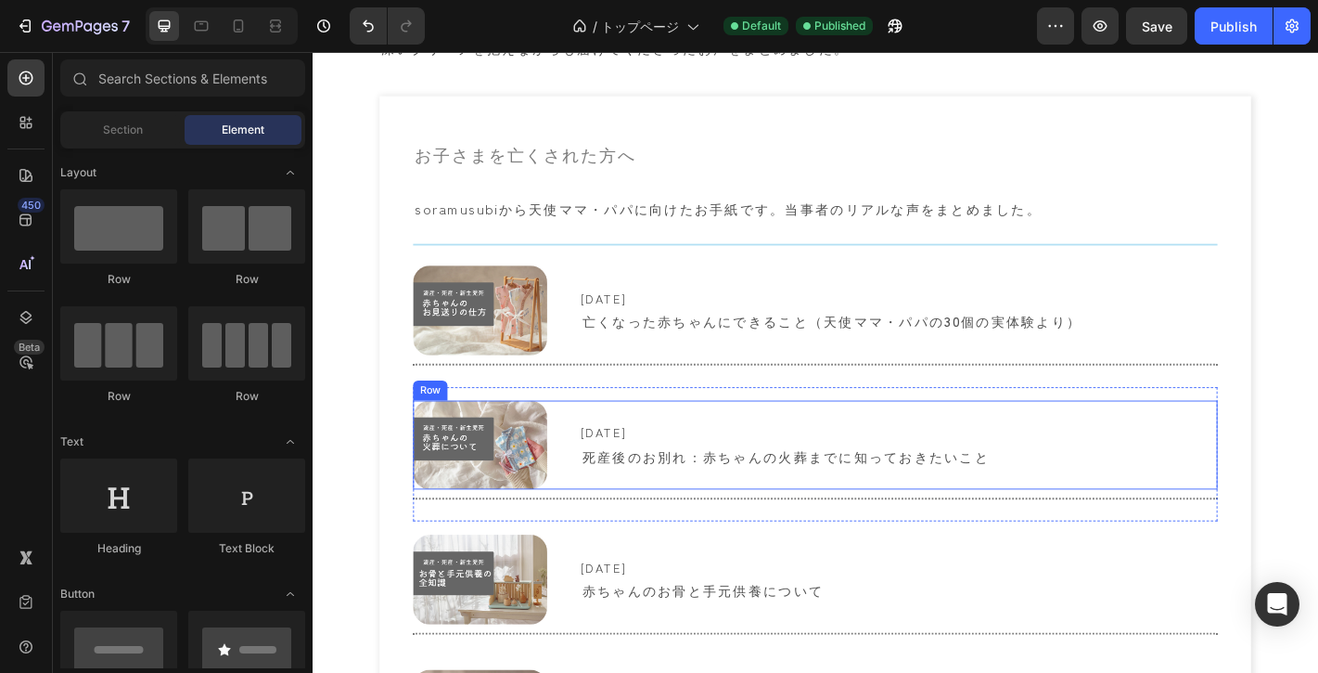
scroll to position [5227, 0]
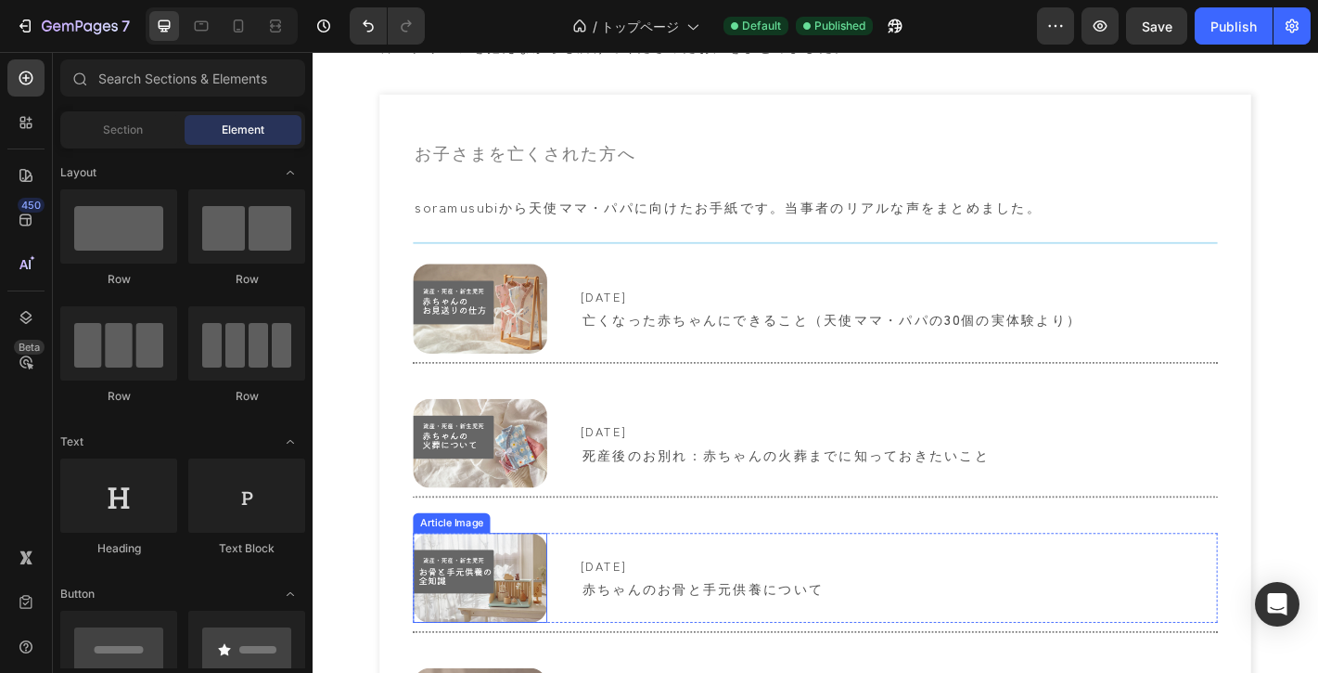
click at [475, 577] on div "Article Image" at bounding box center [467, 573] width 78 height 17
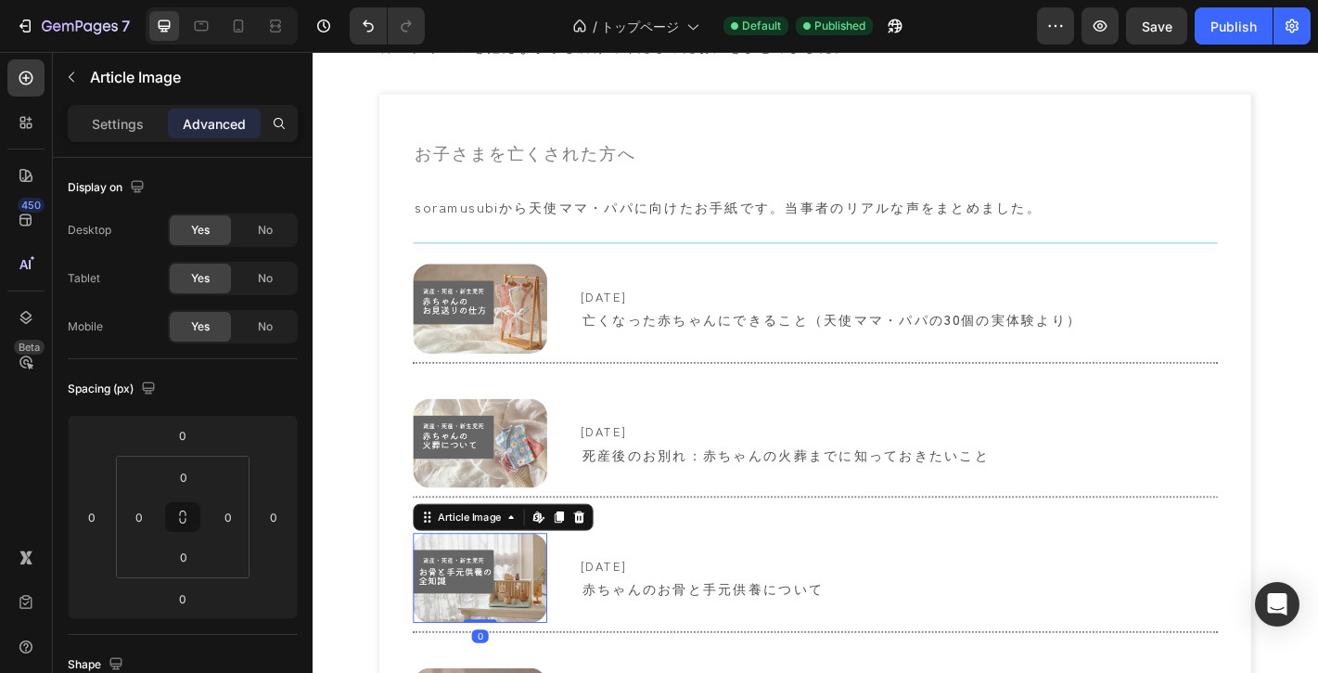
click at [476, 639] on img at bounding box center [498, 634] width 148 height 99
click at [484, 573] on div "Article Image" at bounding box center [486, 567] width 78 height 17
click at [486, 576] on div "Article Image" at bounding box center [486, 567] width 115 height 22
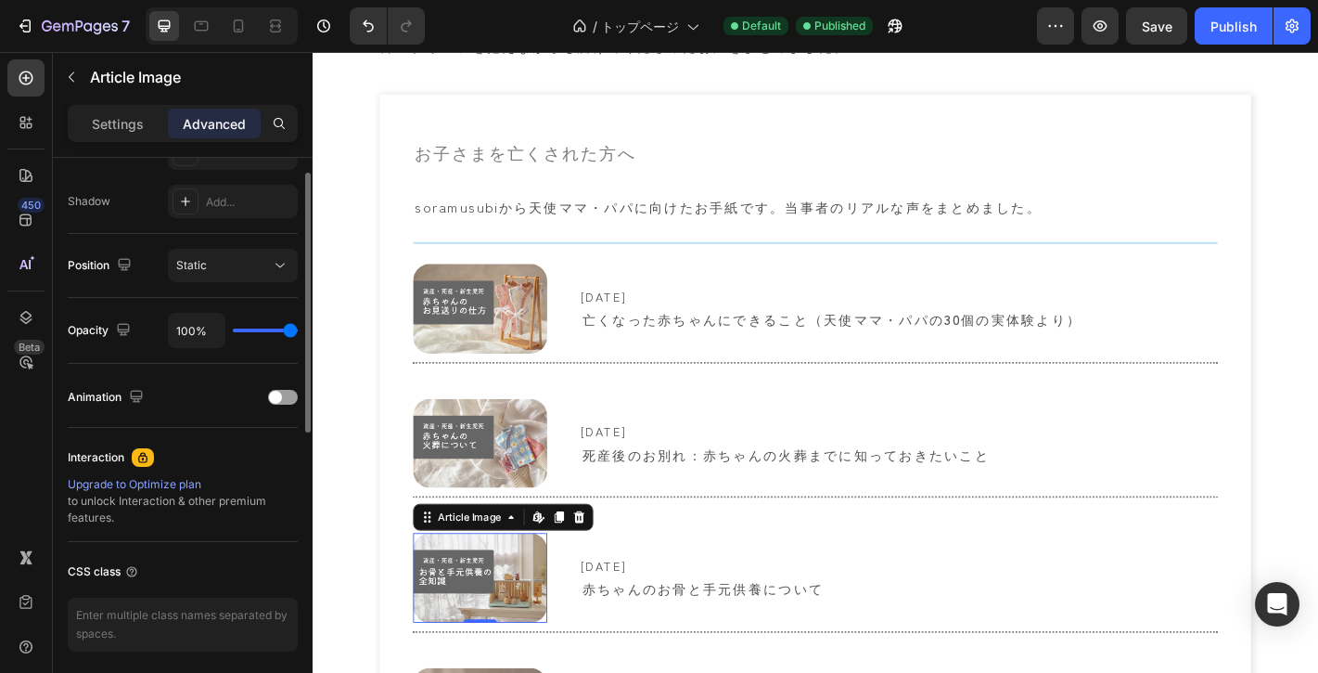
scroll to position [0, 0]
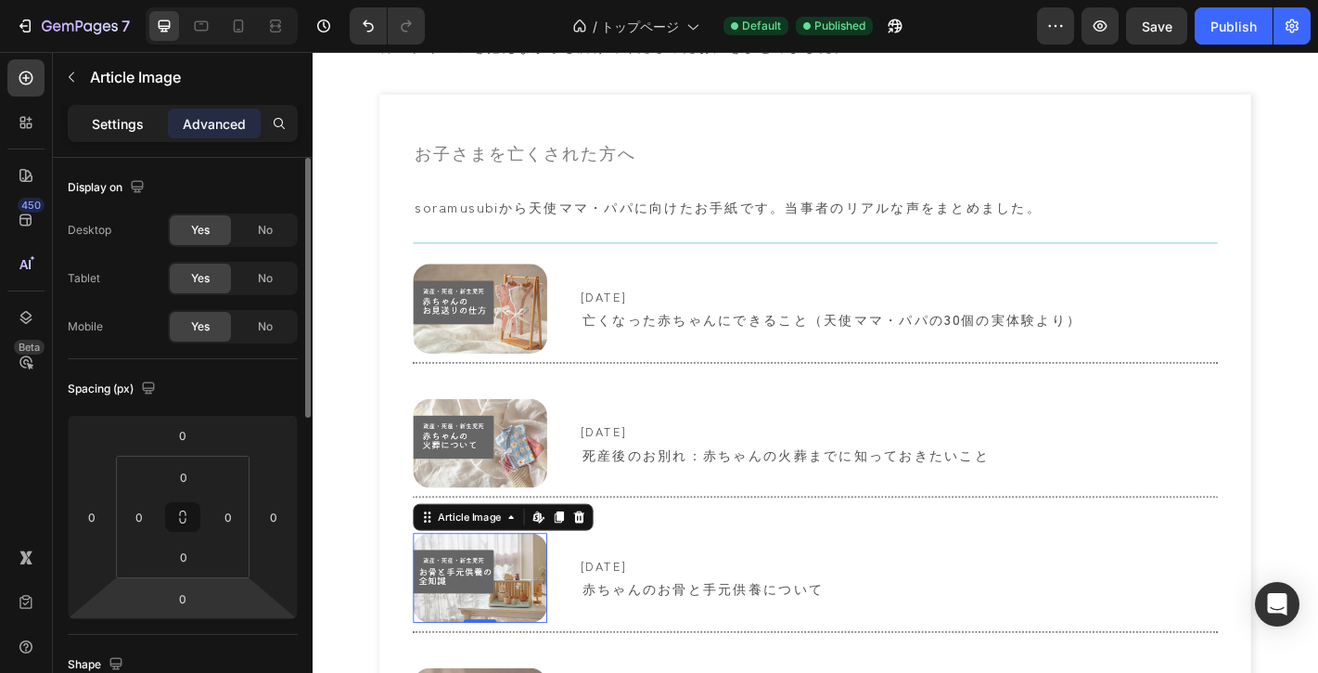
click at [122, 130] on p "Settings" at bounding box center [118, 123] width 52 height 19
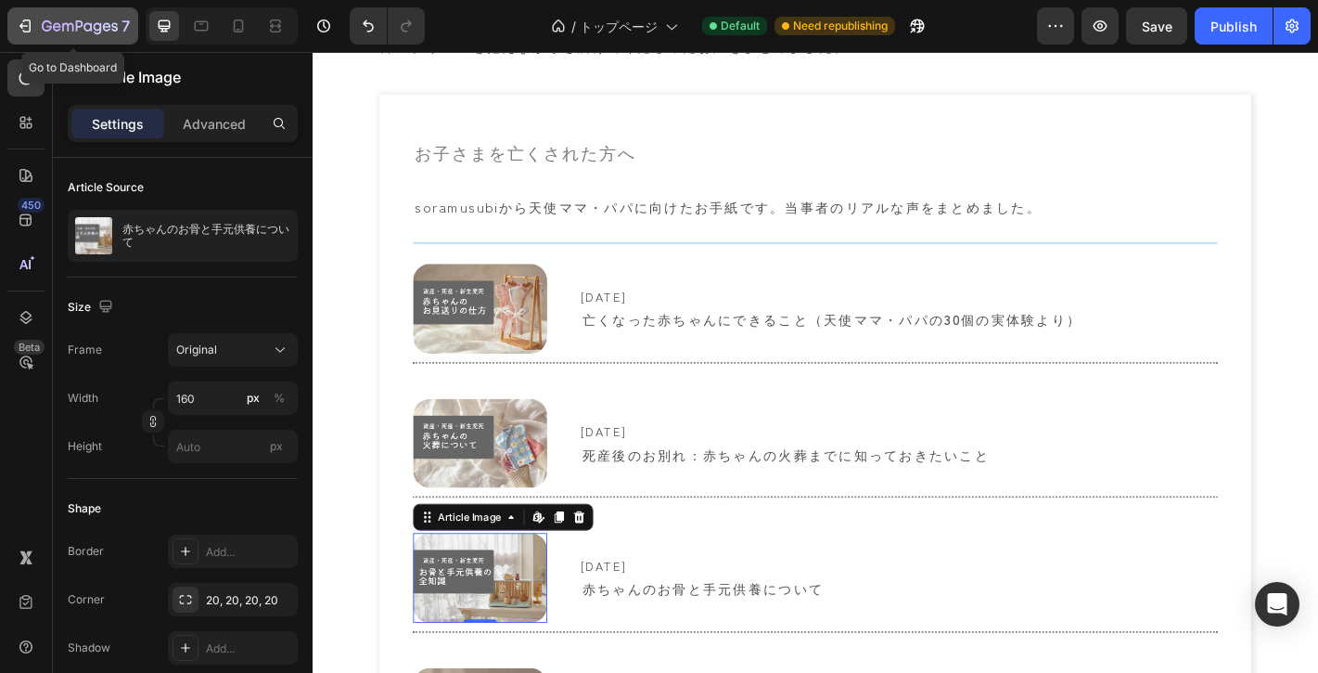
click at [47, 23] on icon "button" at bounding box center [80, 27] width 76 height 16
